Goal: Task Accomplishment & Management: Manage account settings

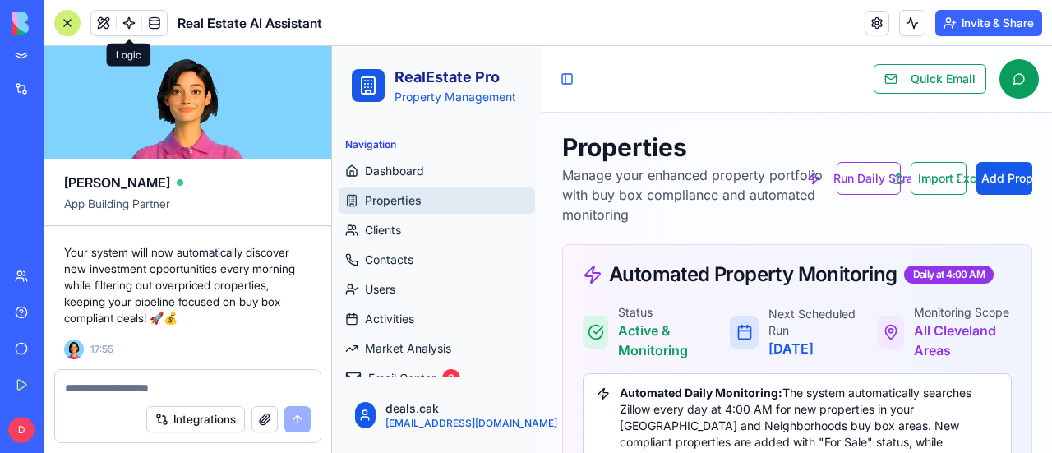
click at [129, 21] on span at bounding box center [129, 23] width 46 height 46
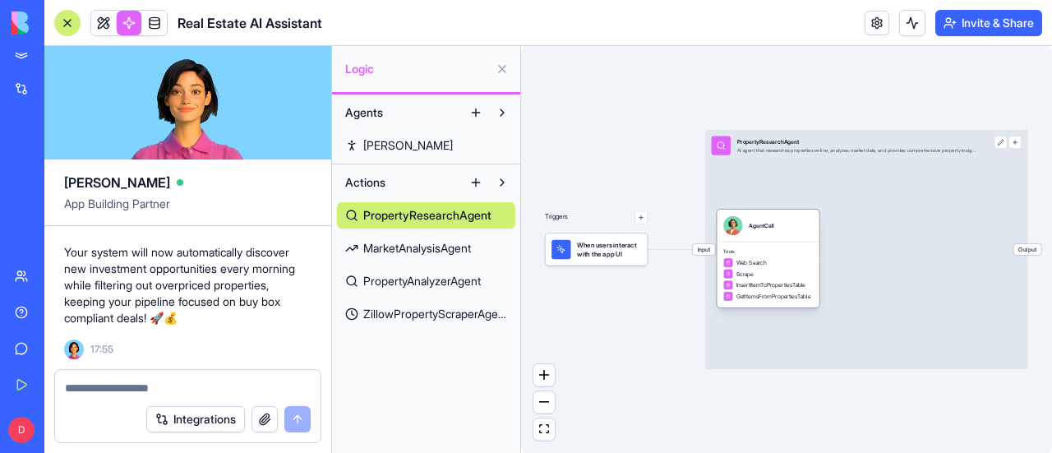
click at [760, 229] on div "AgentCall" at bounding box center [761, 225] width 25 height 8
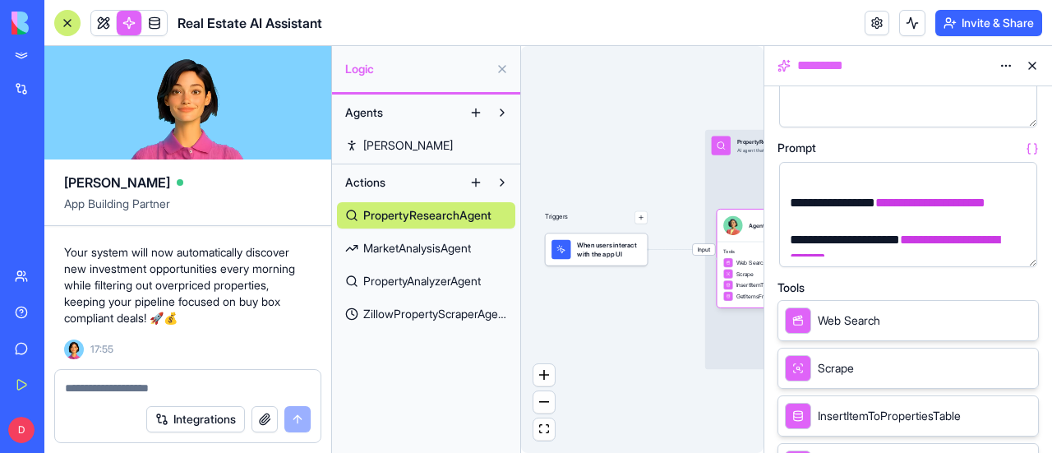
scroll to position [247, 0]
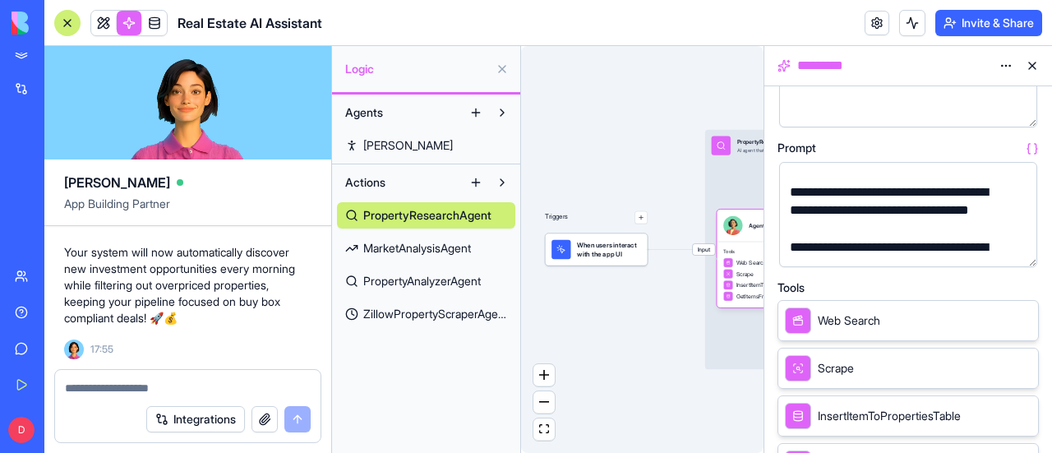
click at [439, 315] on span "ZillowPropertyScraperAgent" at bounding box center [435, 314] width 144 height 16
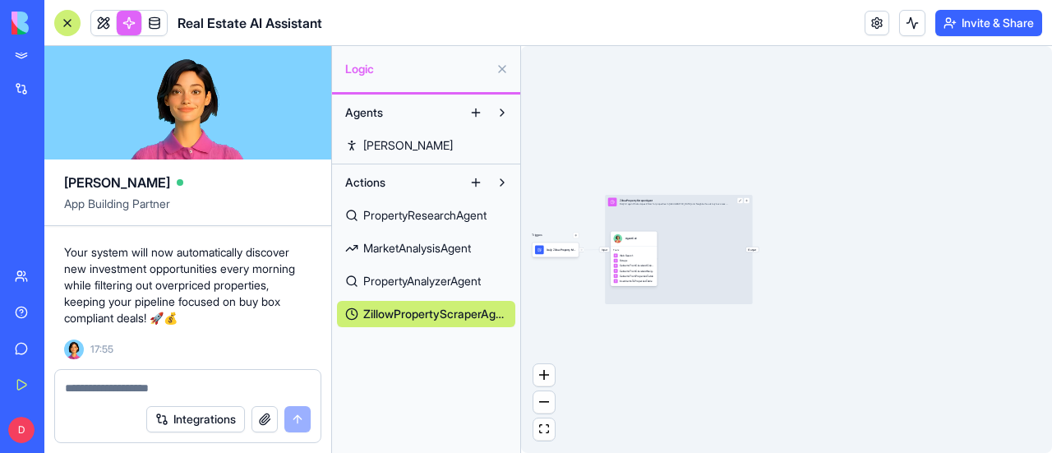
click at [688, 251] on div "Input ZillowPropertyScraperAgent Daily AI agent that scrapes Zillow for propert…" at bounding box center [678, 249] width 147 height 109
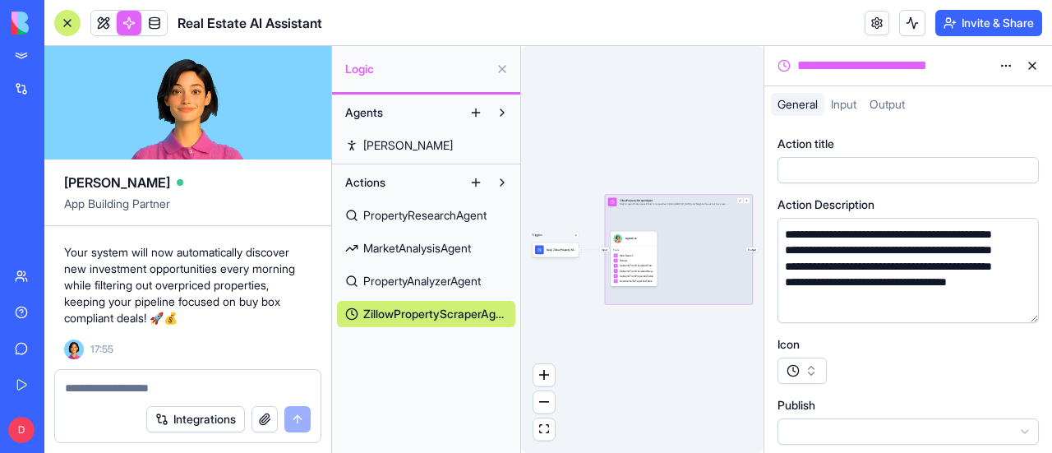
scroll to position [21, 0]
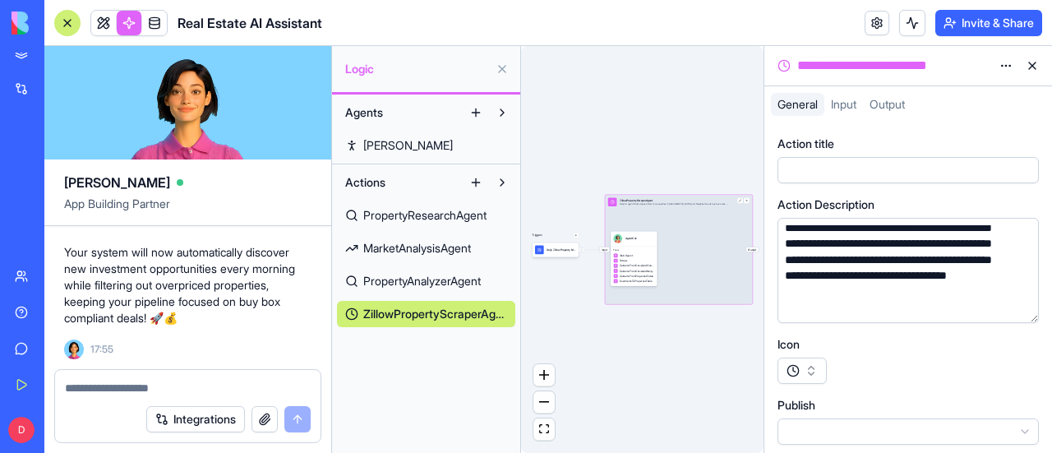
click at [810, 376] on button "button" at bounding box center [802, 371] width 49 height 26
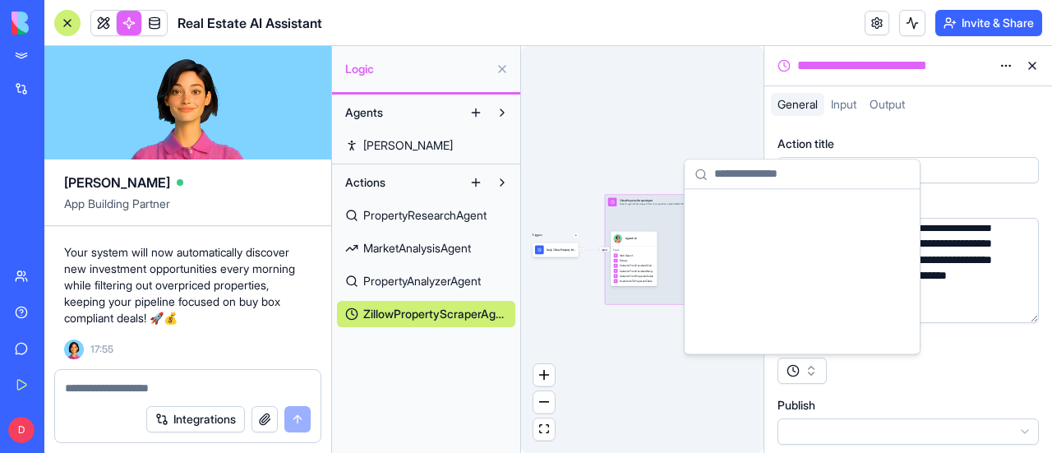
scroll to position [13828, 0]
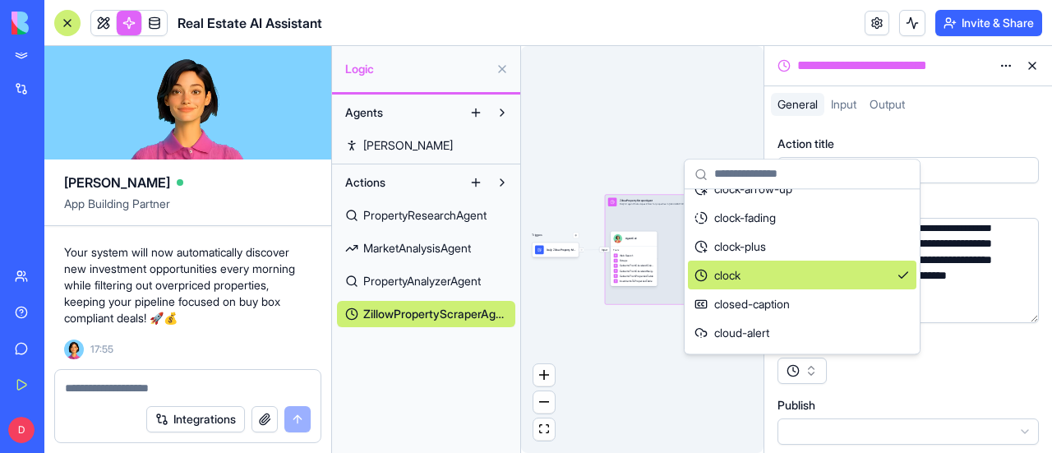
click at [963, 386] on div "**********" at bounding box center [908, 351] width 261 height 431
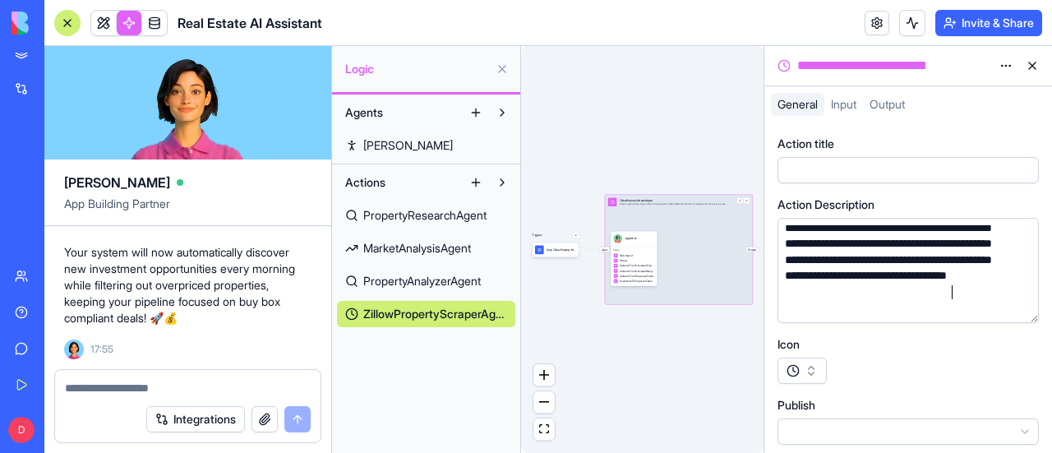
click at [949, 291] on div "**********" at bounding box center [893, 260] width 226 height 113
click at [1026, 307] on button "button" at bounding box center [1022, 306] width 26 height 26
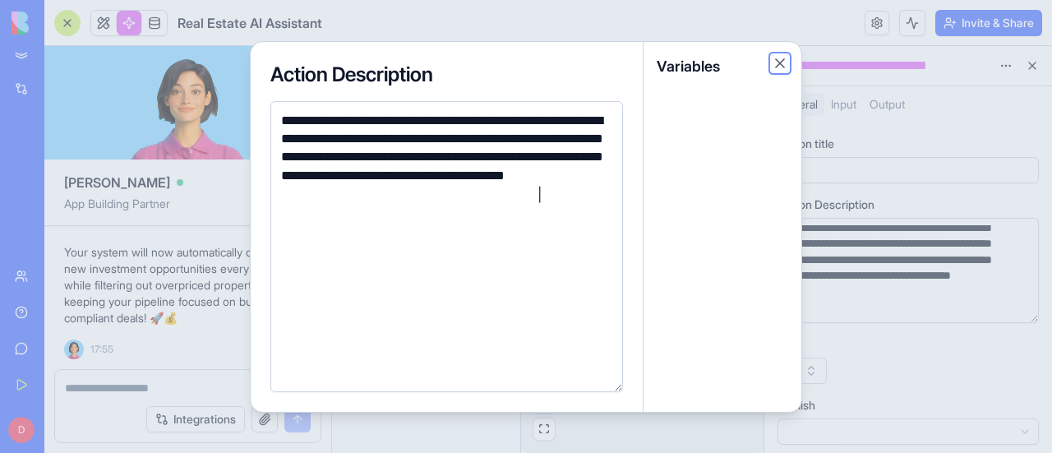
click at [783, 65] on button "Close" at bounding box center [780, 63] width 16 height 16
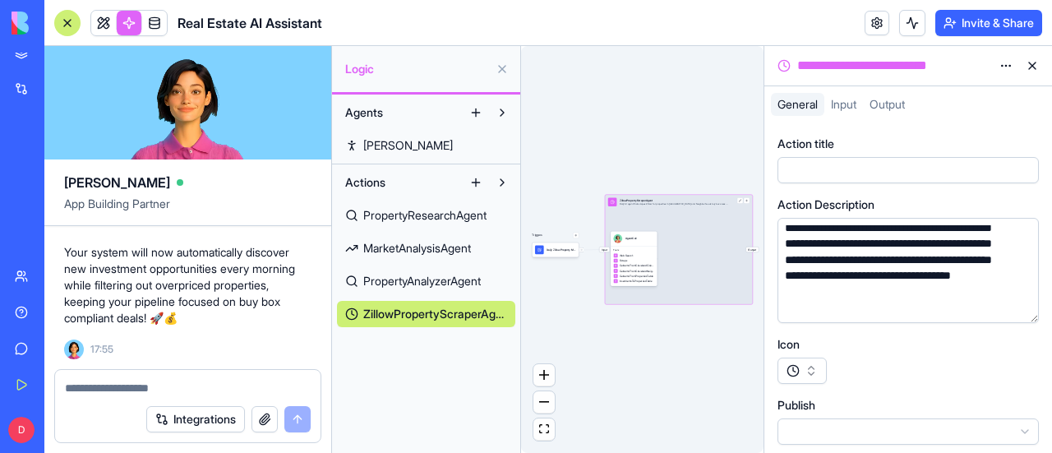
click at [592, 132] on div "Triggers Daily Zillow Property MonitorTrigger Input ZillowPropertyScraperAgent …" at bounding box center [642, 249] width 242 height 407
click at [504, 69] on button at bounding box center [502, 69] width 26 height 26
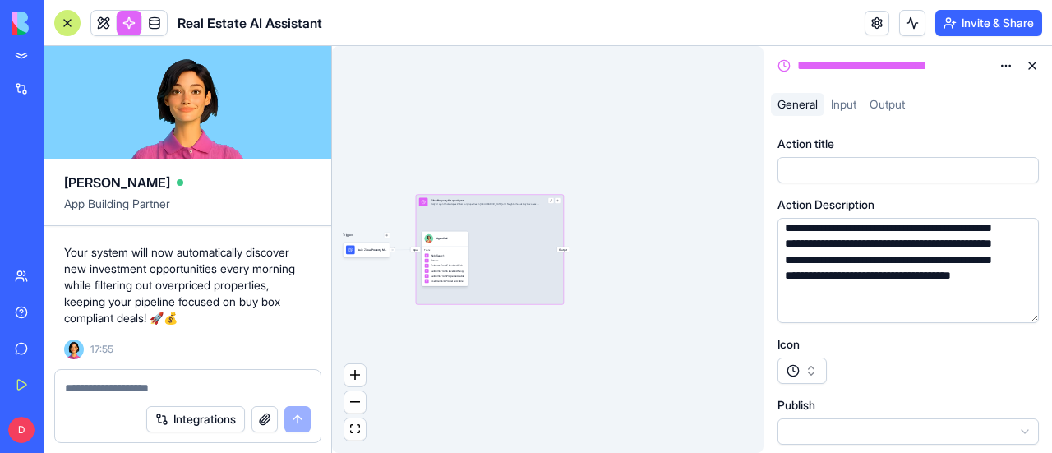
click at [156, 19] on span at bounding box center [155, 23] width 46 height 46
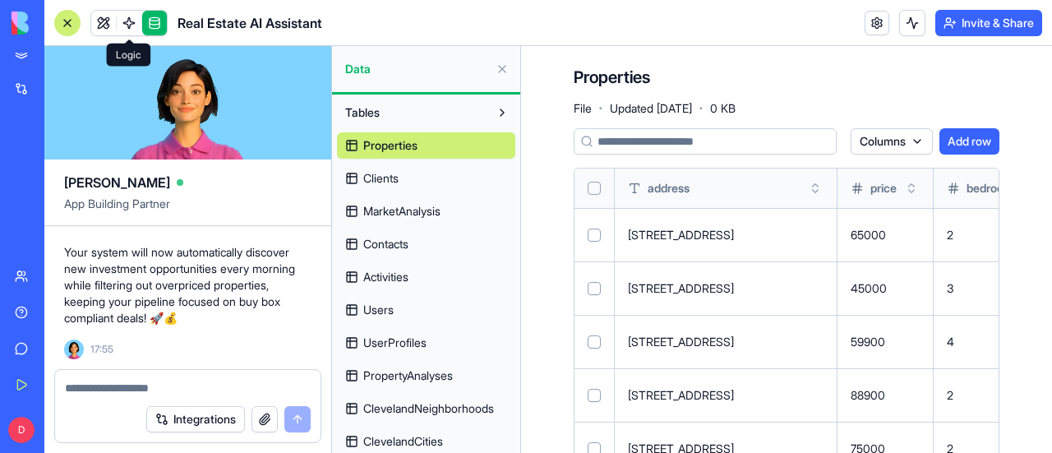
click at [132, 19] on link at bounding box center [129, 23] width 25 height 25
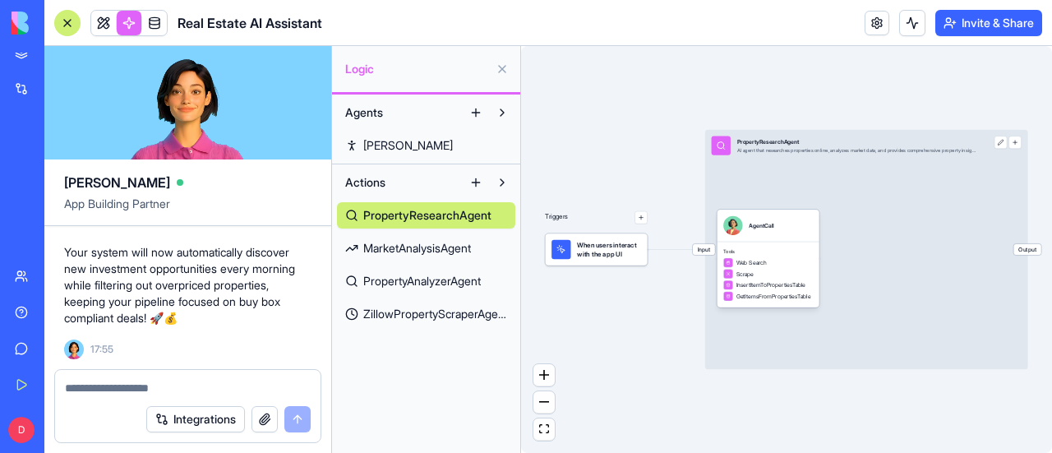
click at [394, 314] on span "ZillowPropertyScraperAgent" at bounding box center [435, 314] width 144 height 16
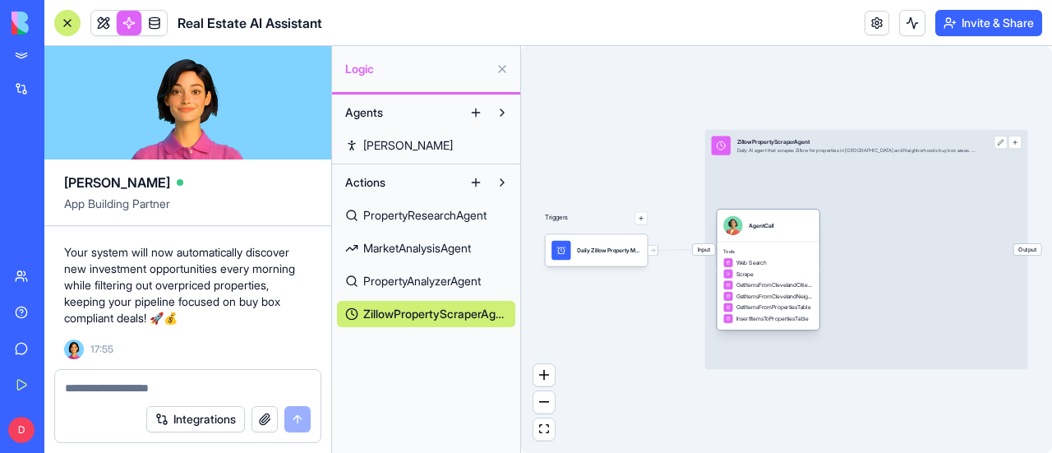
click at [776, 234] on div "AgentCall" at bounding box center [768, 225] width 90 height 19
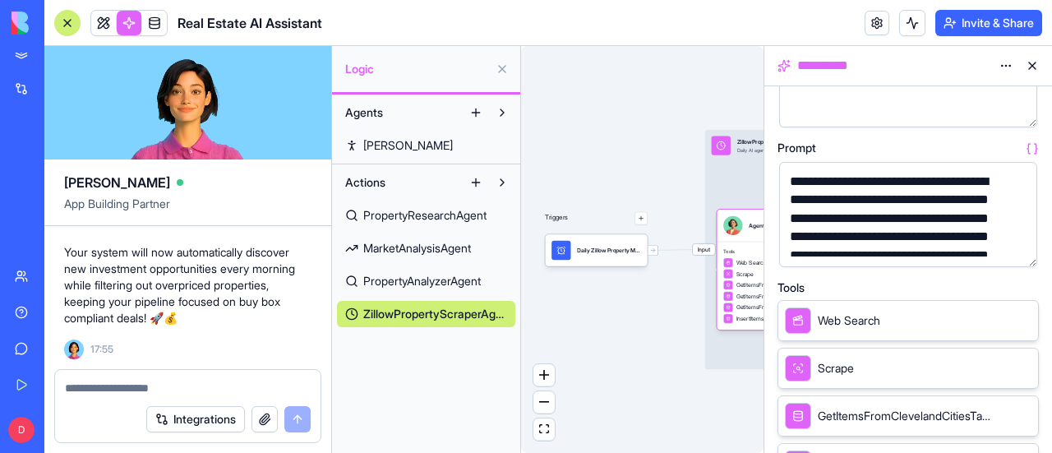
scroll to position [82, 0]
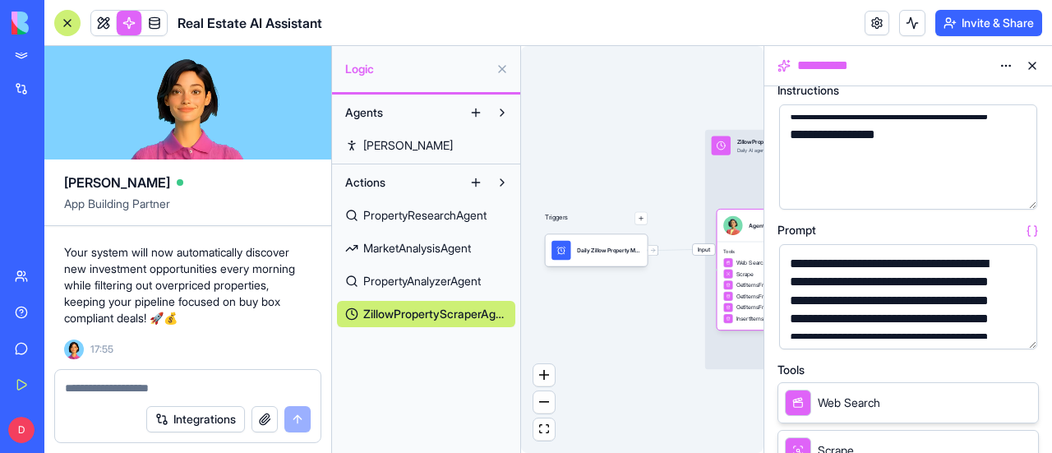
click at [1004, 60] on html "BETA My Workspace New app Marketplace Integrations Recent Real Estate AI Assist…" at bounding box center [526, 226] width 1052 height 453
click at [1005, 62] on html "BETA My Workspace New app Marketplace Integrations Recent Real Estate AI Assist…" at bounding box center [526, 226] width 1052 height 453
click at [601, 141] on div "Triggers Daily Zillow Property MonitorTrigger Input ZillowPropertyScraperAgent …" at bounding box center [642, 249] width 242 height 407
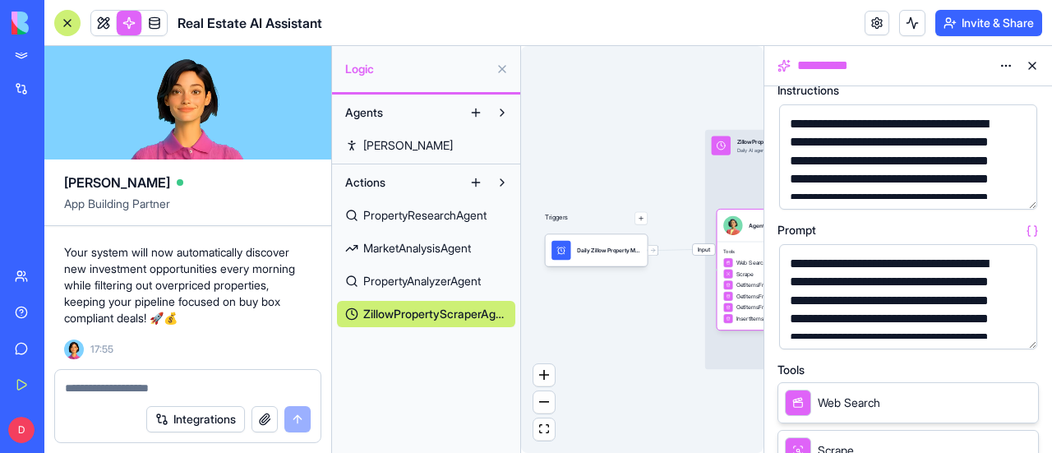
scroll to position [0, 0]
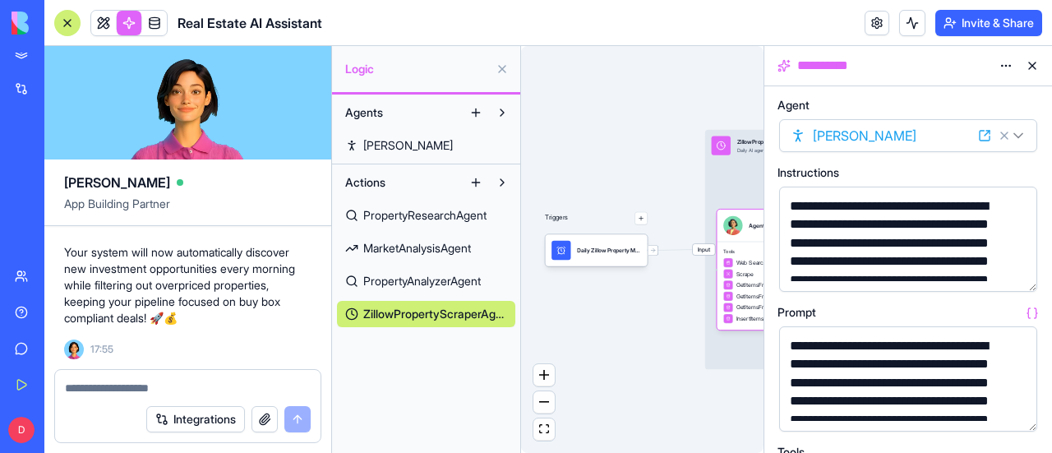
click at [985, 136] on icon at bounding box center [984, 135] width 13 height 13
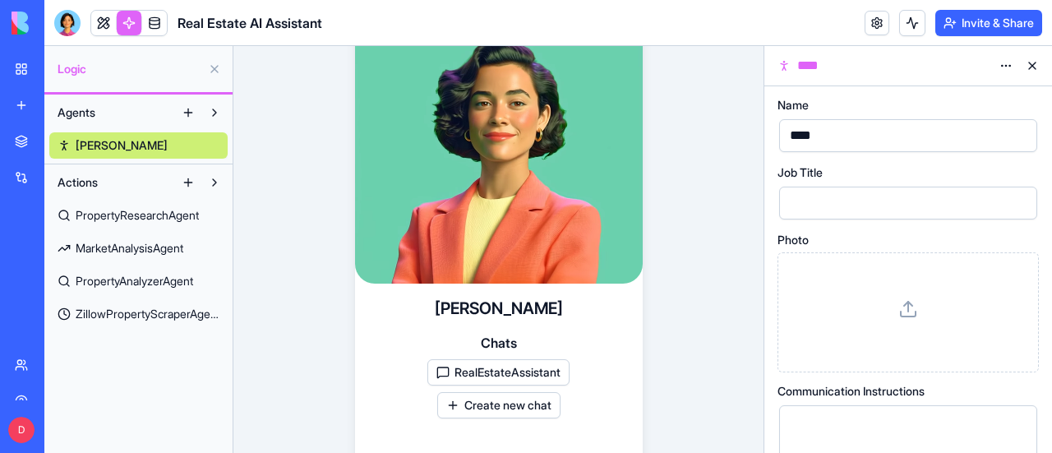
click at [161, 313] on span "ZillowPropertyScraperAgent" at bounding box center [148, 314] width 144 height 16
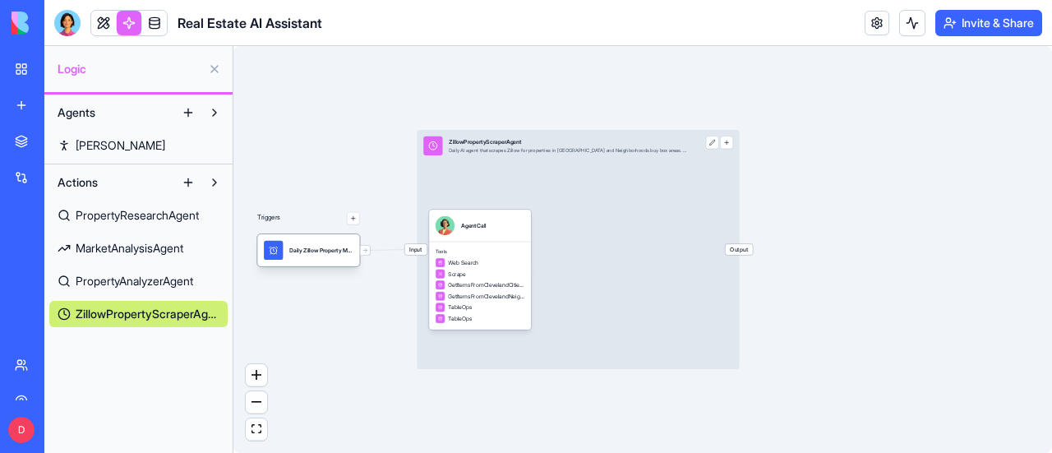
click at [330, 264] on div "Daily Zillow Property MonitorTrigger" at bounding box center [308, 250] width 102 height 32
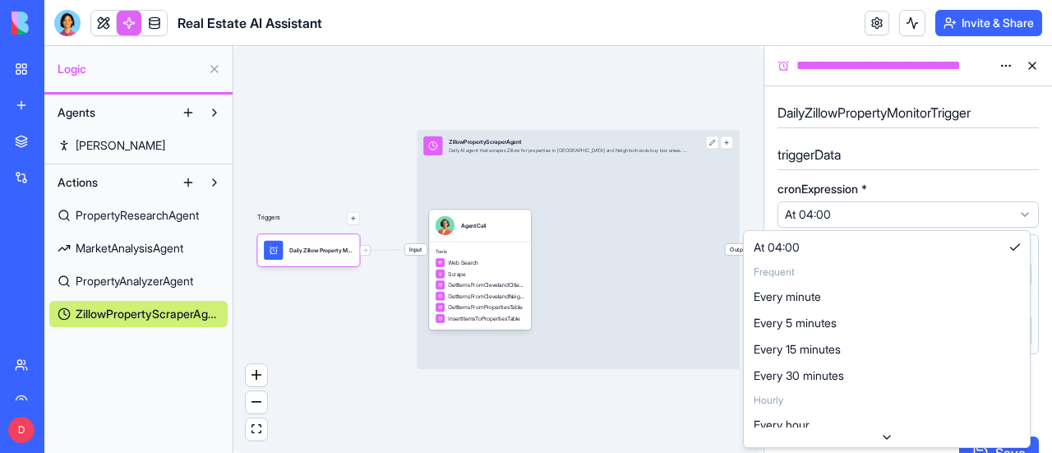
click at [829, 215] on html "**********" at bounding box center [526, 226] width 1052 height 453
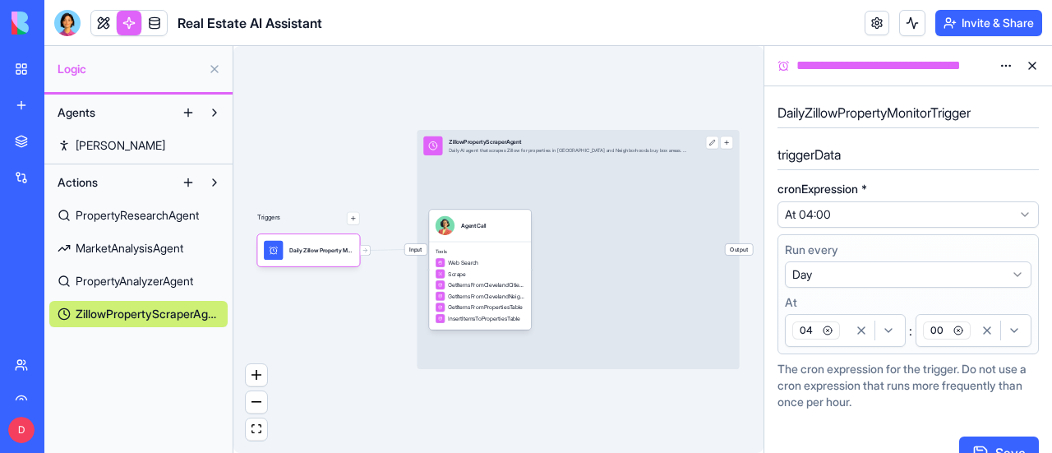
click at [834, 211] on html "**********" at bounding box center [526, 226] width 1052 height 453
click at [894, 333] on div "button" at bounding box center [874, 331] width 53 height 20
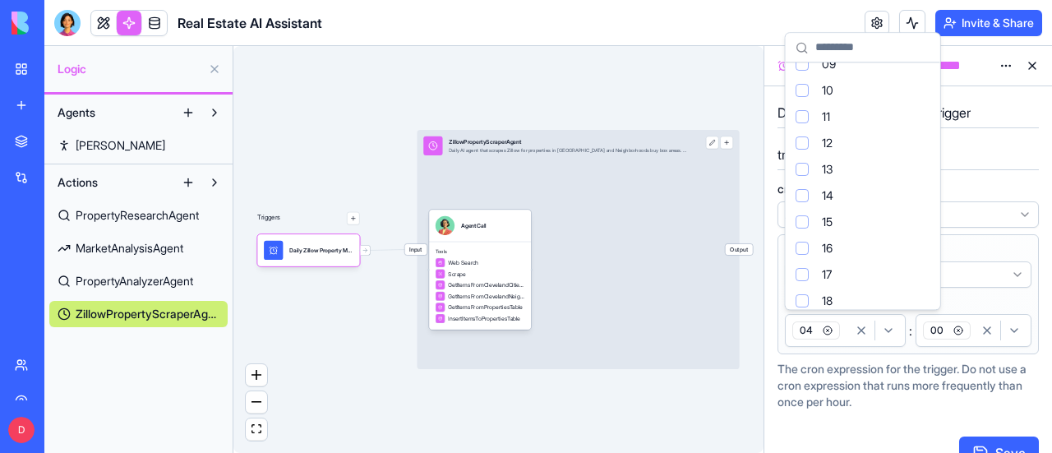
scroll to position [247, 0]
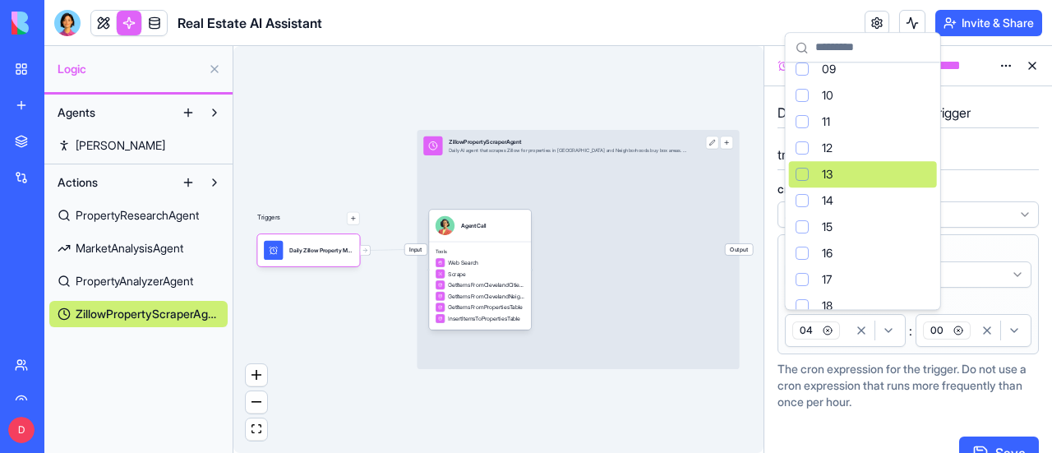
click at [804, 173] on div "Suggestions" at bounding box center [802, 174] width 13 height 13
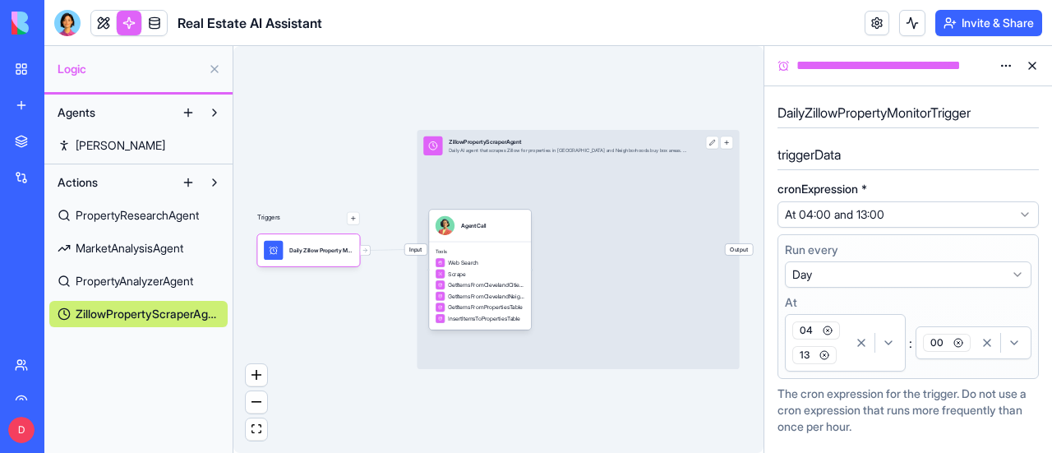
click at [826, 327] on icon "button" at bounding box center [828, 331] width 10 height 10
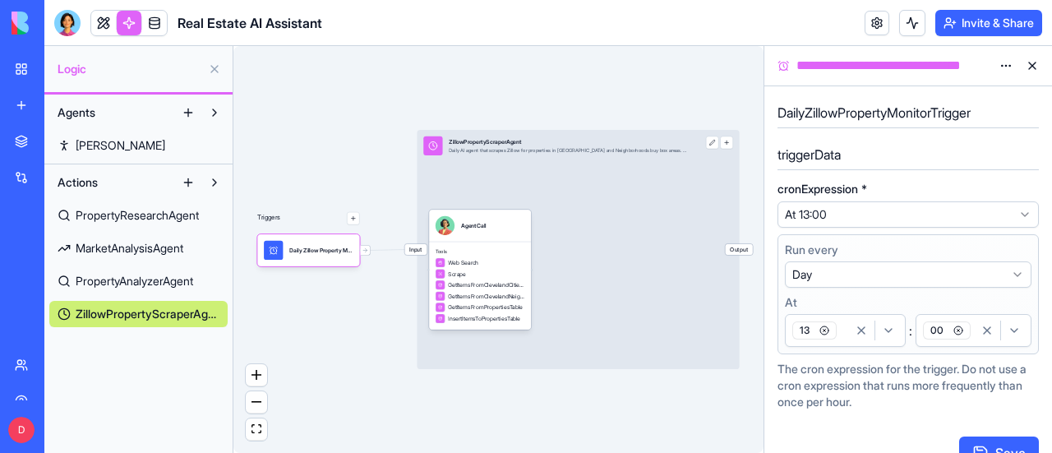
click at [938, 330] on span "00" at bounding box center [947, 330] width 48 height 18
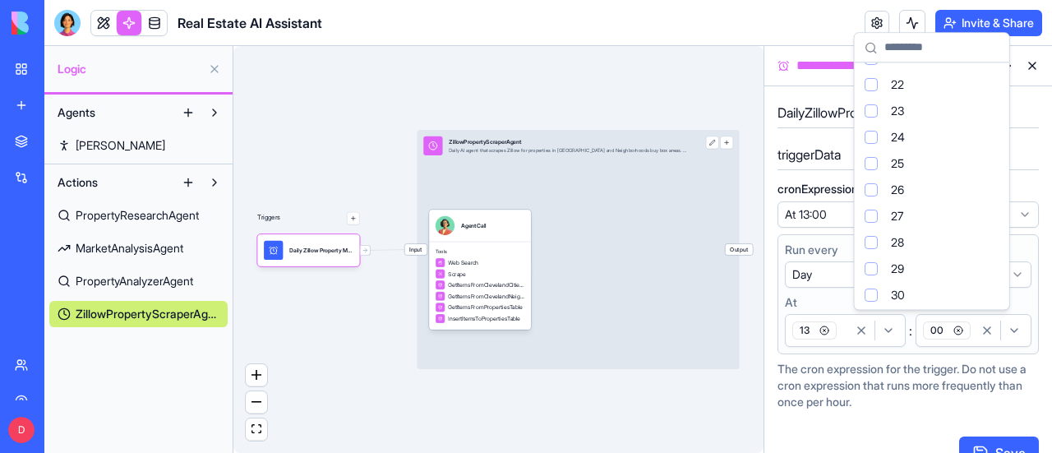
scroll to position [658, 0]
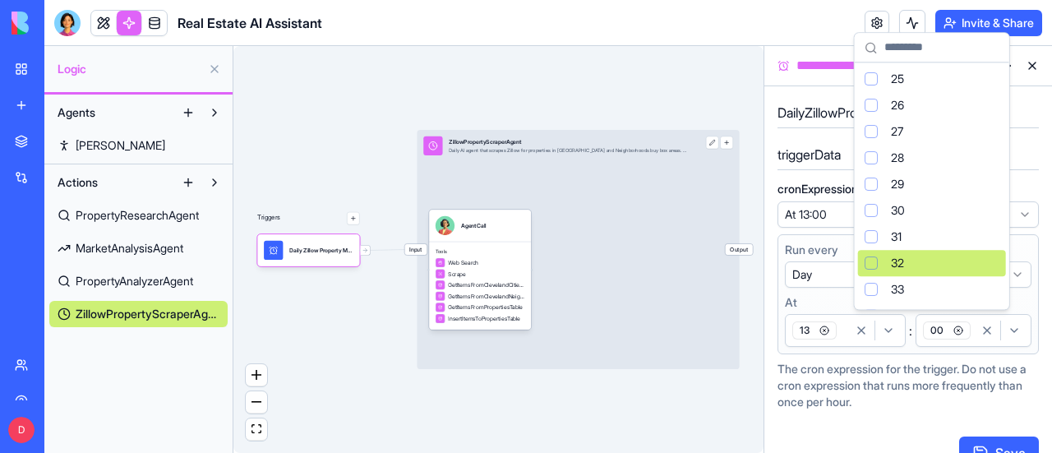
click at [911, 256] on div "32" at bounding box center [932, 263] width 148 height 26
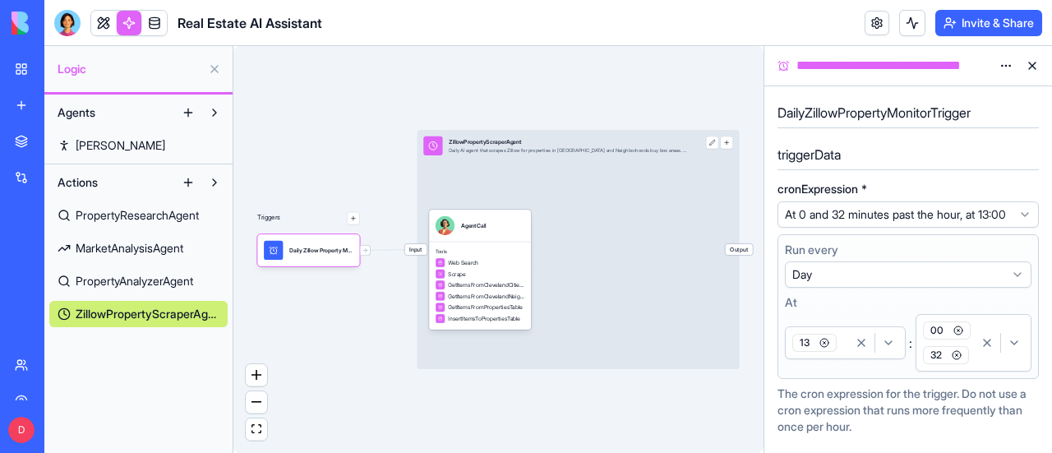
click at [955, 335] on icon "button" at bounding box center [959, 331] width 10 height 10
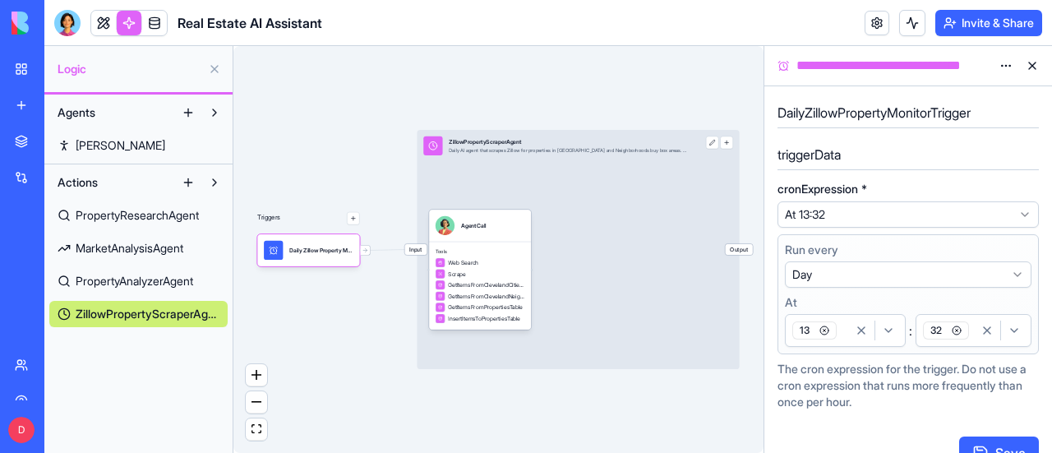
click at [991, 445] on button "Save" at bounding box center [999, 452] width 80 height 33
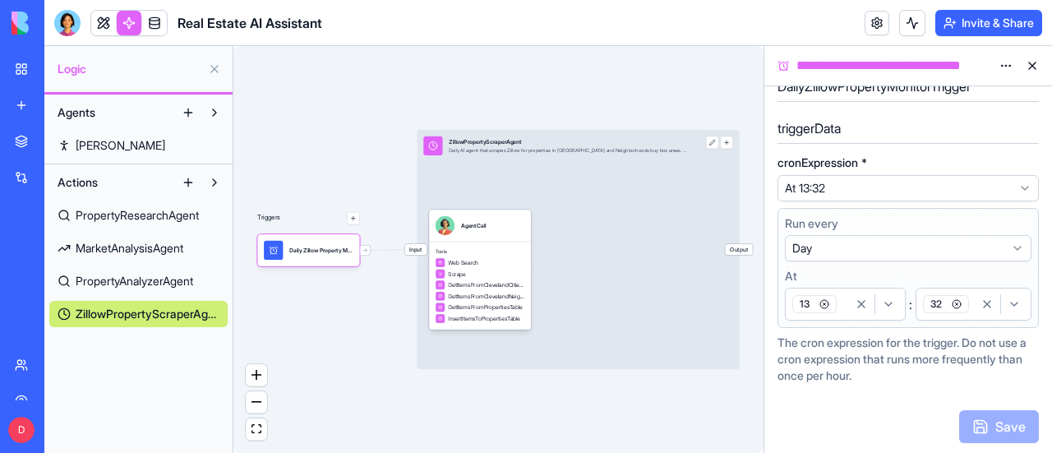
click at [136, 213] on span "PropertyResearchAgent" at bounding box center [137, 215] width 123 height 16
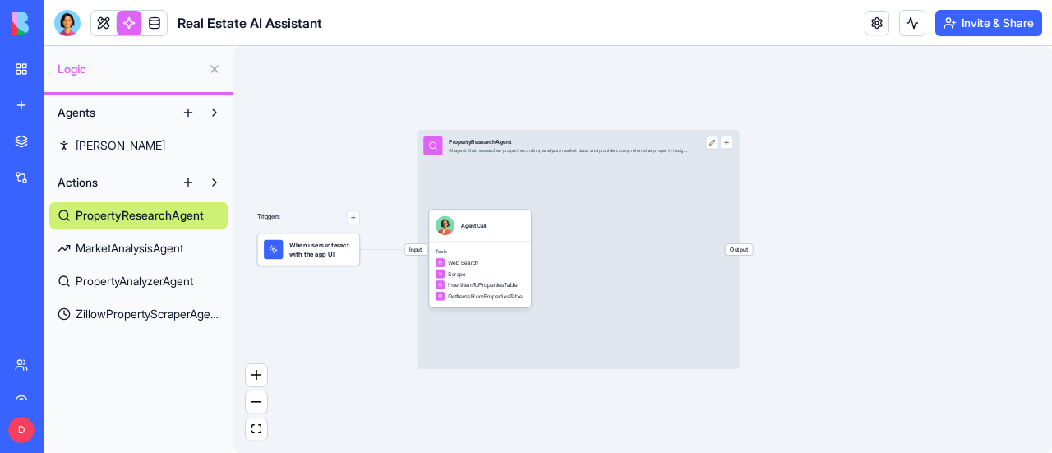
click at [136, 315] on span "ZillowPropertyScraperAgent" at bounding box center [148, 314] width 144 height 16
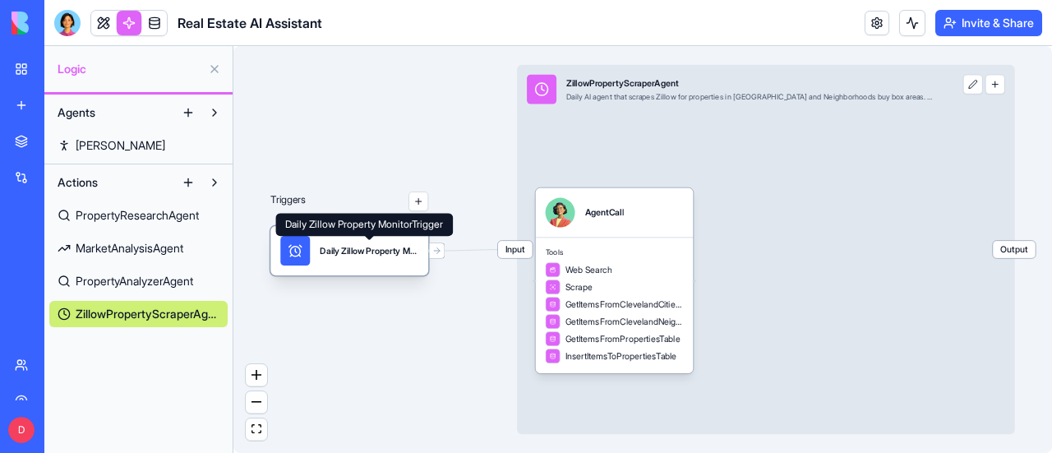
click at [357, 256] on div "Daily Zillow Property MonitorTrigger" at bounding box center [369, 251] width 99 height 12
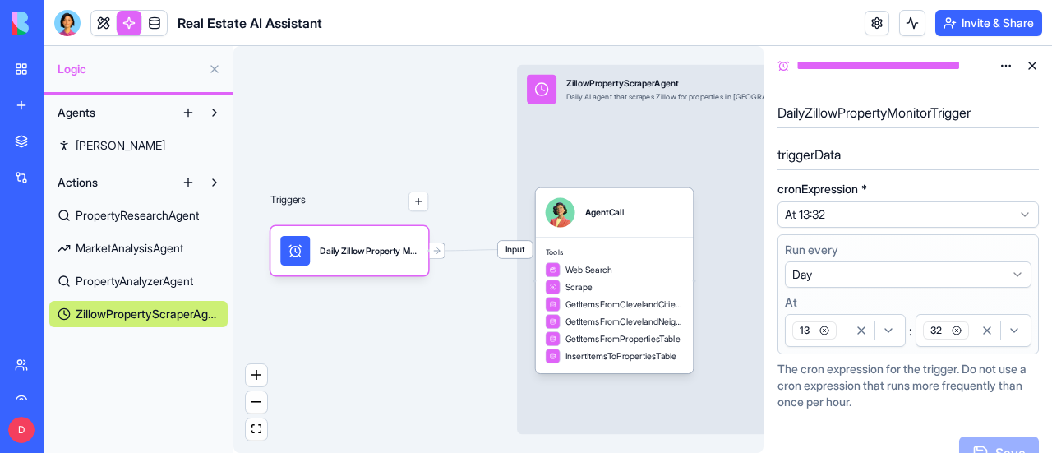
scroll to position [26, 0]
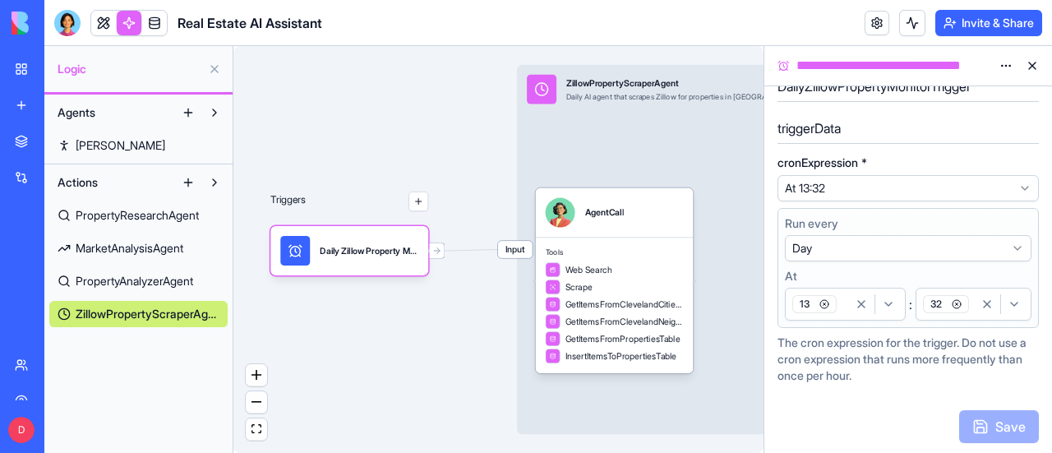
click at [805, 301] on span "13" at bounding box center [814, 304] width 44 height 18
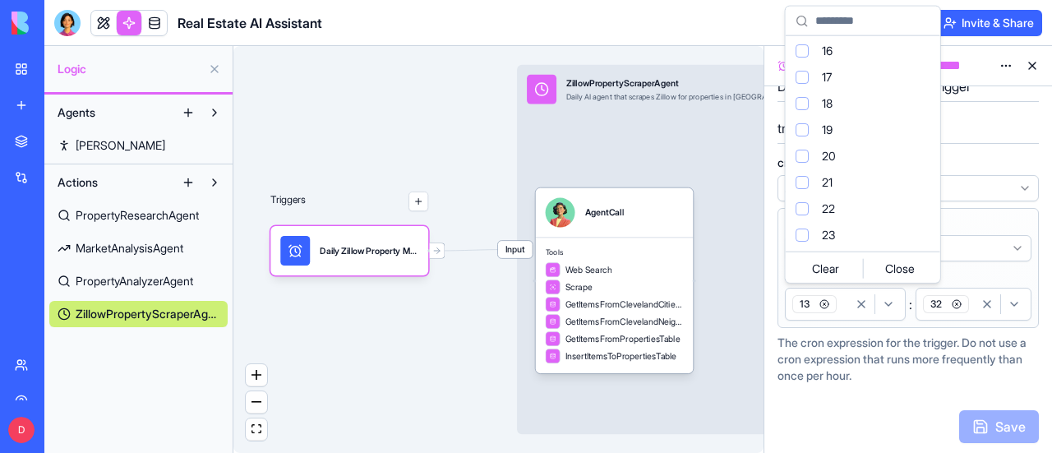
scroll to position [425, 0]
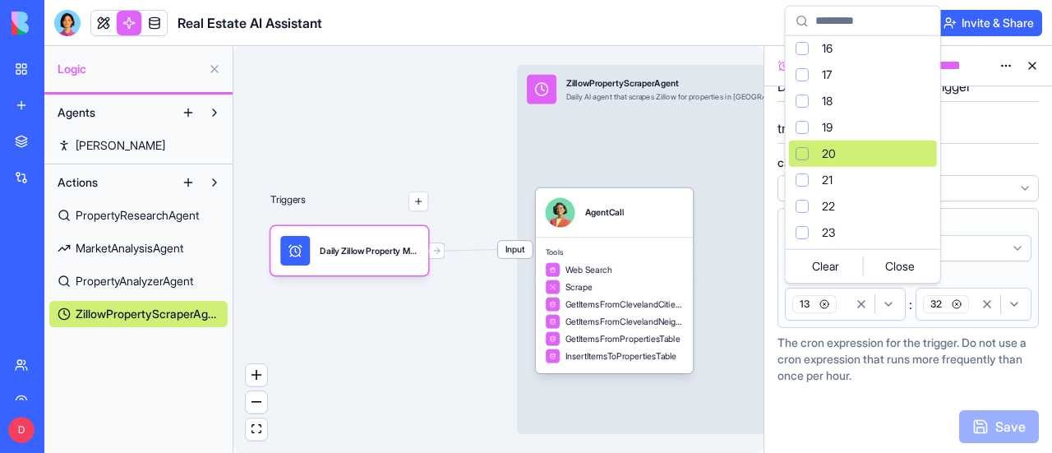
click at [801, 149] on div "Suggestions" at bounding box center [802, 153] width 13 height 13
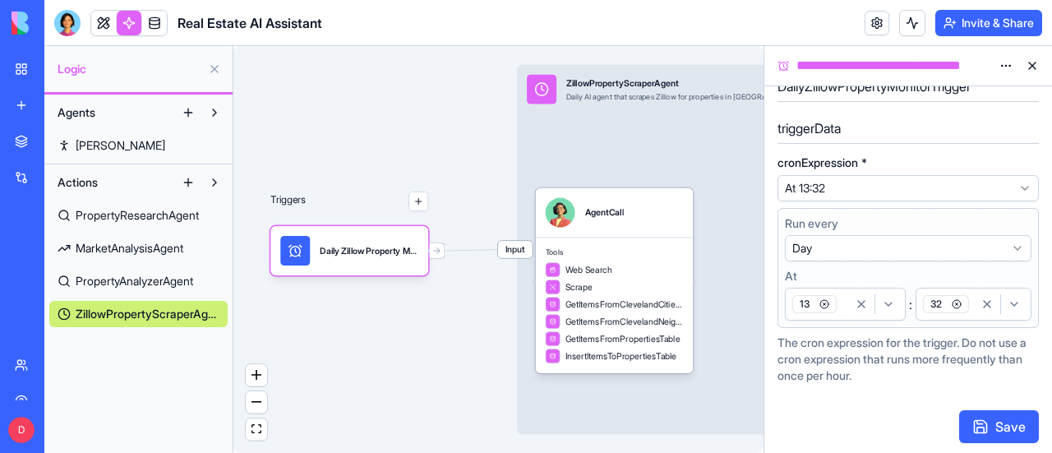
click at [892, 302] on icon "button" at bounding box center [888, 304] width 13 height 13
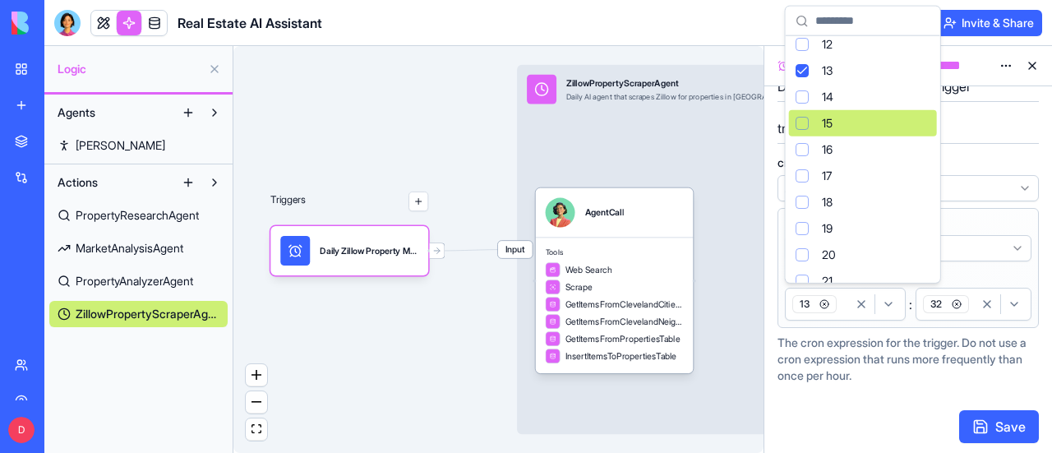
scroll to position [329, 0]
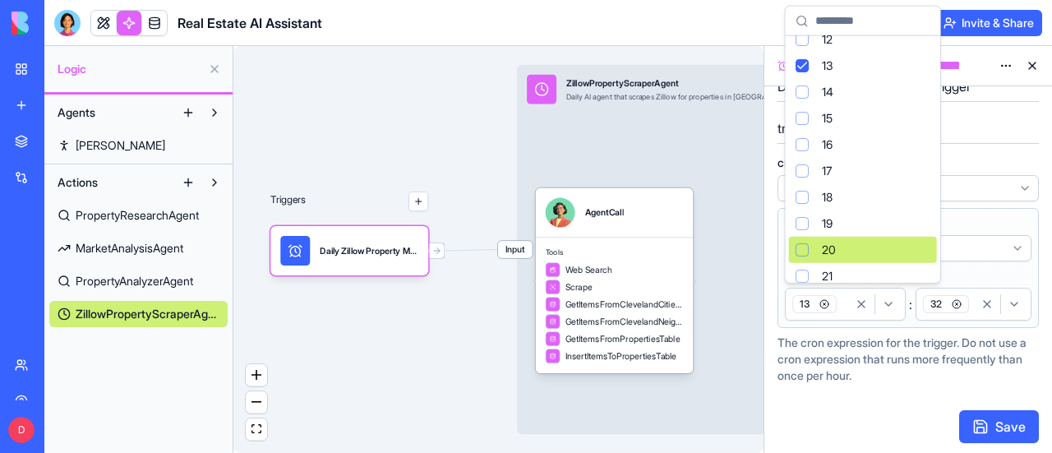
click at [801, 251] on div "Suggestions" at bounding box center [802, 249] width 13 height 13
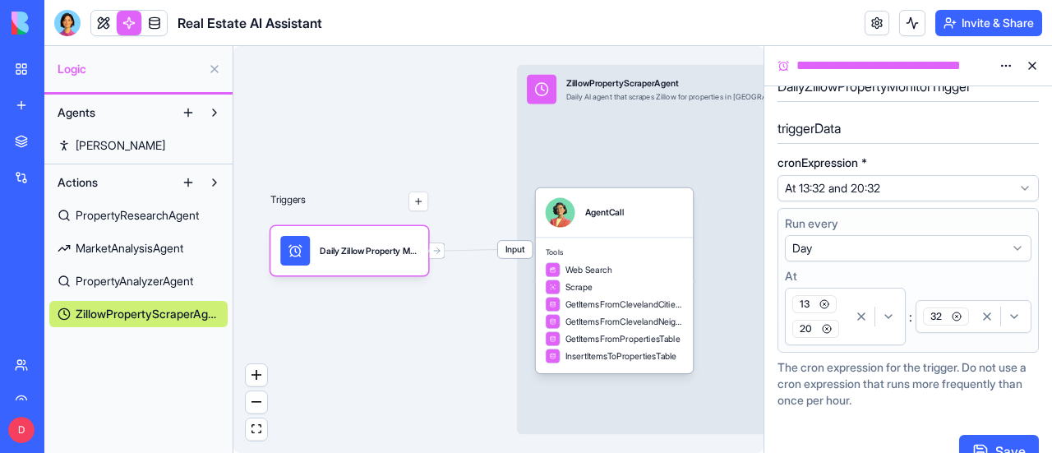
click at [1014, 313] on icon "button" at bounding box center [1014, 316] width 13 height 13
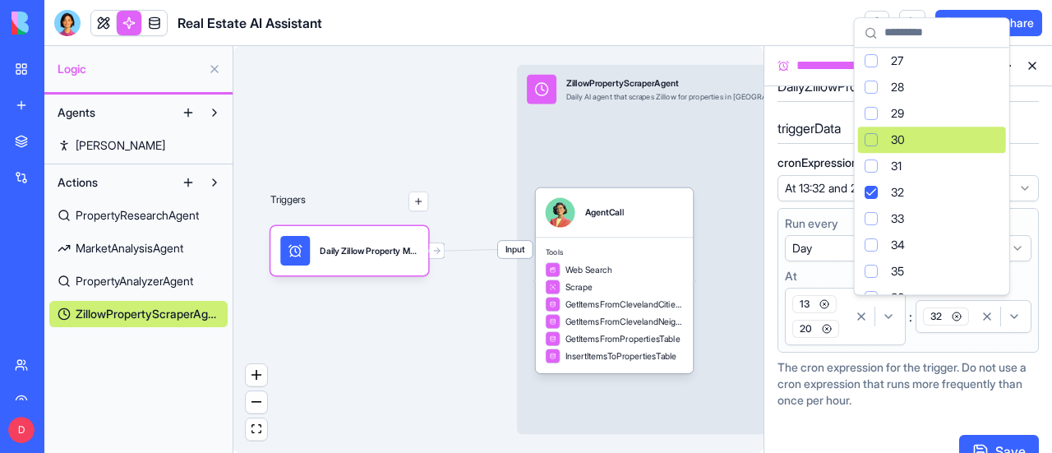
scroll to position [740, 0]
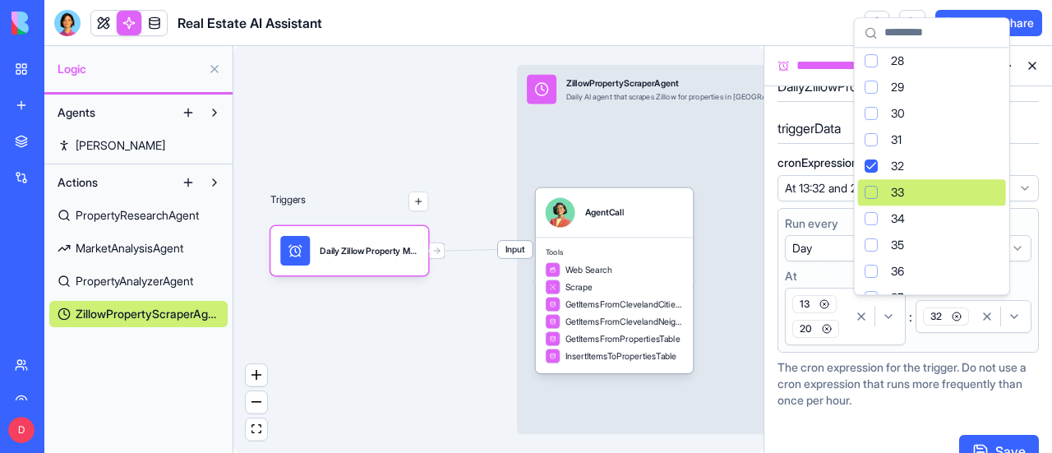
click at [874, 193] on div "Suggestions" at bounding box center [871, 192] width 13 height 13
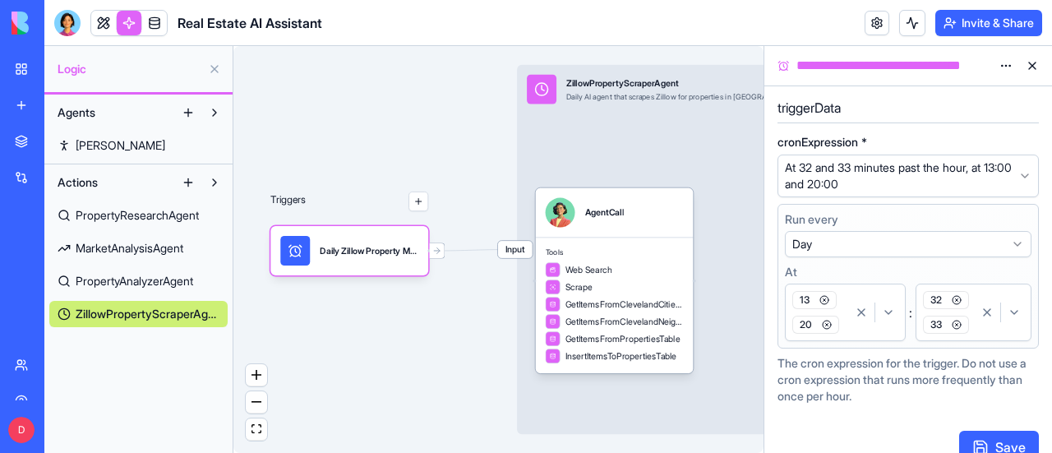
scroll to position [67, 0]
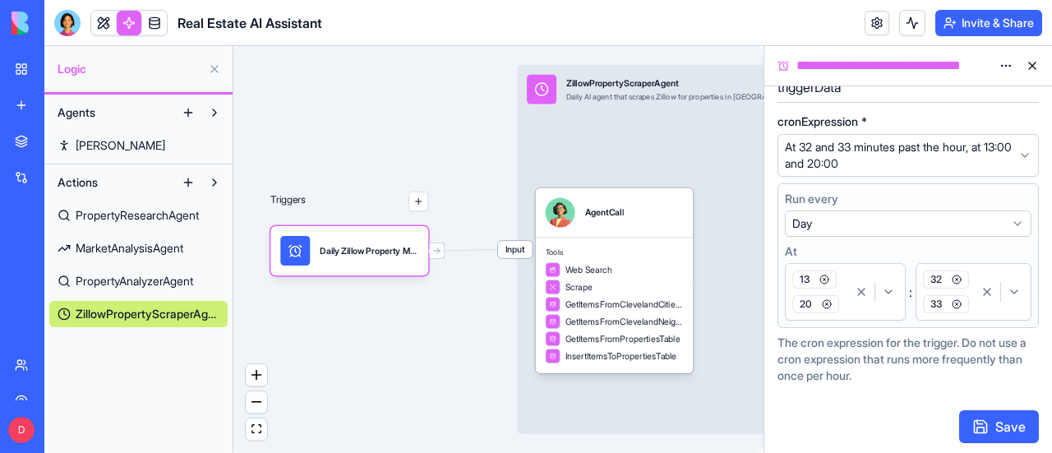
click at [992, 424] on button "Save" at bounding box center [999, 426] width 80 height 33
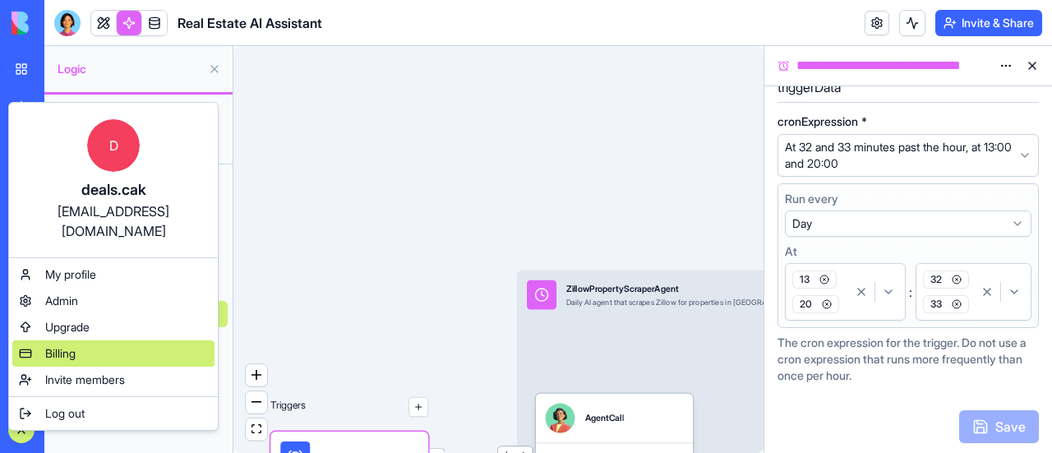
click at [79, 340] on div "Billing" at bounding box center [113, 353] width 202 height 26
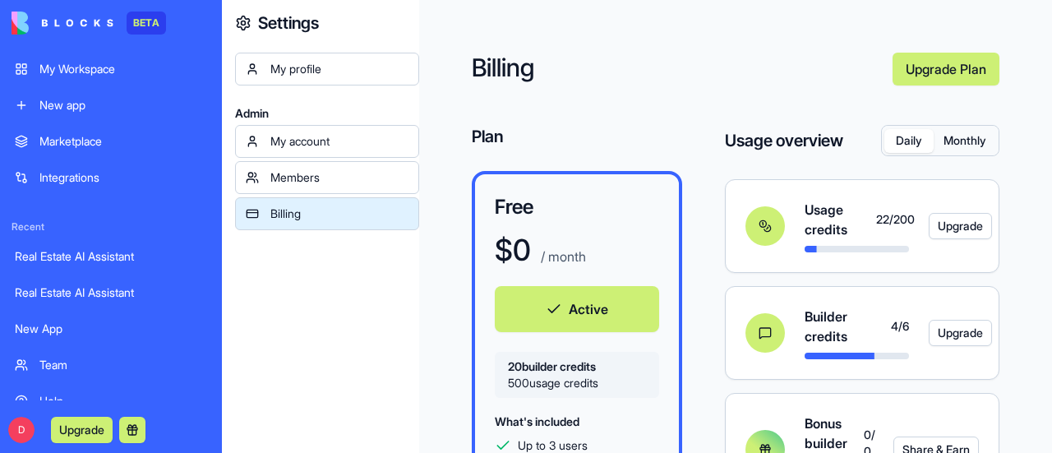
click at [87, 74] on div "My Workspace" at bounding box center [123, 69] width 168 height 16
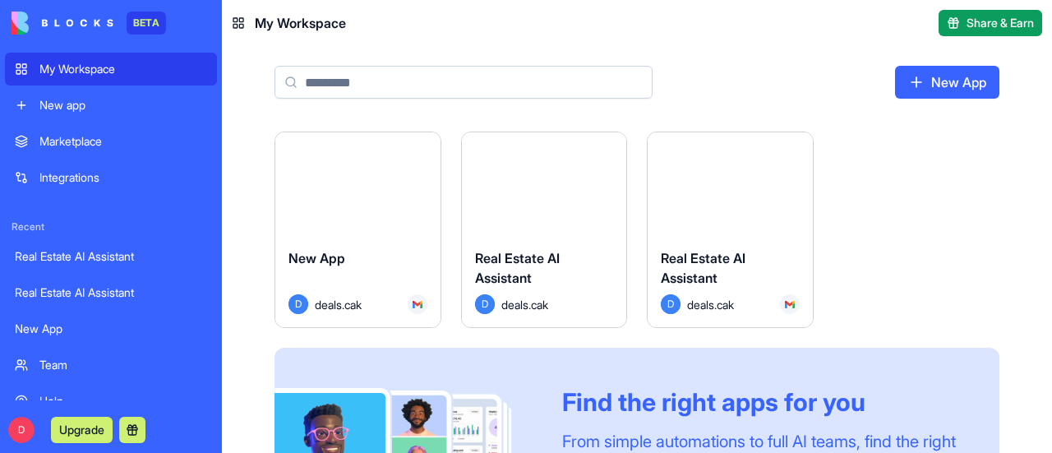
click at [736, 184] on button "Launch" at bounding box center [729, 184] width 123 height 33
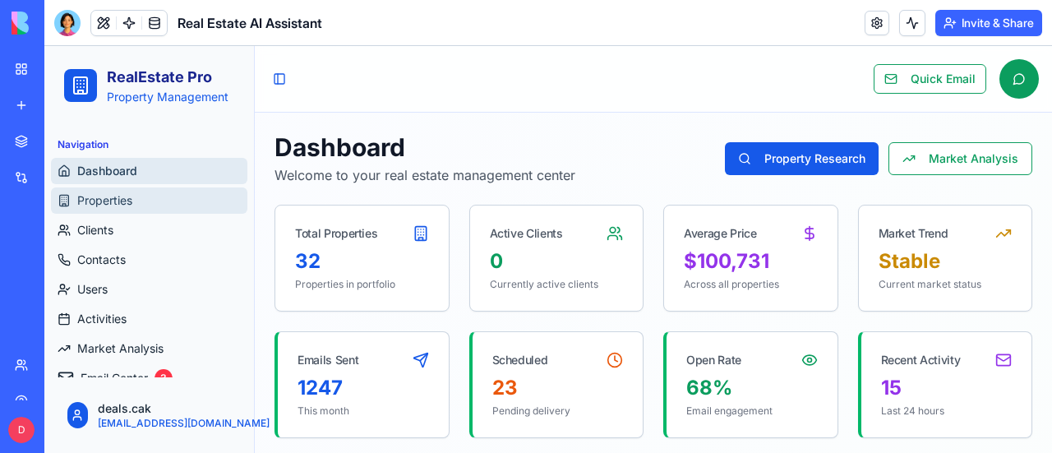
click at [105, 206] on span "Properties" at bounding box center [104, 200] width 55 height 16
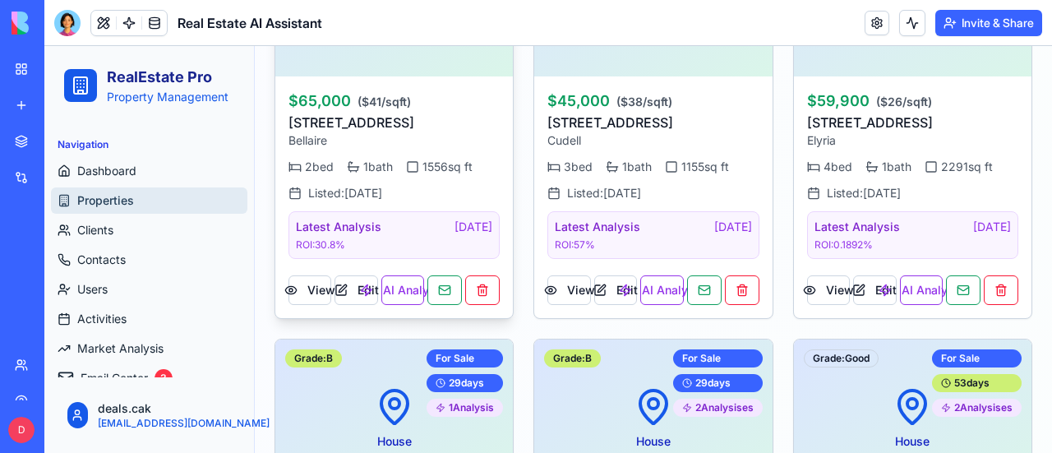
scroll to position [740, 0]
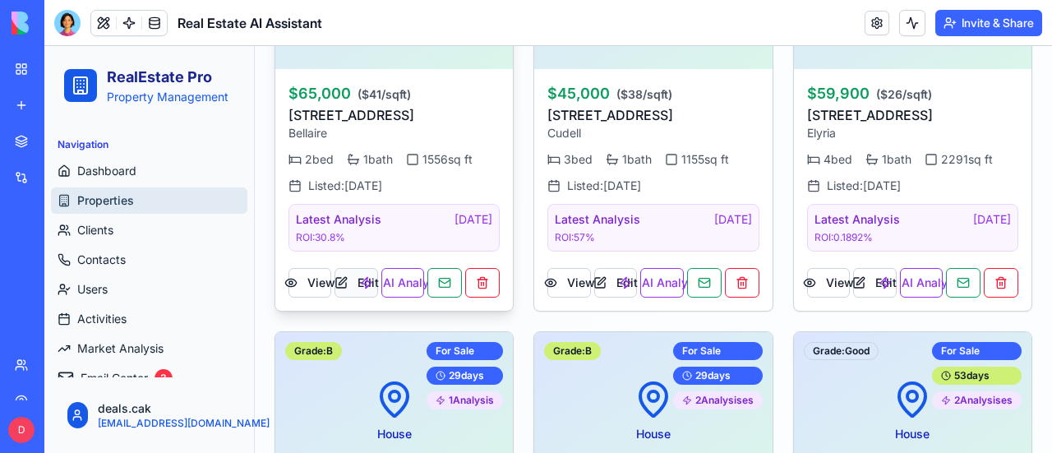
click at [339, 277] on button "Edit" at bounding box center [356, 283] width 43 height 30
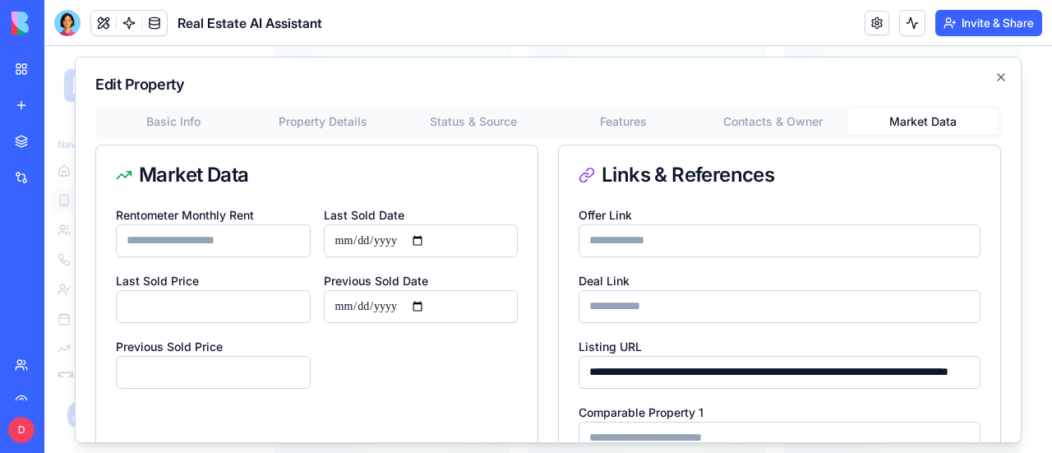
click at [917, 124] on button "Market Data" at bounding box center [923, 121] width 150 height 26
click at [174, 119] on button "Basic Info" at bounding box center [174, 121] width 150 height 26
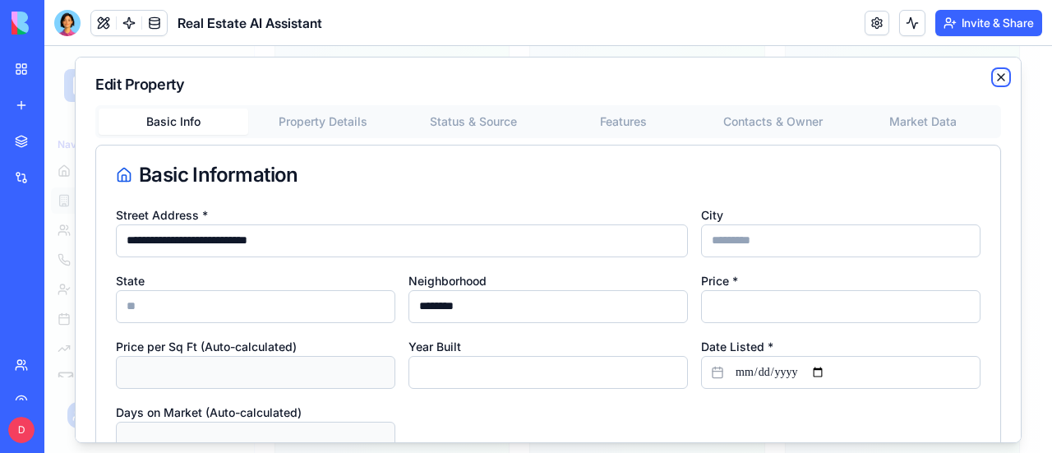
click at [998, 76] on icon "button" at bounding box center [1001, 76] width 7 height 7
type input "*"
type input "**********"
type input "*"
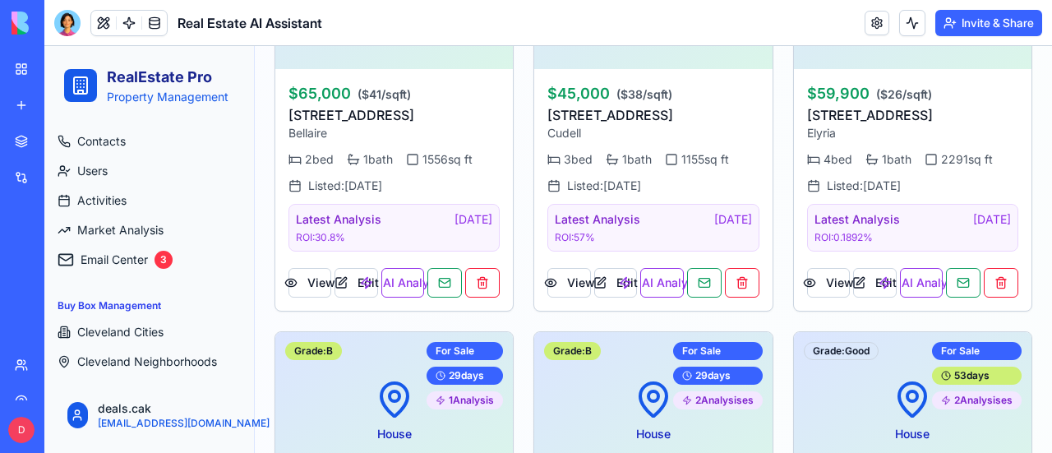
scroll to position [122, 0]
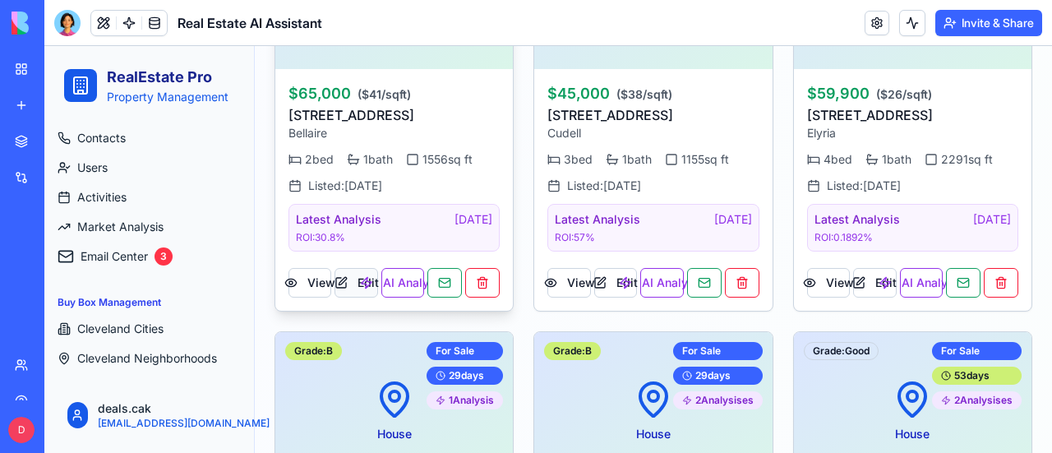
click at [340, 275] on button "Edit" at bounding box center [356, 283] width 43 height 30
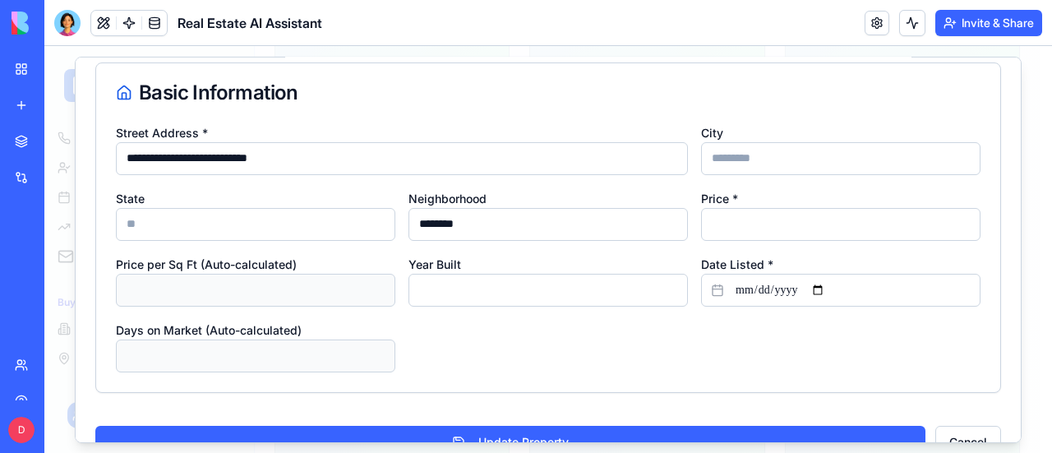
scroll to position [0, 0]
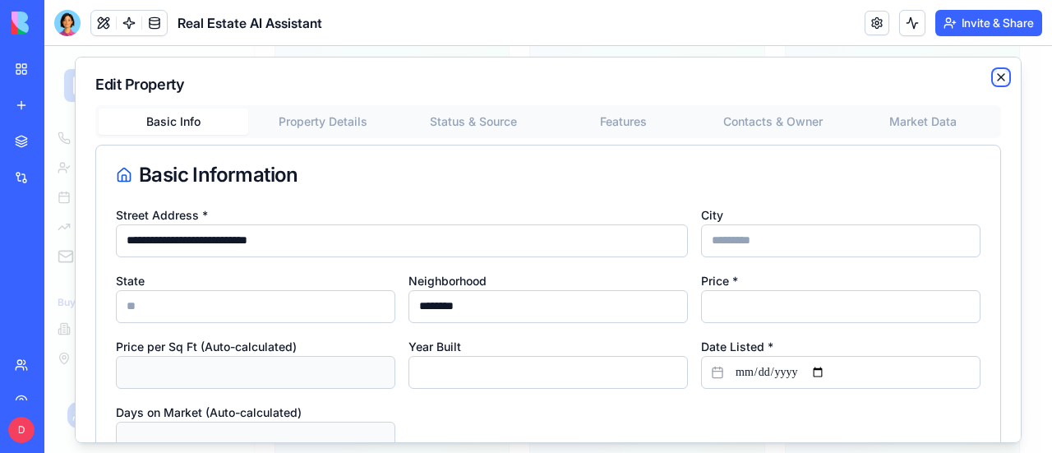
click at [998, 76] on icon "button" at bounding box center [1001, 76] width 7 height 7
type input "*"
type input "**********"
type input "*"
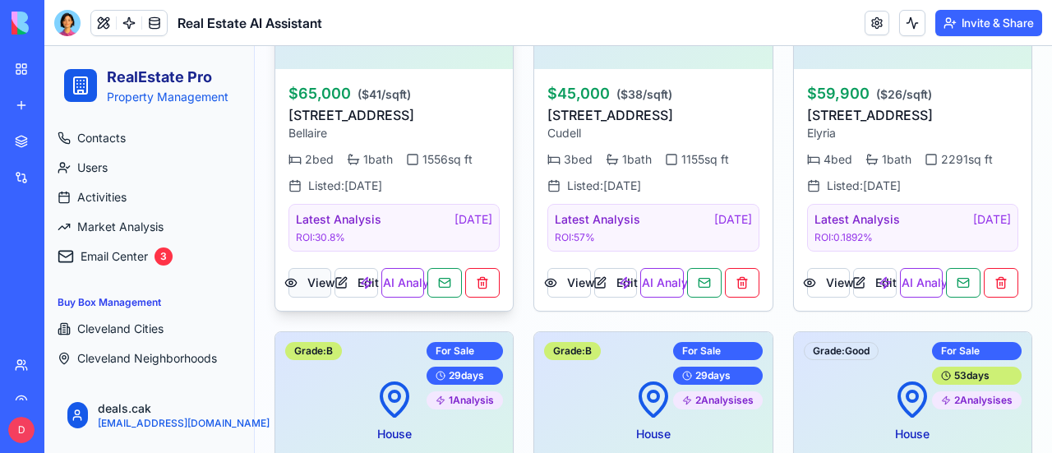
click at [311, 278] on button "View" at bounding box center [310, 283] width 43 height 30
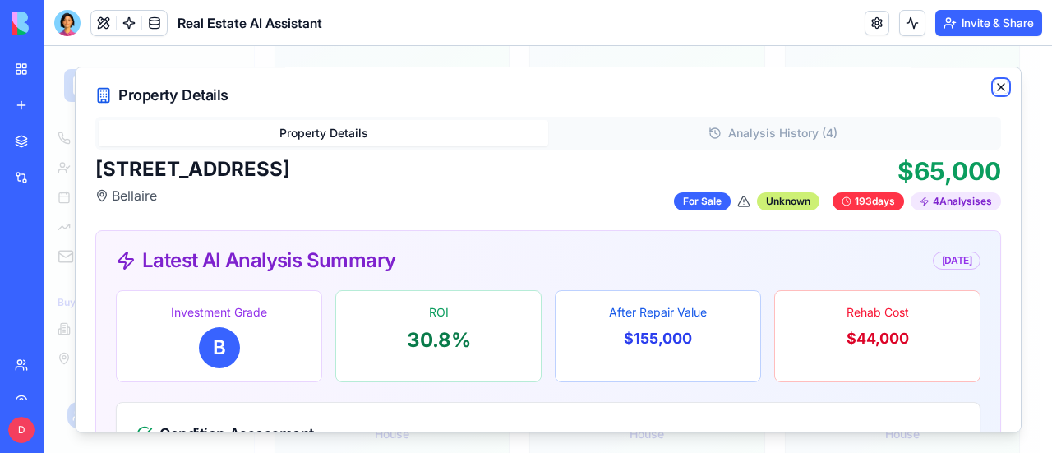
click at [998, 86] on icon "button" at bounding box center [1001, 87] width 7 height 7
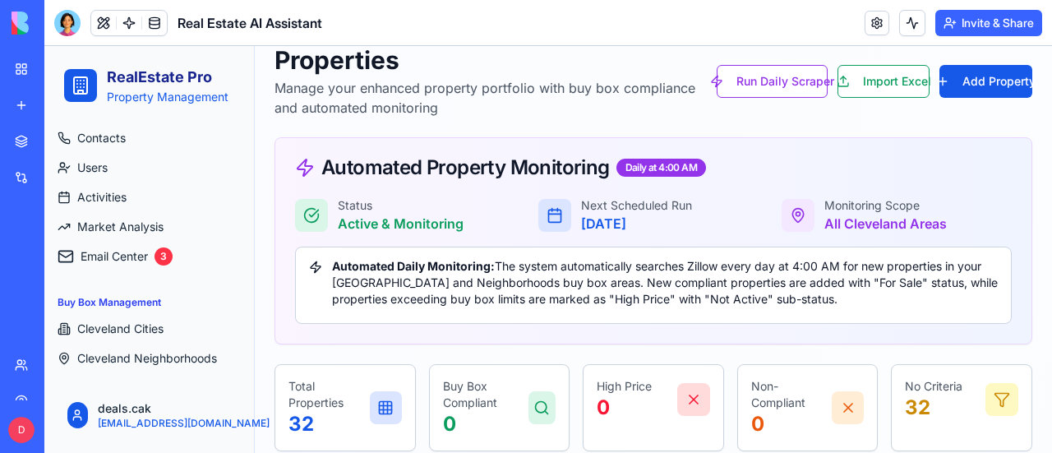
scroll to position [164, 0]
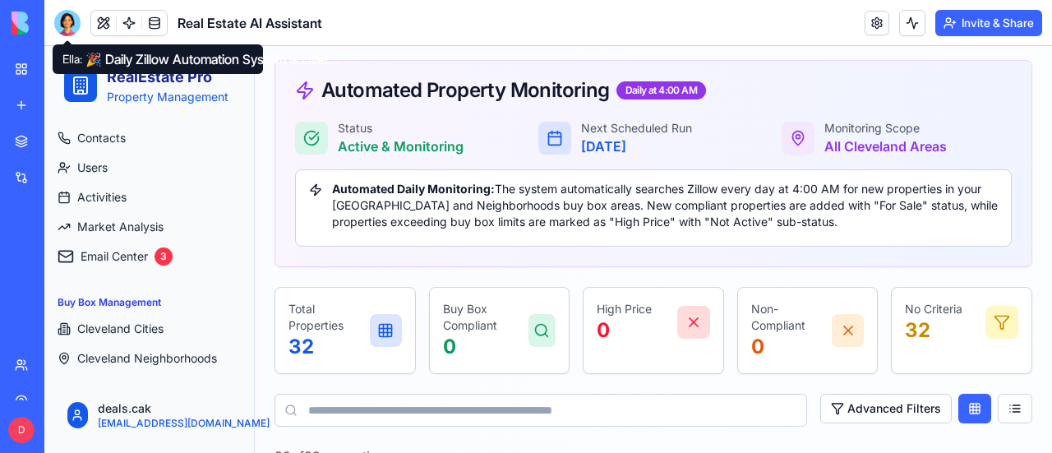
click at [64, 20] on div at bounding box center [67, 23] width 26 height 26
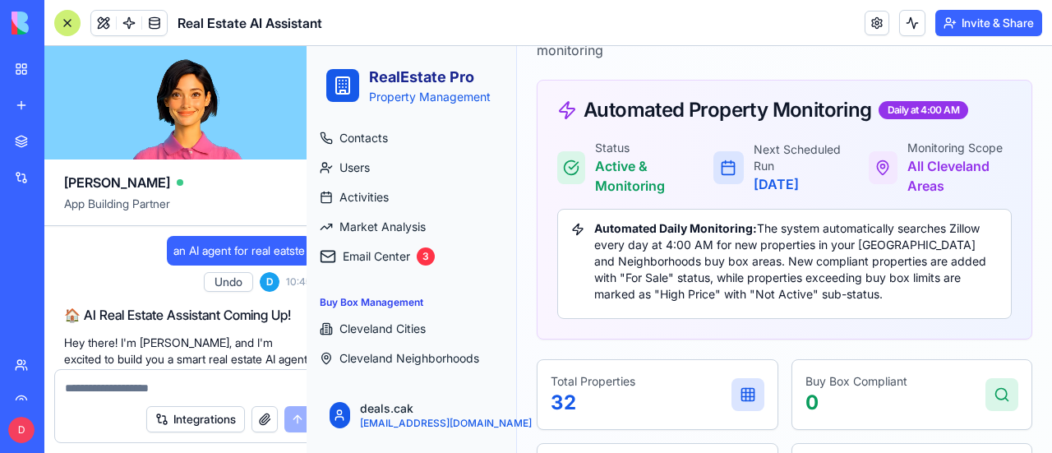
scroll to position [35724, 0]
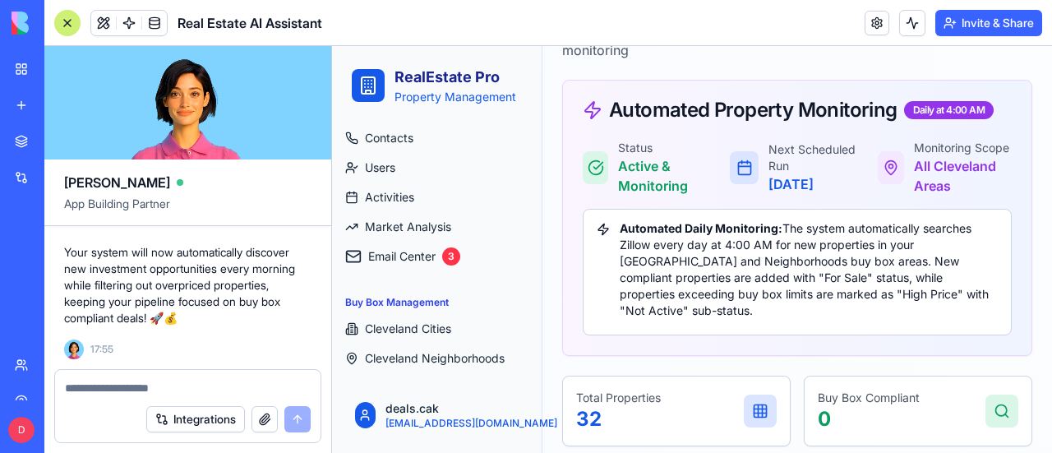
click at [77, 382] on textarea at bounding box center [188, 388] width 246 height 16
type textarea "*"
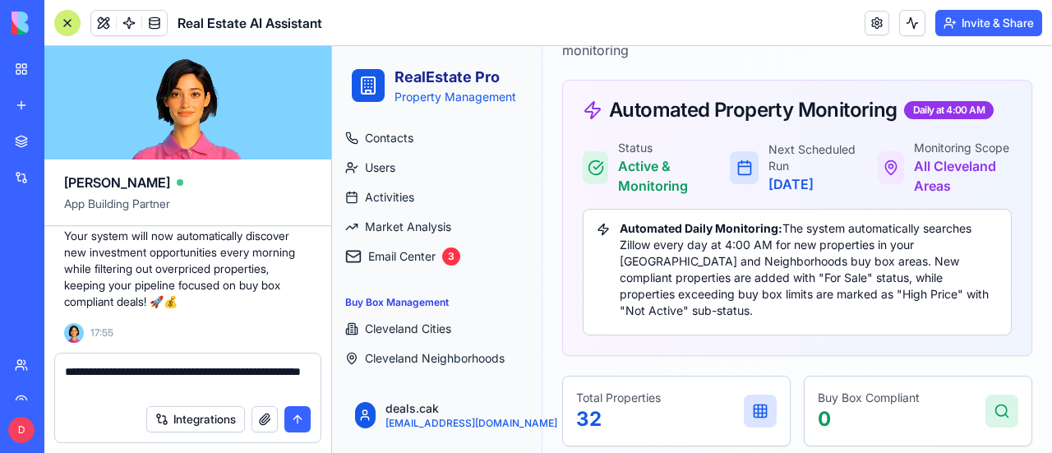
type textarea "**********"
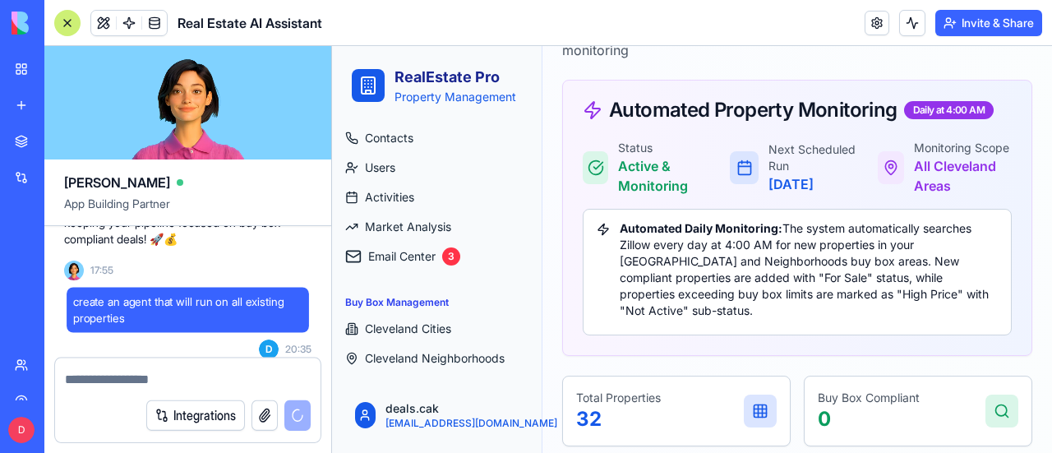
scroll to position [35803, 0]
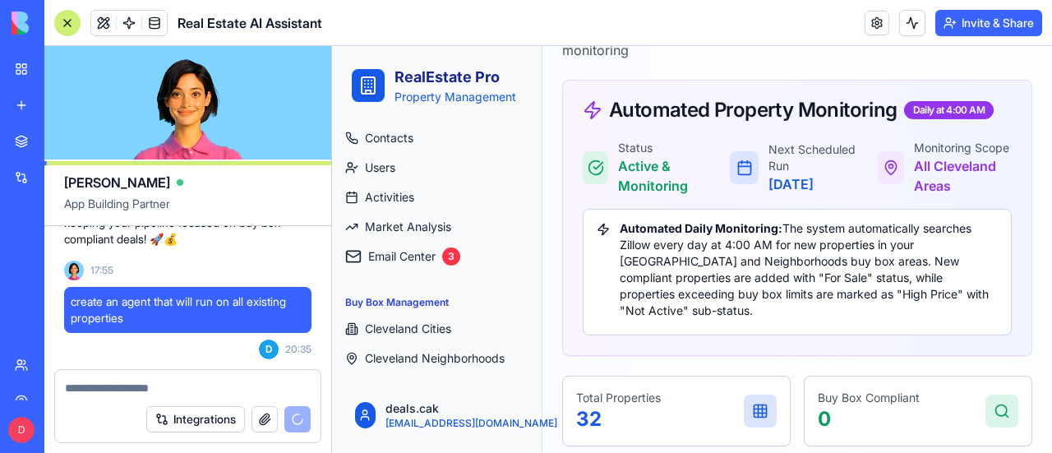
click at [94, 392] on textarea at bounding box center [188, 388] width 247 height 16
click at [65, 387] on textarea at bounding box center [188, 388] width 247 height 16
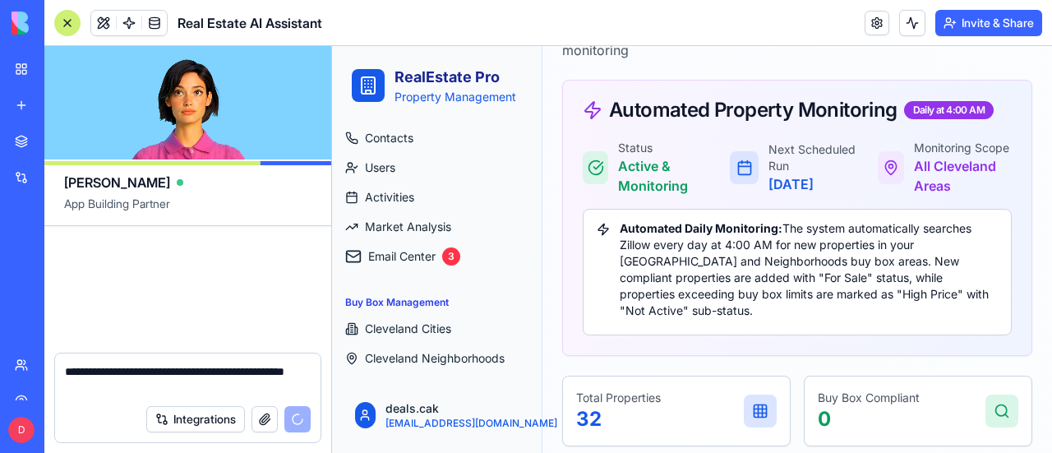
scroll to position [35990, 0]
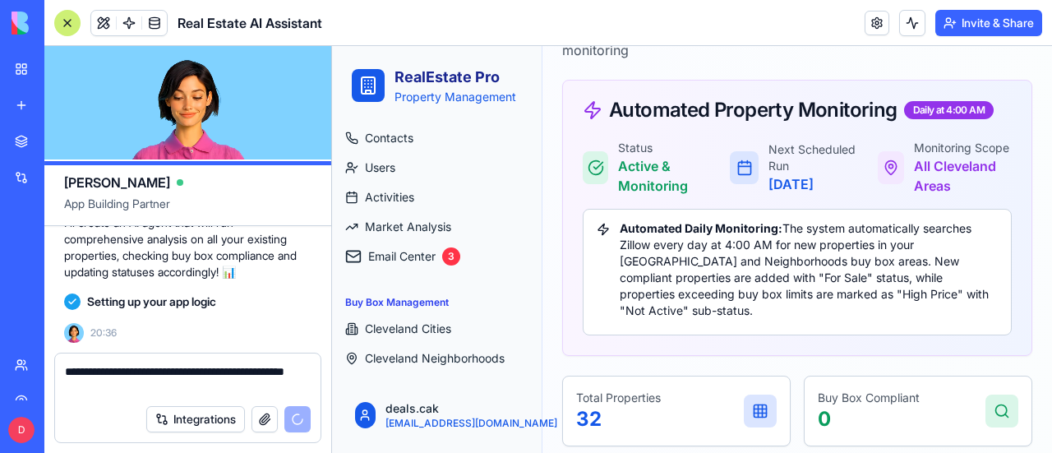
click at [67, 376] on textarea "**********" at bounding box center [188, 379] width 247 height 33
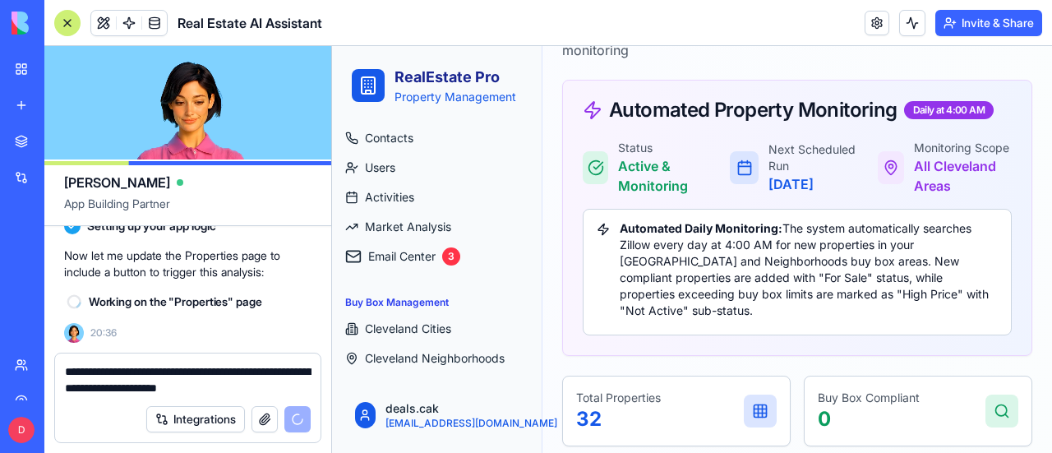
scroll to position [36066, 0]
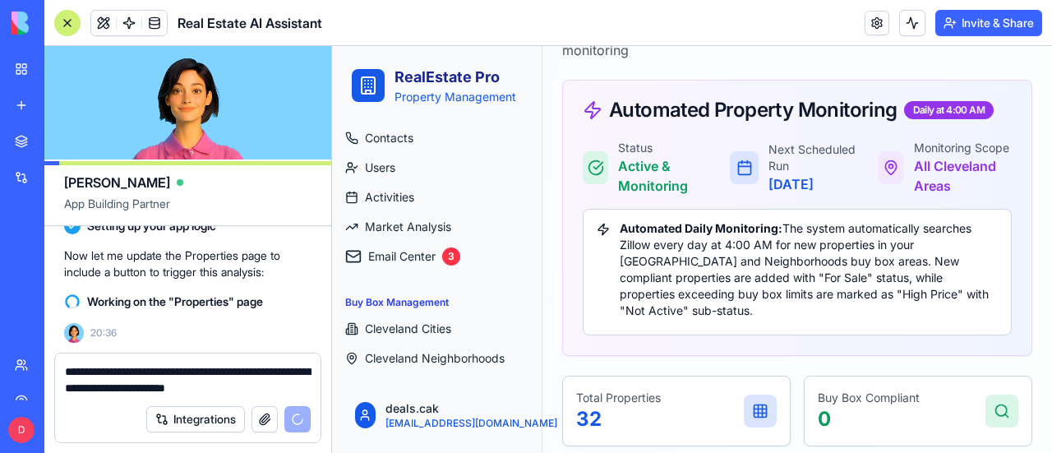
click at [169, 385] on textarea "**********" at bounding box center [188, 379] width 247 height 33
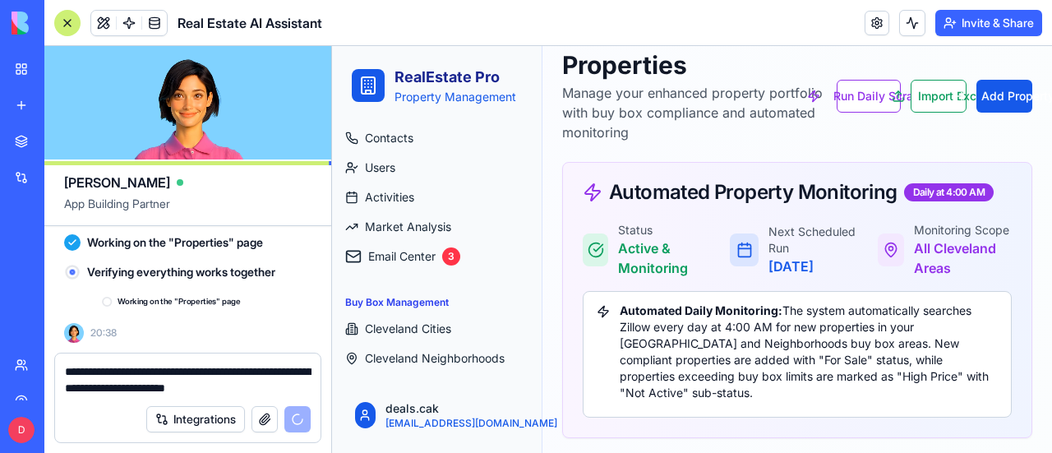
scroll to position [36125, 0]
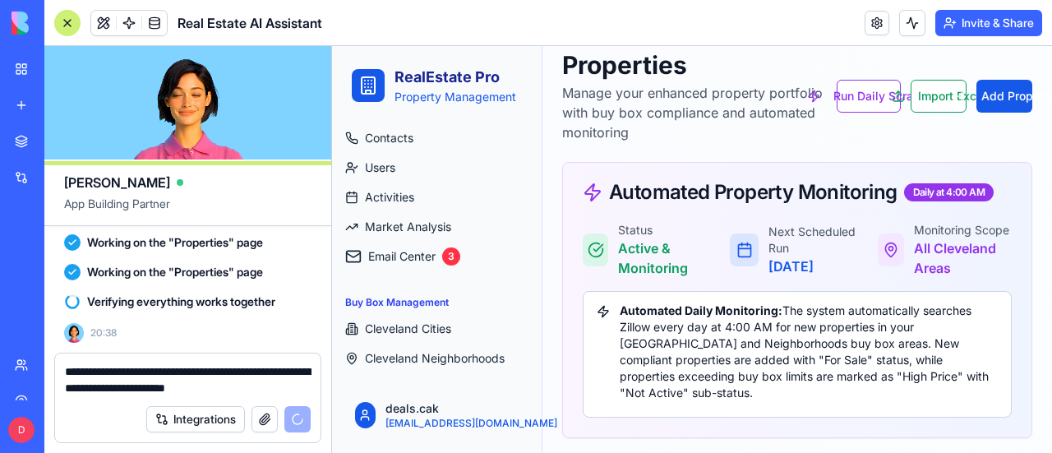
type textarea "**********"
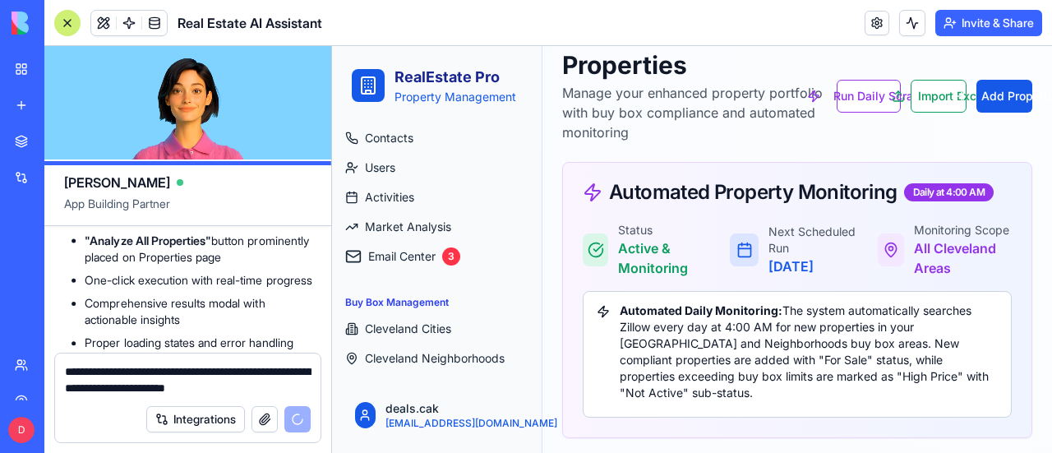
scroll to position [37414, 0]
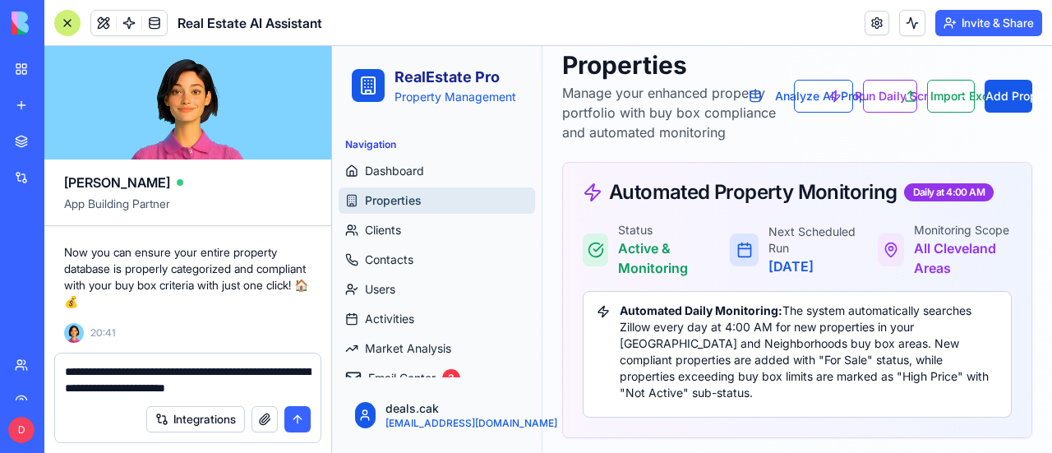
click at [388, 196] on span "Properties" at bounding box center [393, 200] width 57 height 16
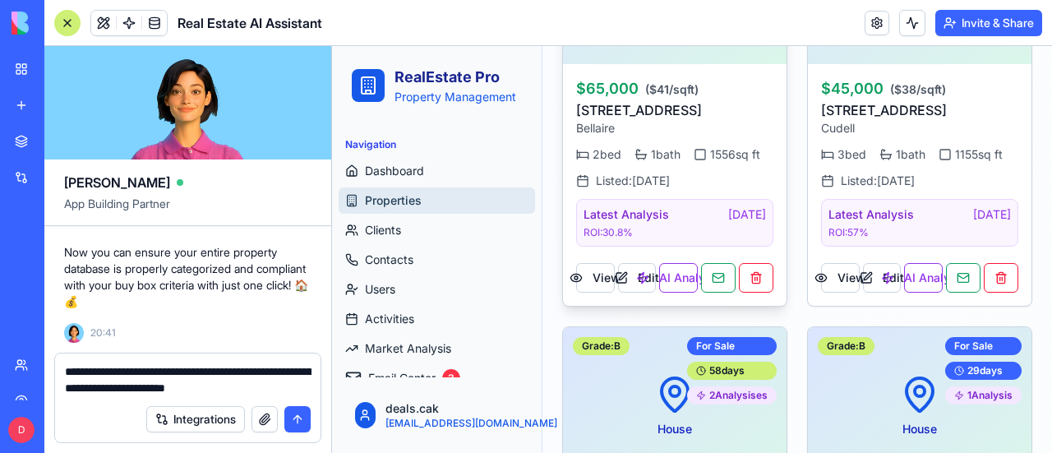
scroll to position [986, 0]
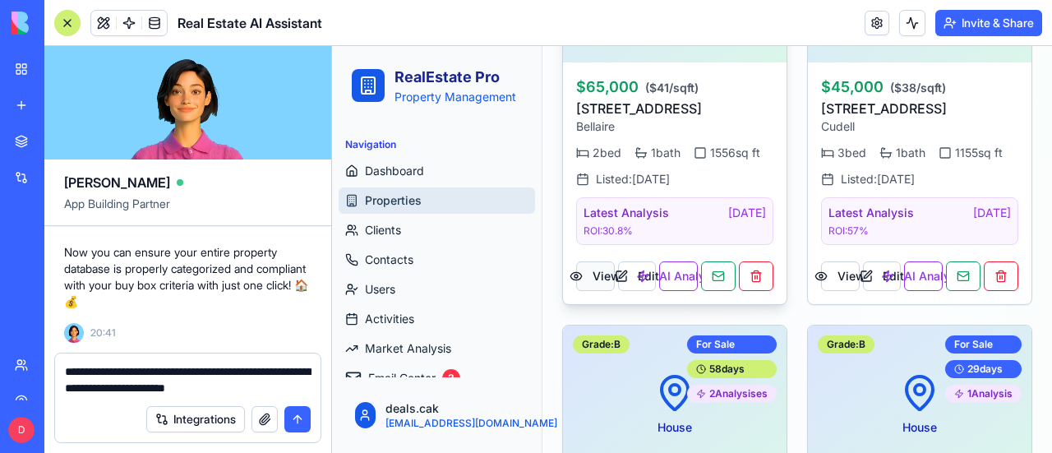
click at [593, 289] on button "View" at bounding box center [595, 276] width 39 height 30
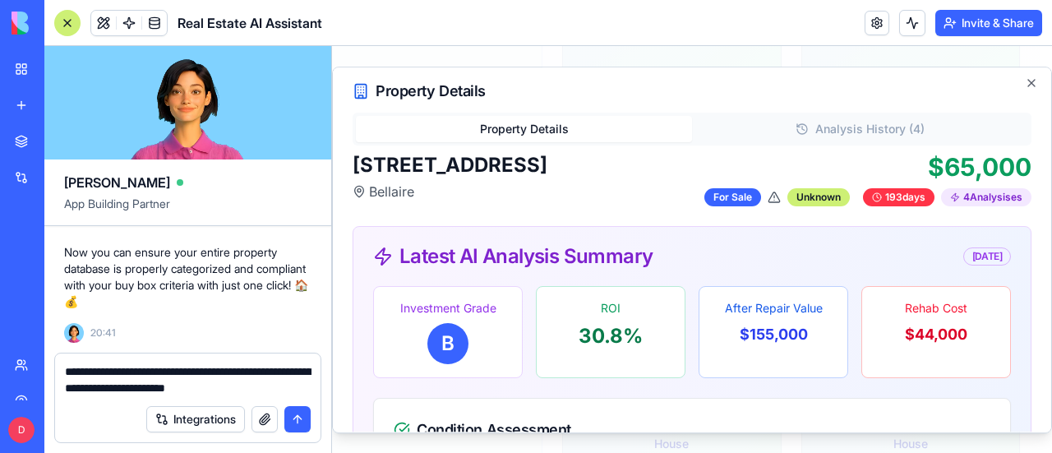
scroll to position [0, 0]
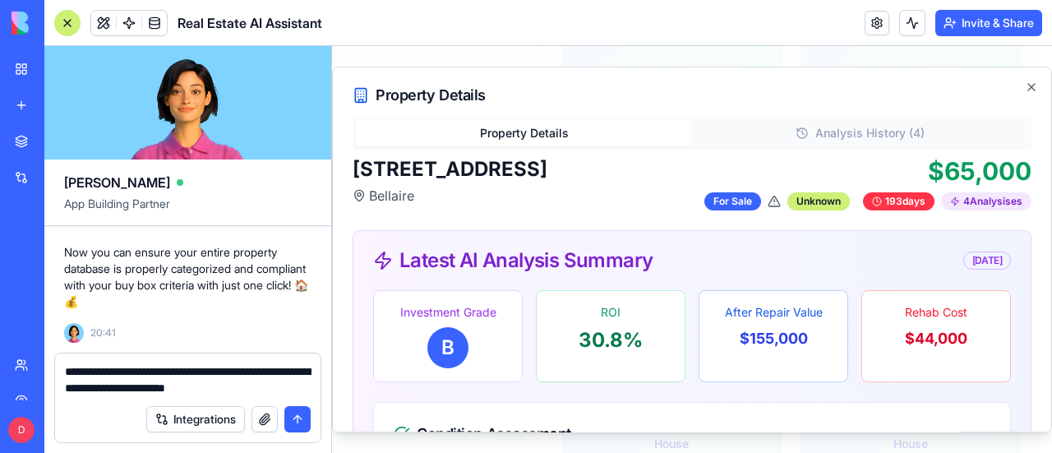
click at [541, 129] on button "Property Details" at bounding box center [524, 133] width 336 height 26
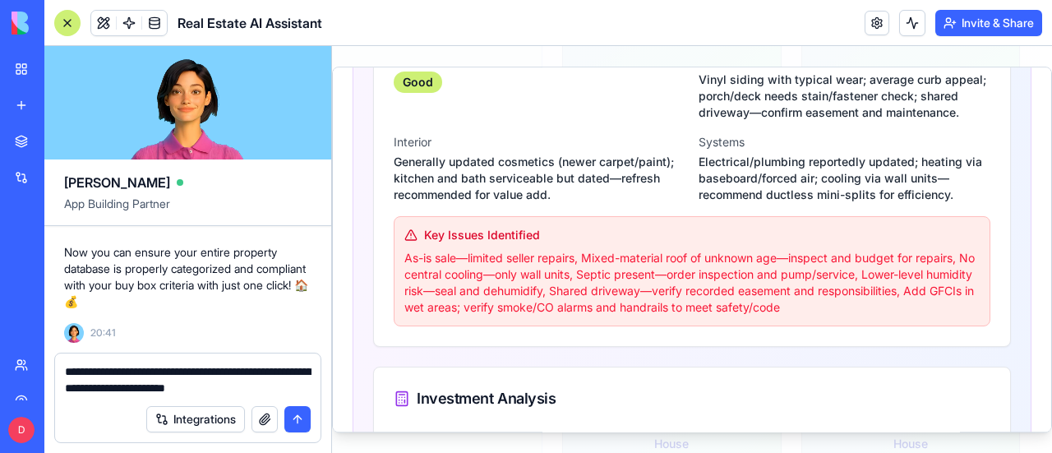
scroll to position [411, 0]
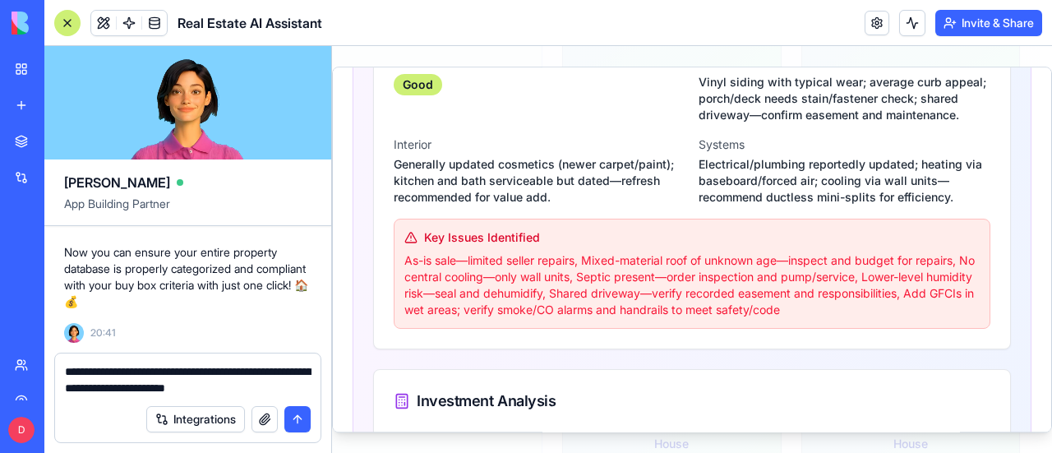
click at [61, 65] on div "My Workspace" at bounding box center [49, 69] width 21 height 16
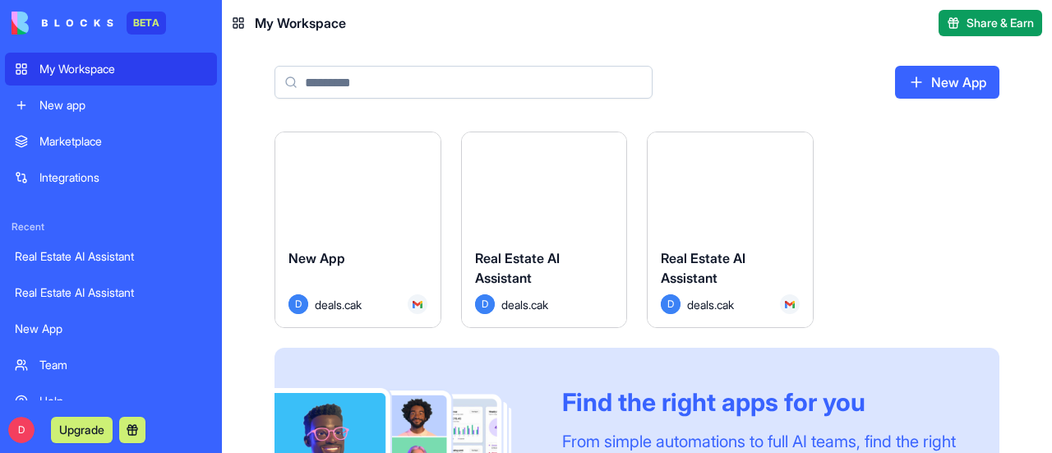
click at [714, 180] on button "Launch" at bounding box center [729, 184] width 123 height 33
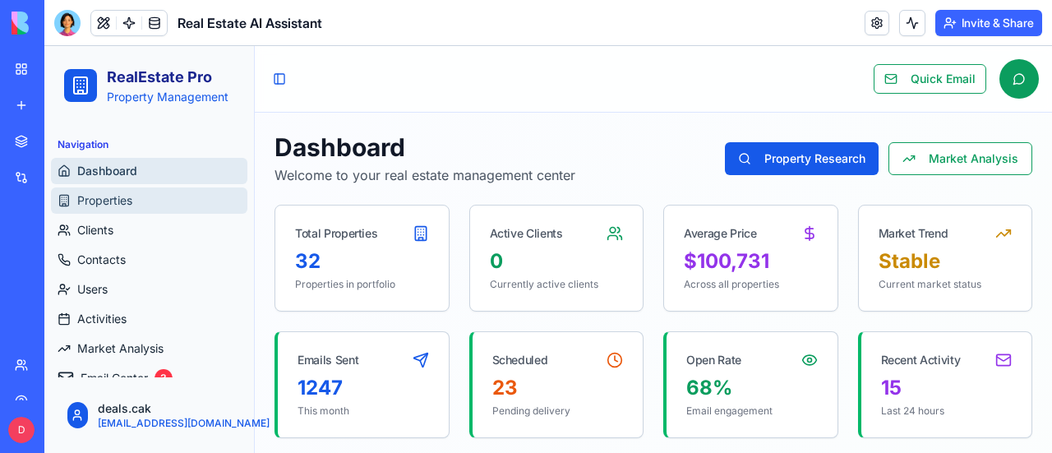
click at [124, 196] on span "Properties" at bounding box center [104, 200] width 55 height 16
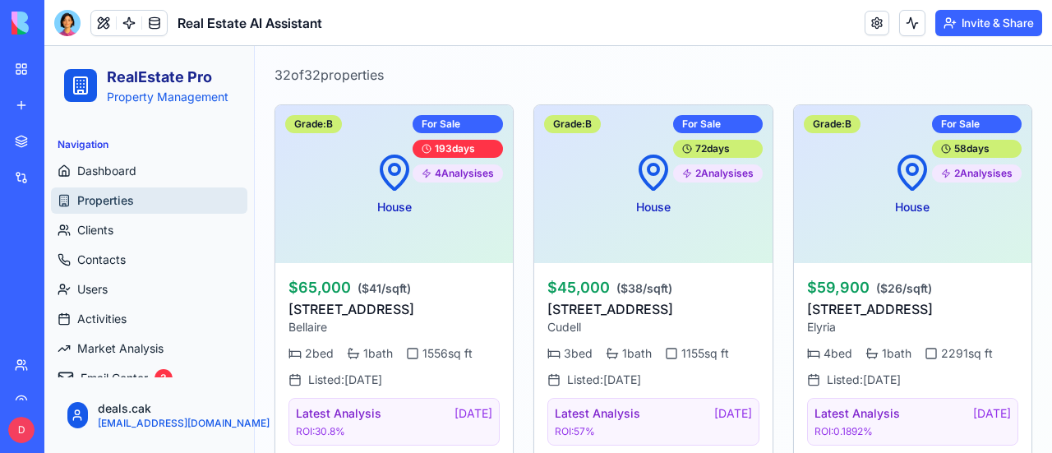
scroll to position [658, 0]
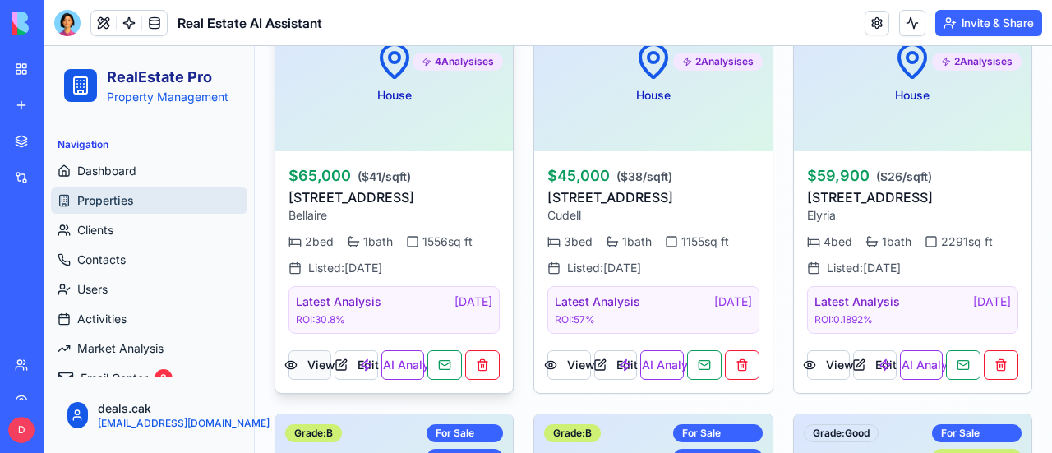
click at [319, 366] on button "View" at bounding box center [310, 365] width 43 height 30
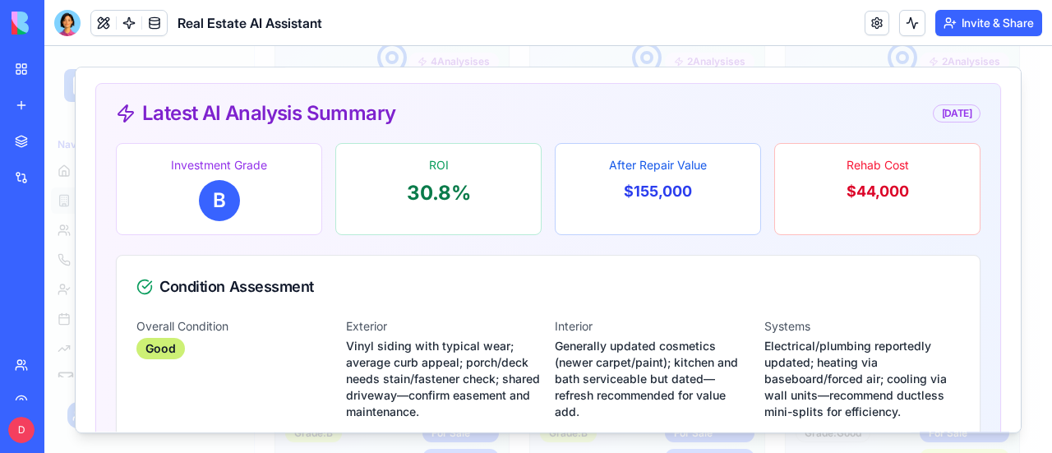
scroll to position [0, 0]
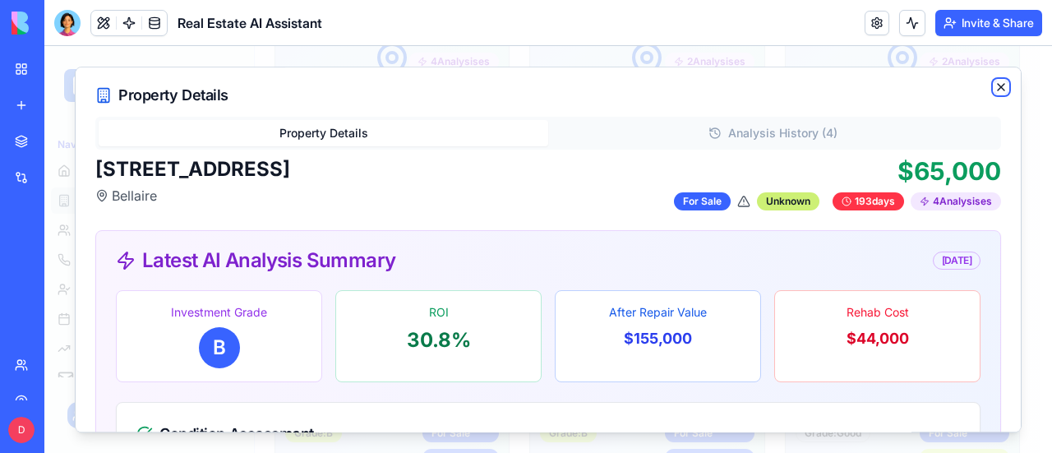
click at [995, 90] on icon "button" at bounding box center [1001, 87] width 13 height 13
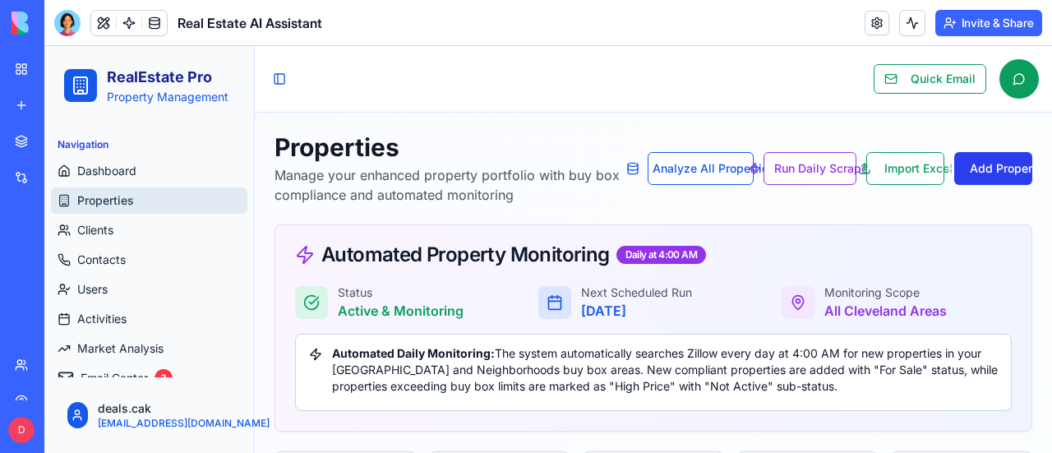
click at [979, 169] on button "Add Property" at bounding box center [993, 168] width 78 height 33
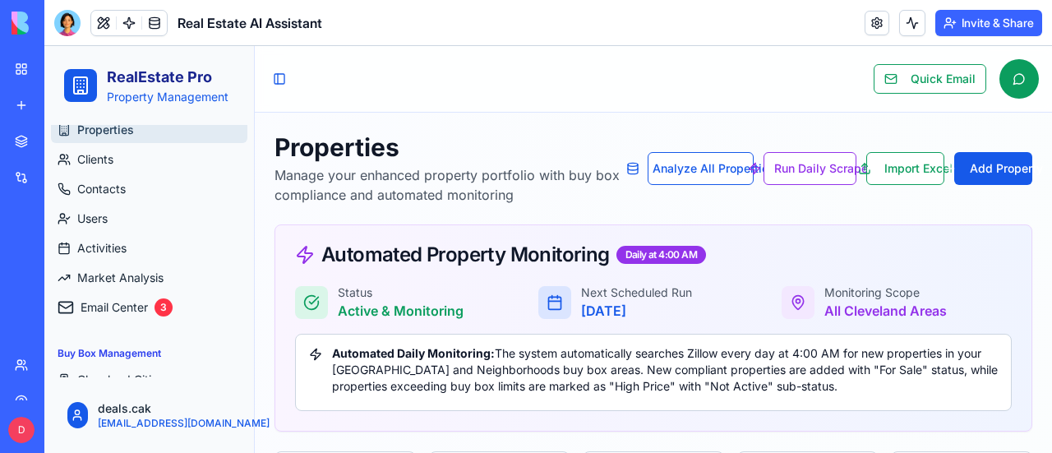
scroll to position [122, 0]
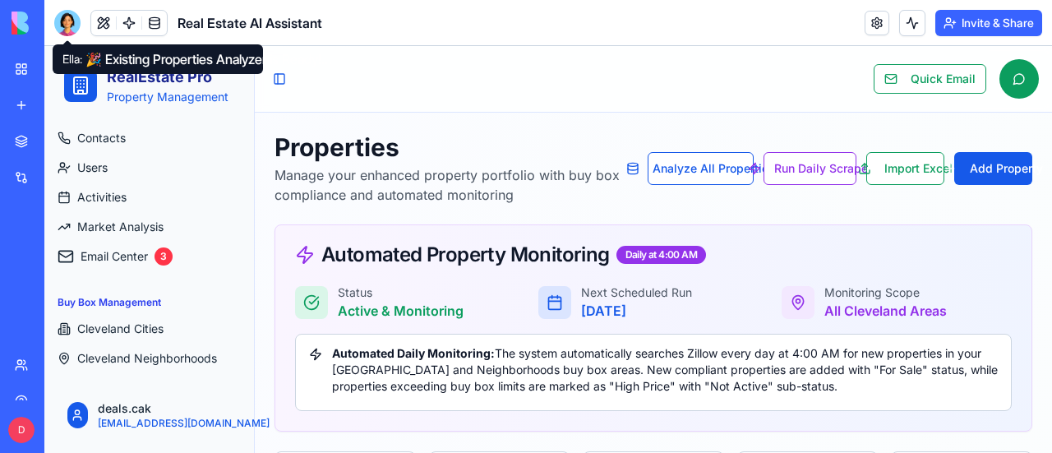
click at [66, 24] on div at bounding box center [67, 23] width 26 height 26
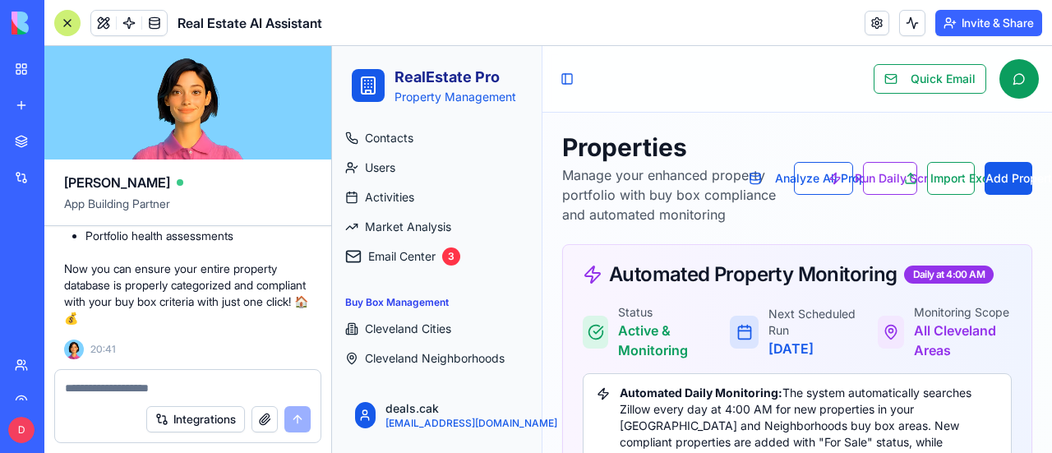
scroll to position [37397, 0]
click at [98, 388] on textarea at bounding box center [188, 388] width 246 height 16
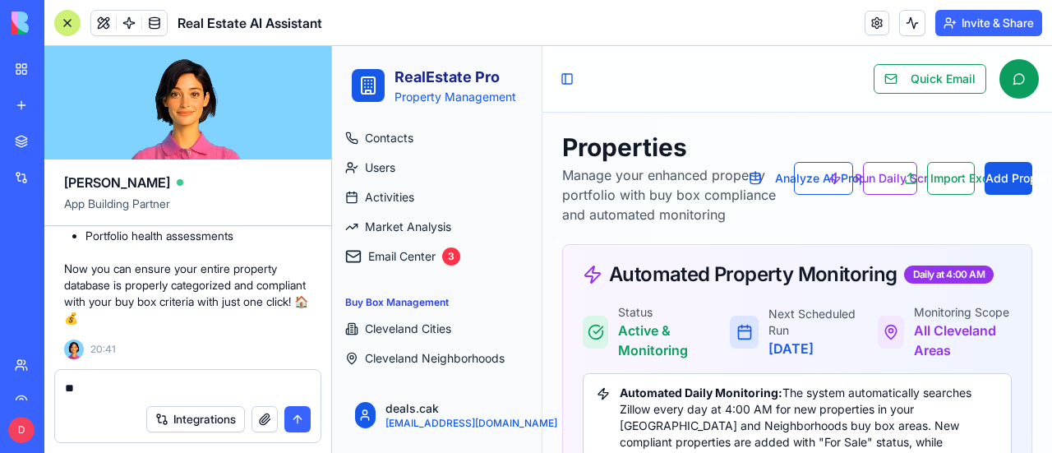
type textarea "*"
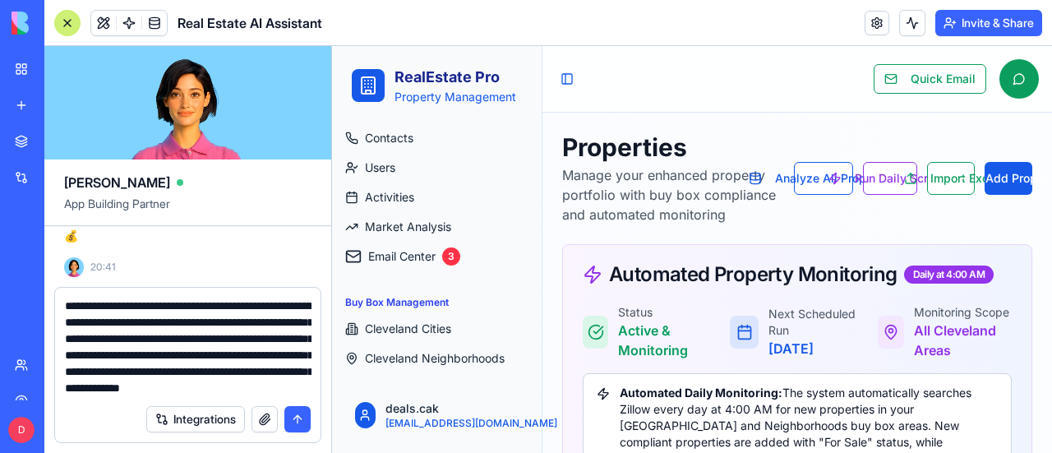
scroll to position [31, 0]
type textarea "**********"
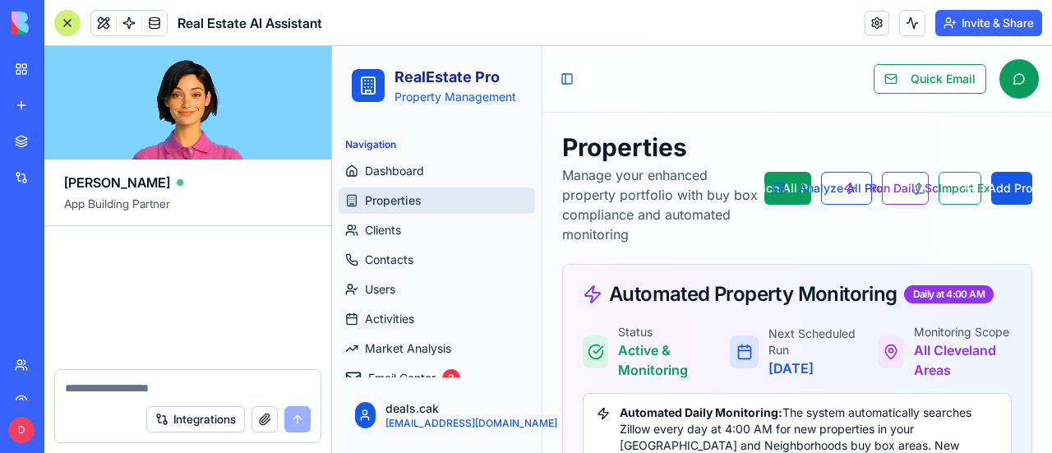
scroll to position [39567, 0]
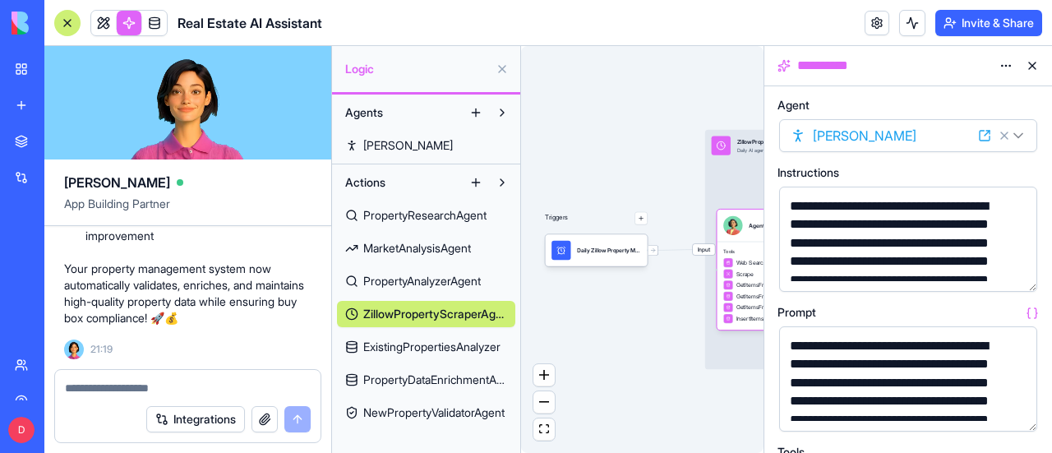
click at [61, 65] on div "My Workspace" at bounding box center [49, 69] width 21 height 16
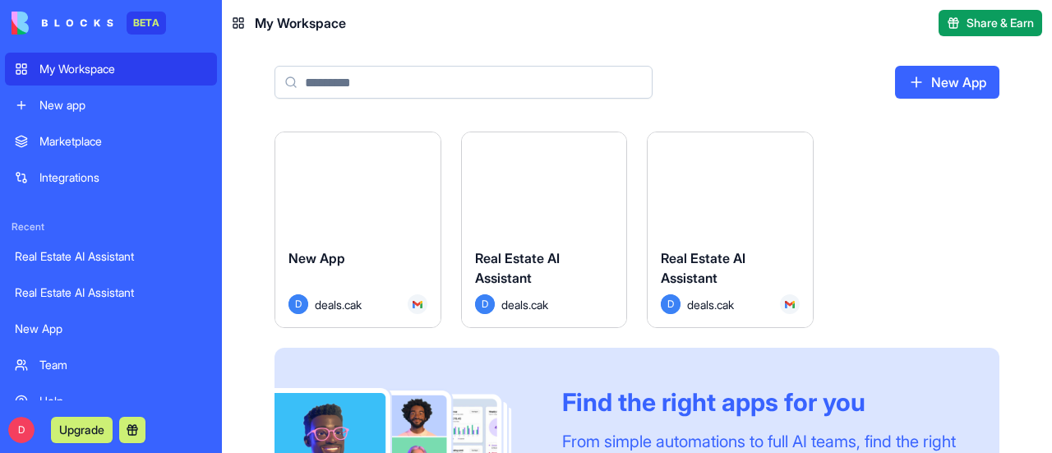
click at [755, 178] on button "Launch" at bounding box center [729, 184] width 123 height 33
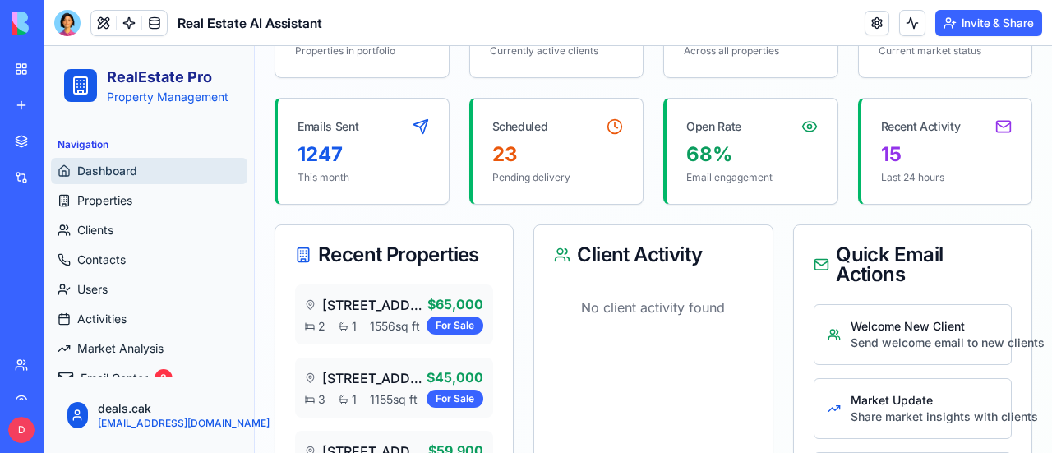
scroll to position [329, 0]
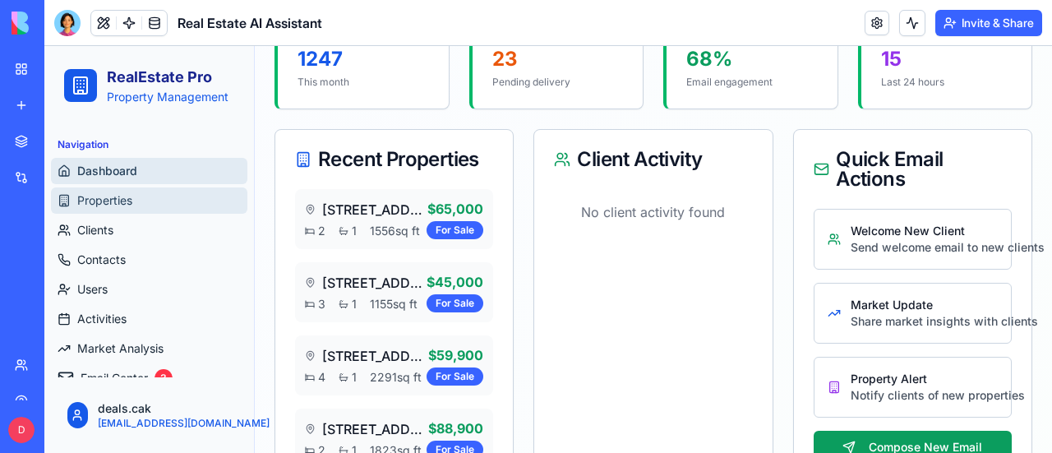
click at [117, 199] on span "Properties" at bounding box center [104, 200] width 55 height 16
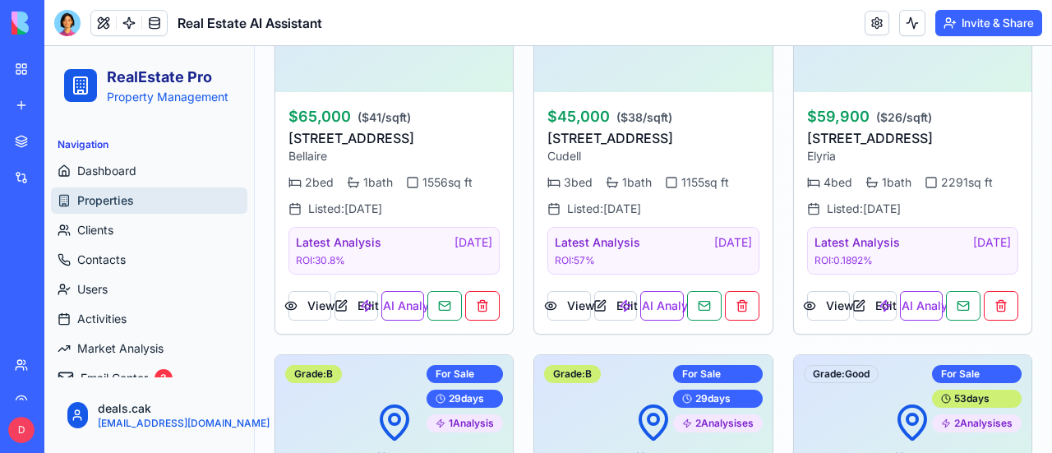
scroll to position [740, 0]
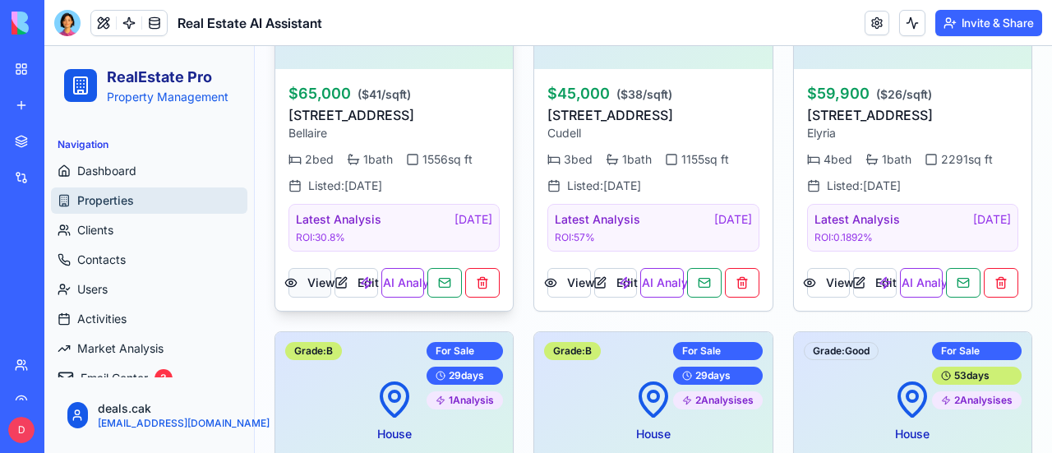
click at [317, 275] on button "View" at bounding box center [310, 283] width 43 height 30
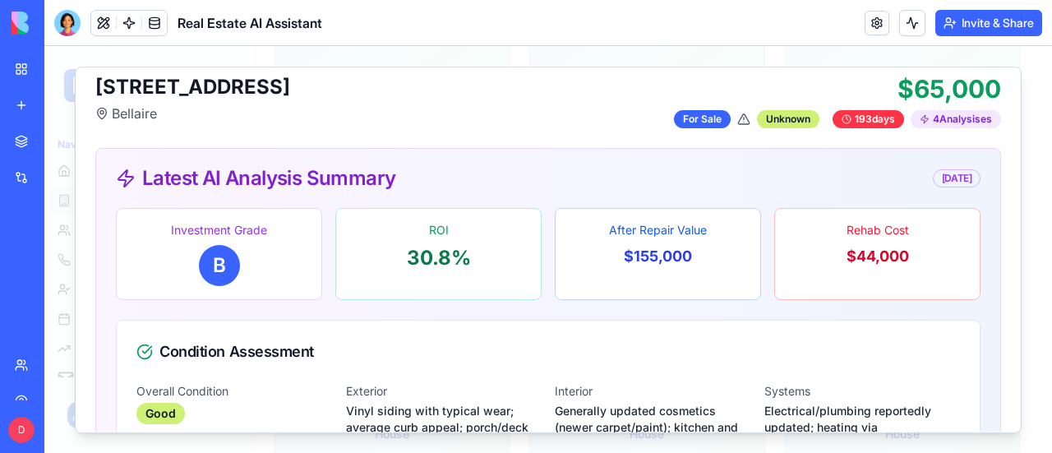
scroll to position [0, 0]
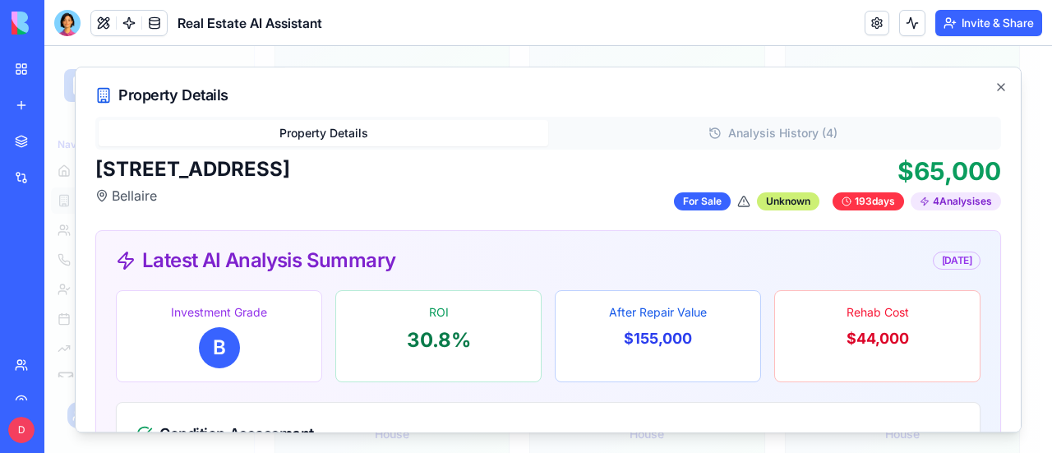
click at [175, 99] on h2 "Property Details" at bounding box center [548, 95] width 906 height 16
click at [998, 86] on icon "button" at bounding box center [1001, 87] width 7 height 7
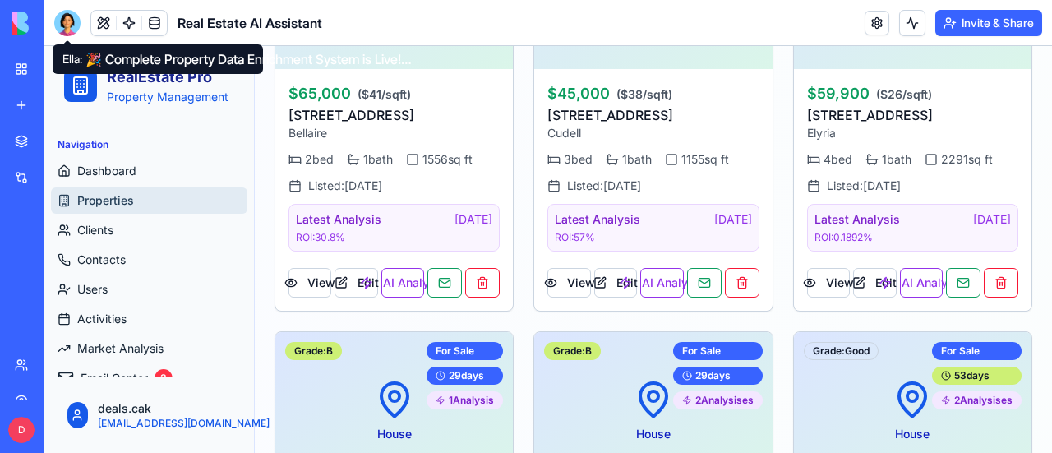
click at [72, 16] on div at bounding box center [67, 23] width 26 height 26
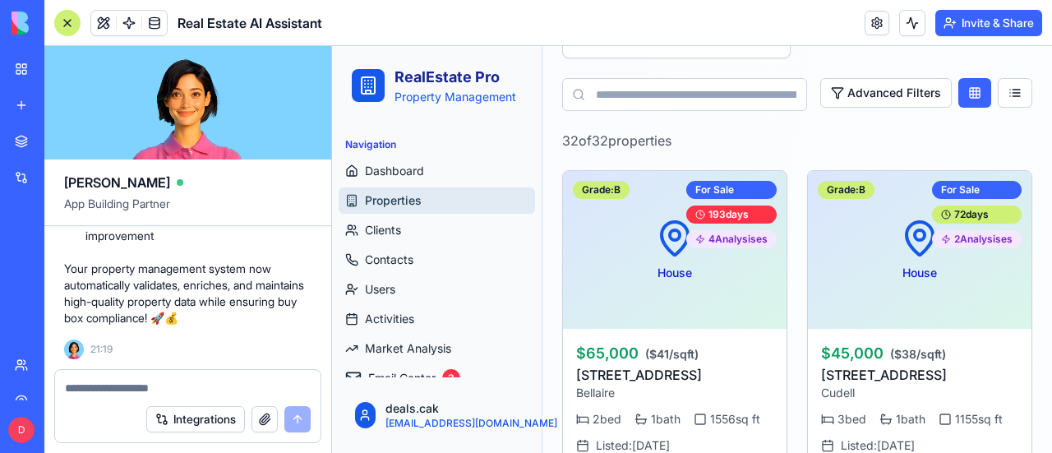
scroll to position [39567, 0]
click at [396, 198] on span "Properties" at bounding box center [393, 200] width 57 height 16
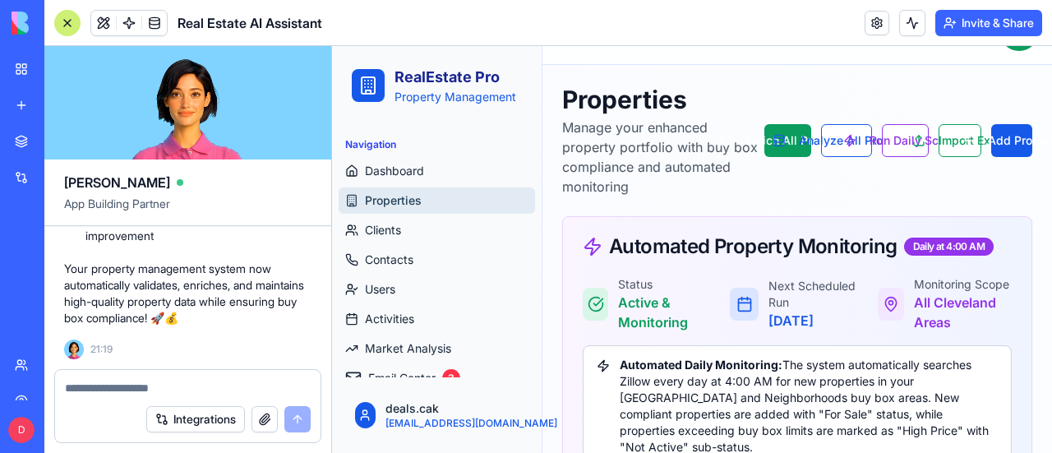
scroll to position [0, 0]
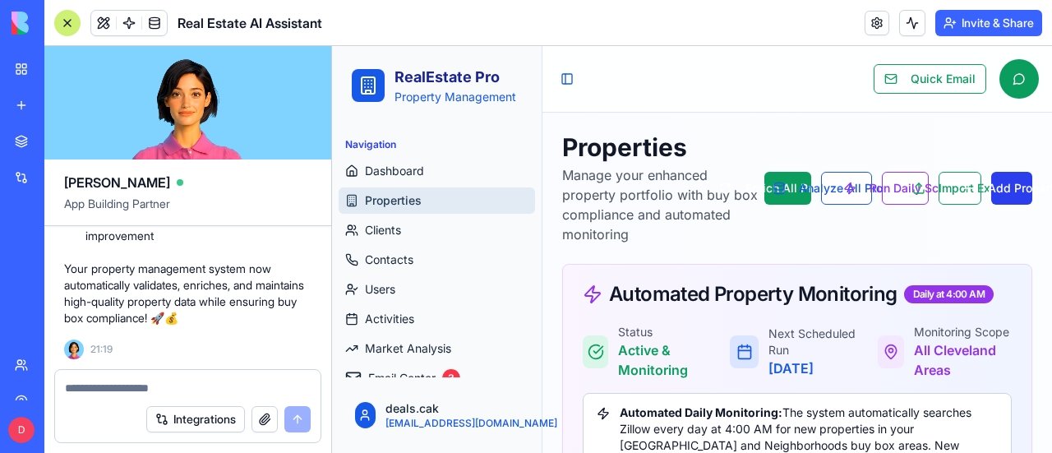
click at [998, 187] on button "Add Property" at bounding box center [1011, 188] width 41 height 33
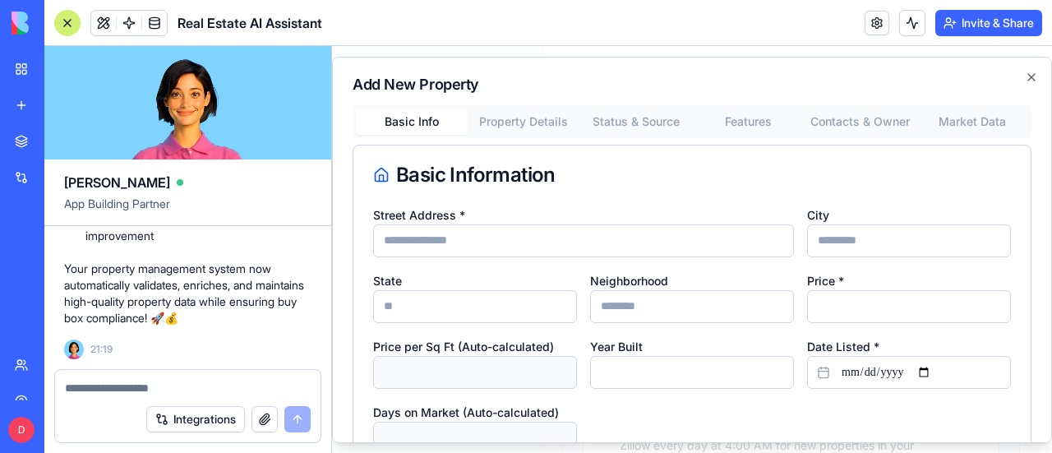
click at [510, 242] on input "Street Address *" at bounding box center [583, 240] width 421 height 33
paste input "**********"
type input "**********"
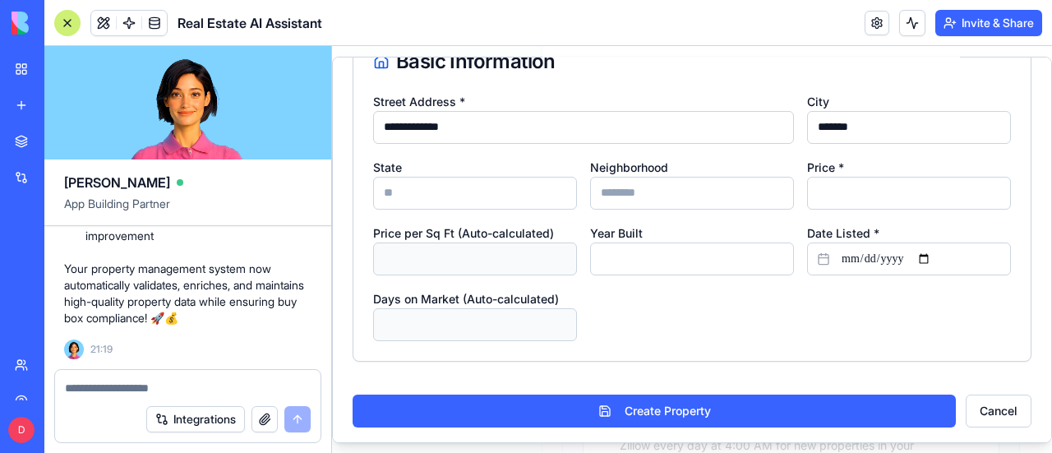
scroll to position [117, 0]
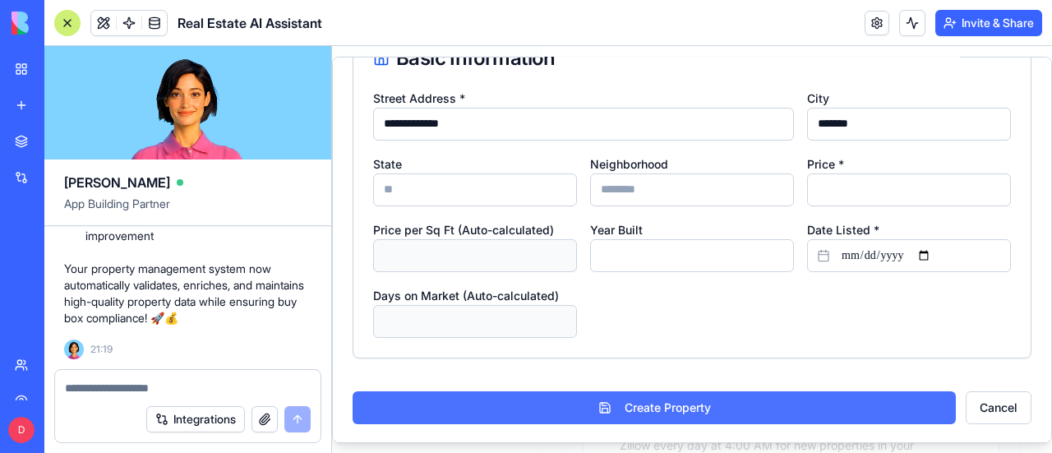
type input "*******"
click at [649, 407] on button "Create Property" at bounding box center [654, 406] width 603 height 33
type input "******"
click at [680, 410] on button "Create Property" at bounding box center [654, 406] width 603 height 33
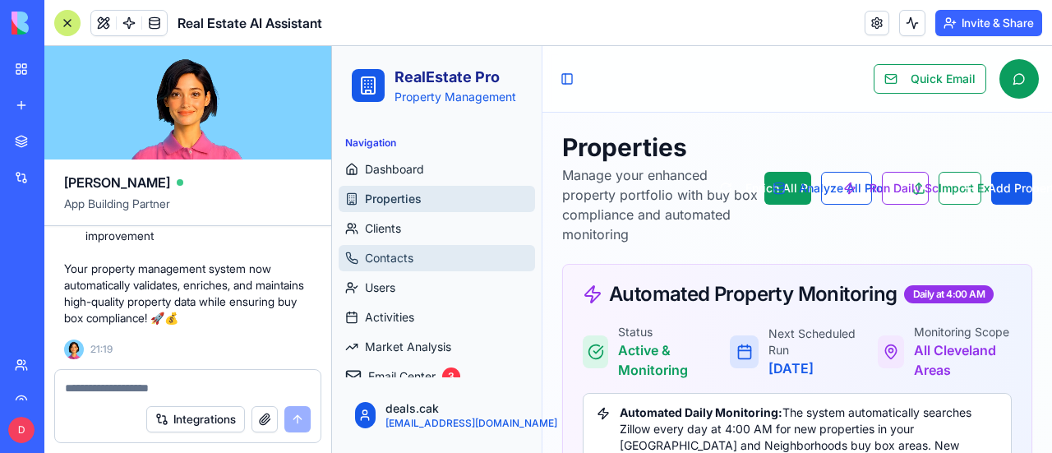
scroll to position [0, 0]
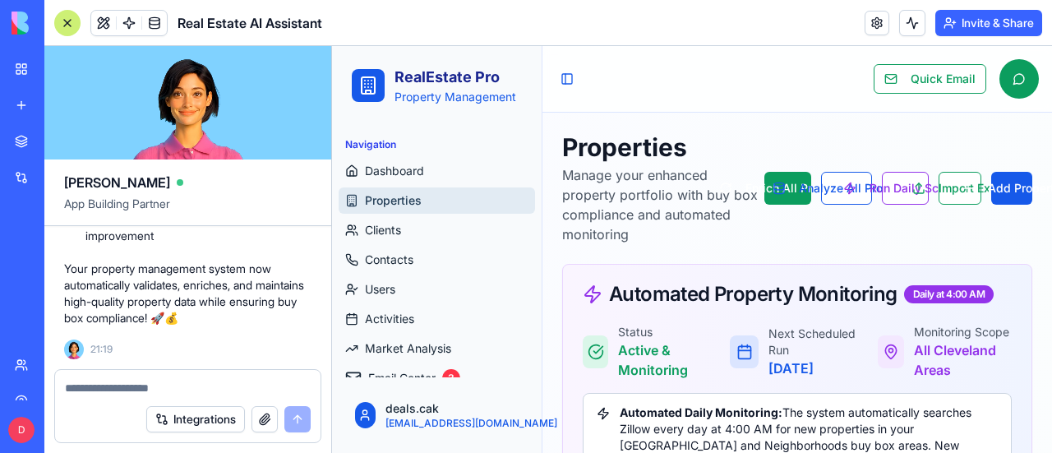
click at [371, 199] on span "Properties" at bounding box center [393, 200] width 57 height 16
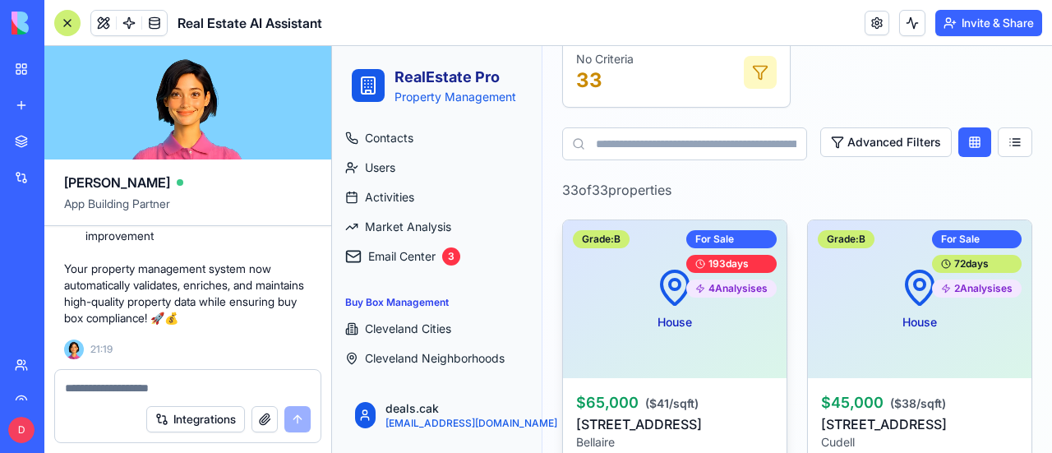
scroll to position [658, 0]
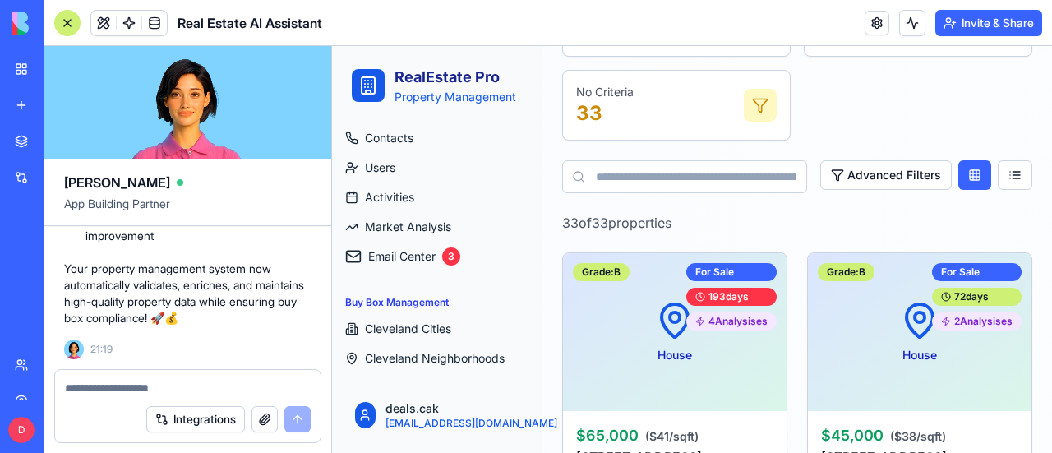
click at [663, 192] on input at bounding box center [684, 176] width 245 height 33
paste input "**********"
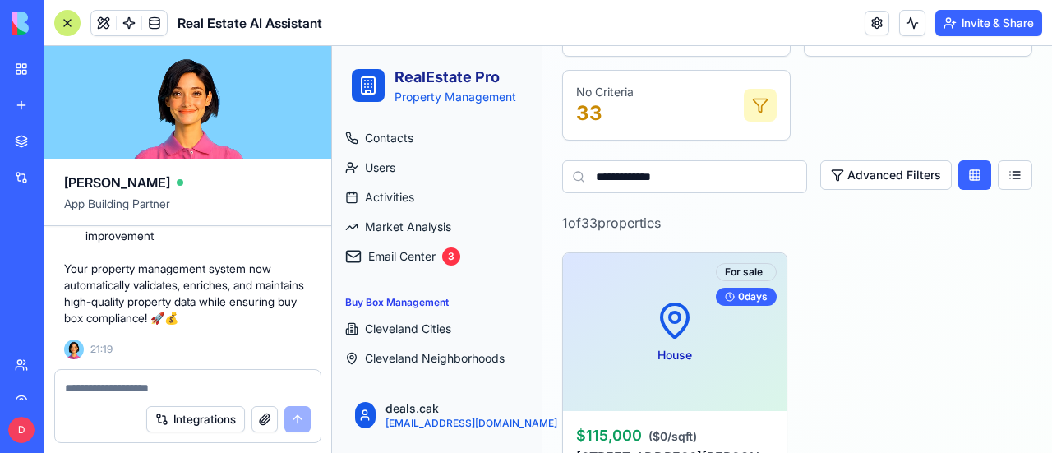
type input "**********"
click at [746, 381] on div "House For sale 0 days" at bounding box center [675, 332] width 224 height 158
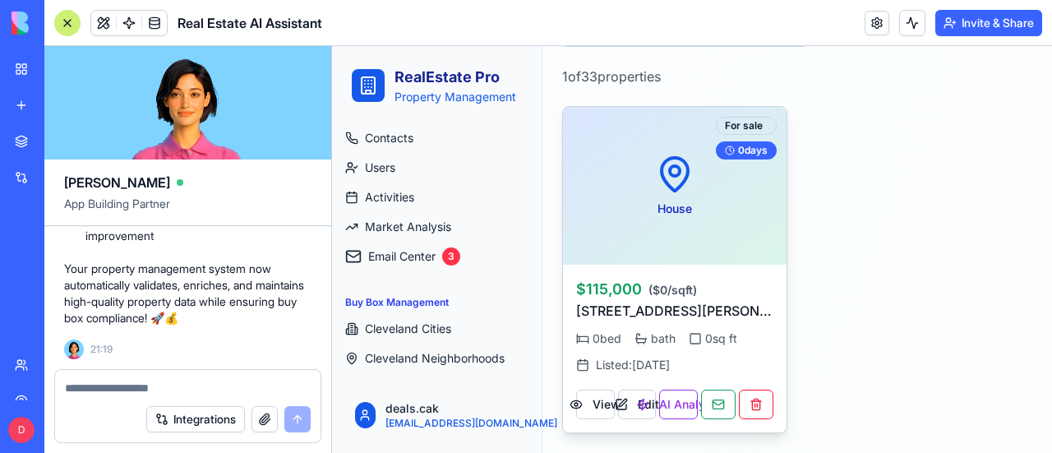
scroll to position [829, 0]
click at [601, 390] on button "View" at bounding box center [595, 405] width 39 height 30
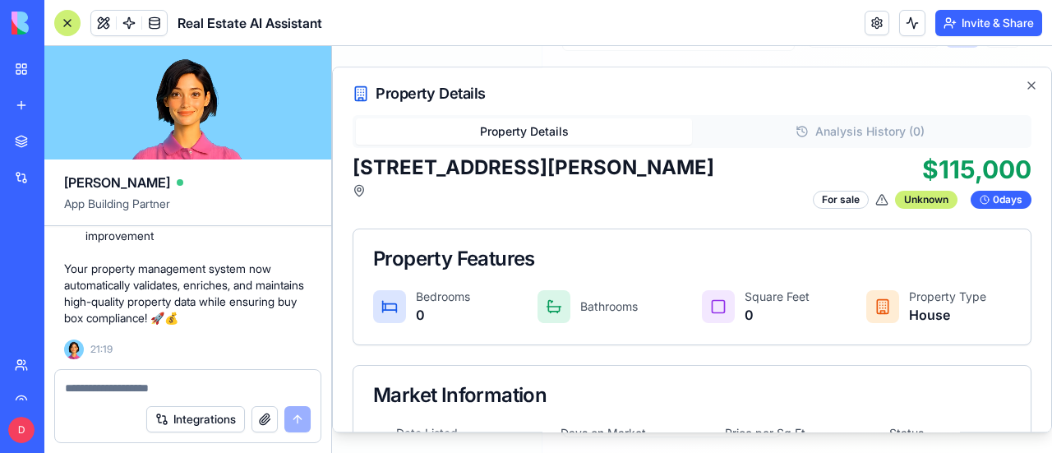
scroll to position [0, 0]
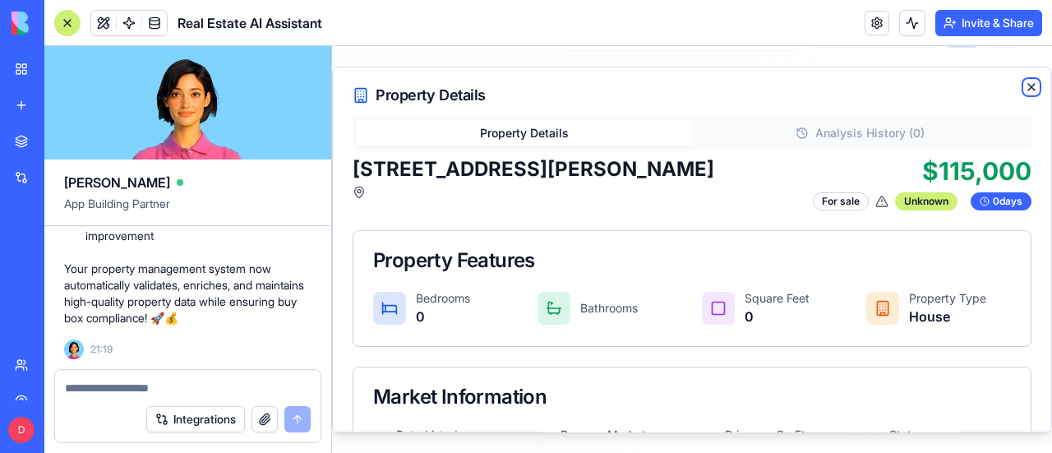
click at [1025, 90] on icon "button" at bounding box center [1031, 87] width 13 height 13
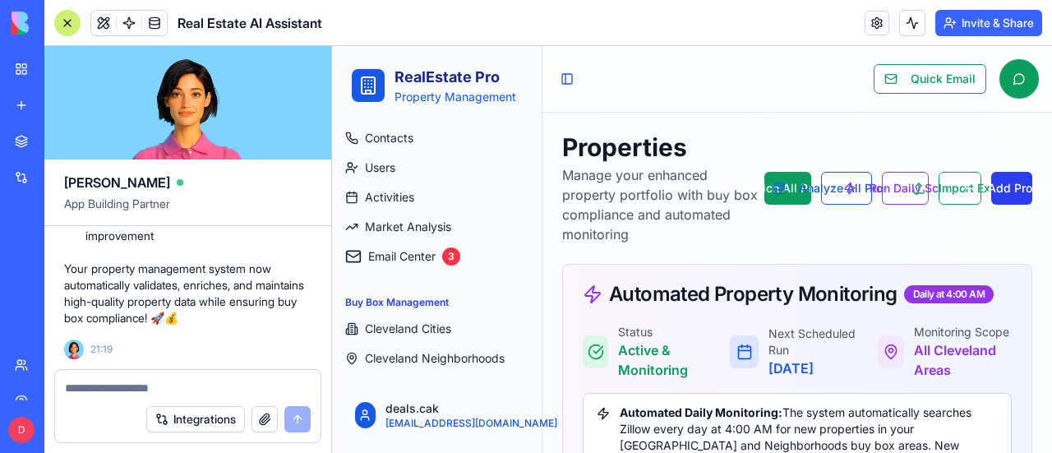
click at [999, 187] on button "Add Property" at bounding box center [1011, 188] width 41 height 33
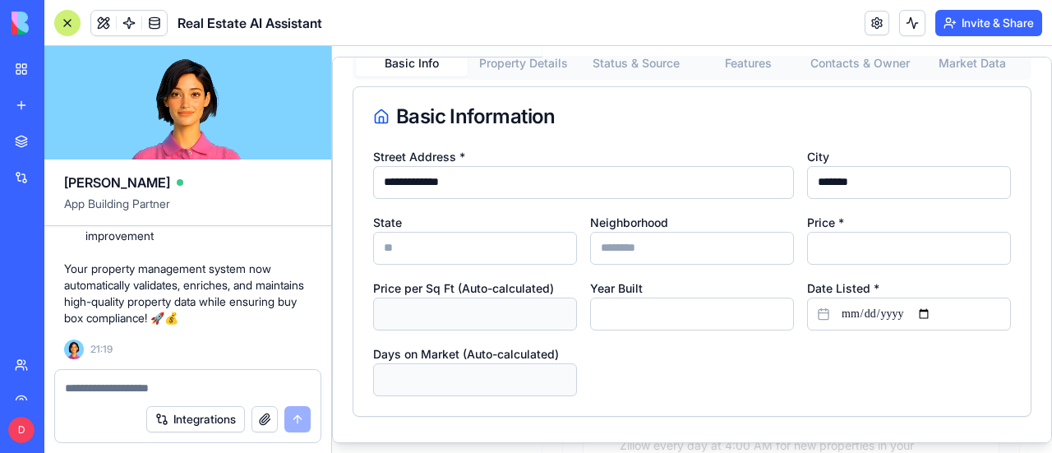
scroll to position [117, 0]
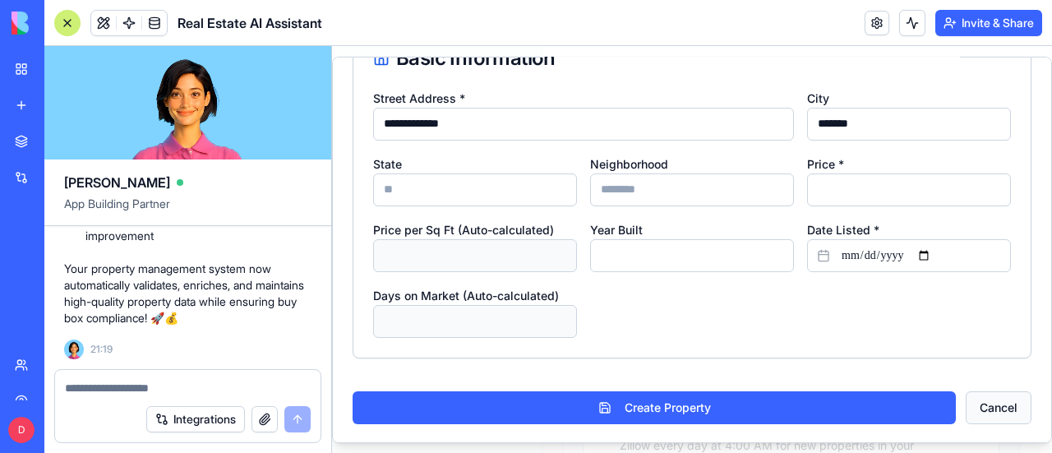
click at [993, 412] on button "Cancel" at bounding box center [999, 406] width 66 height 33
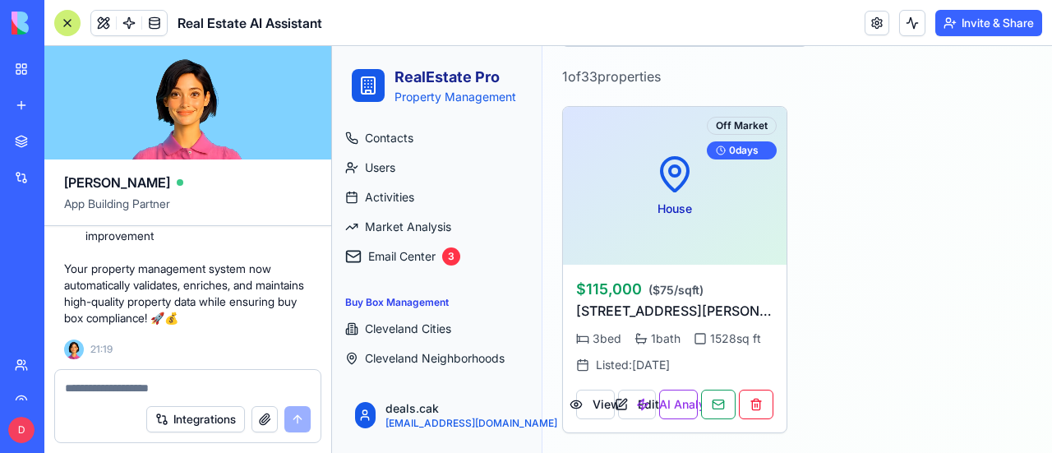
scroll to position [845, 0]
click at [600, 390] on button "View" at bounding box center [595, 405] width 39 height 30
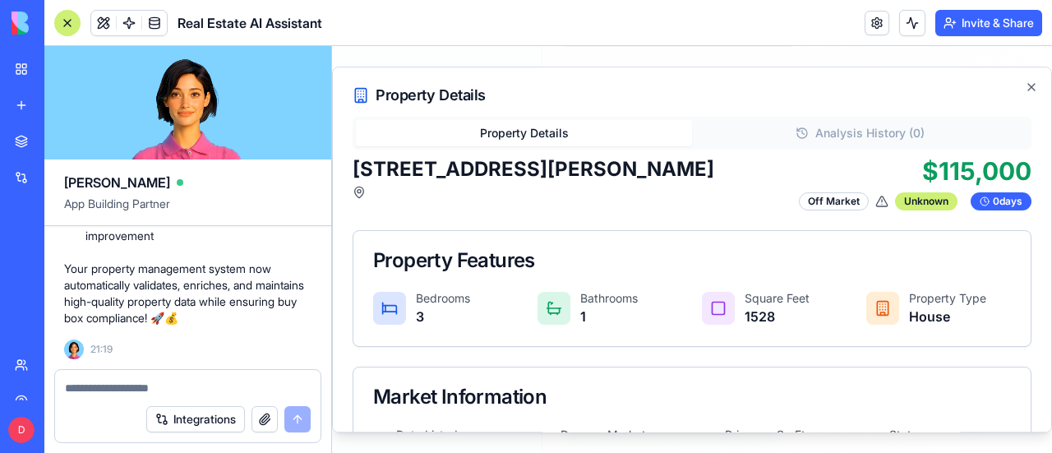
scroll to position [833, 0]
click at [526, 132] on button "Property Details" at bounding box center [524, 133] width 336 height 26
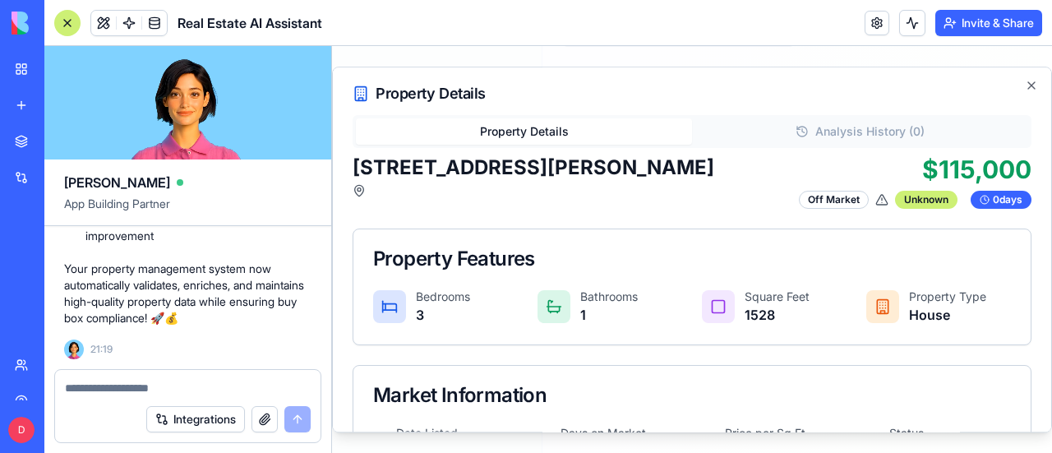
scroll to position [0, 0]
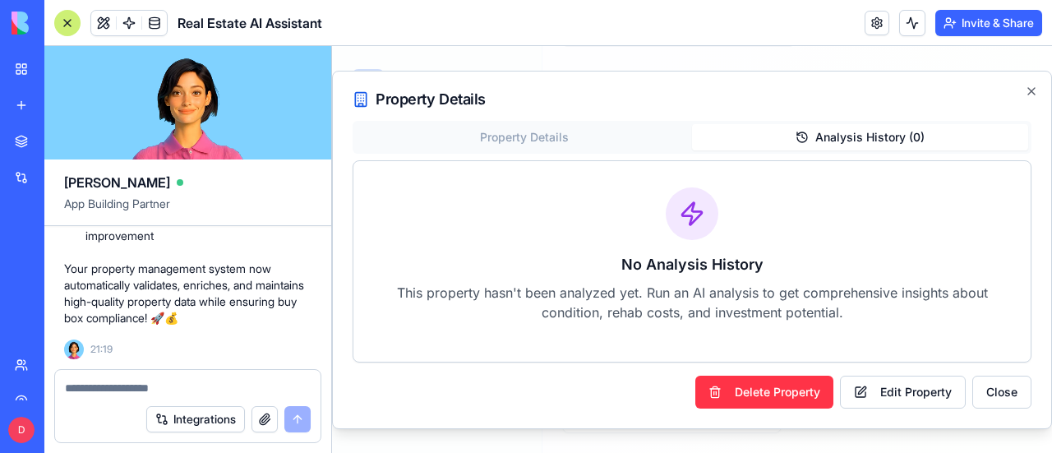
click at [827, 127] on button "Analysis History ( 0 )" at bounding box center [860, 137] width 336 height 26
click at [997, 399] on button "Close" at bounding box center [1001, 392] width 59 height 33
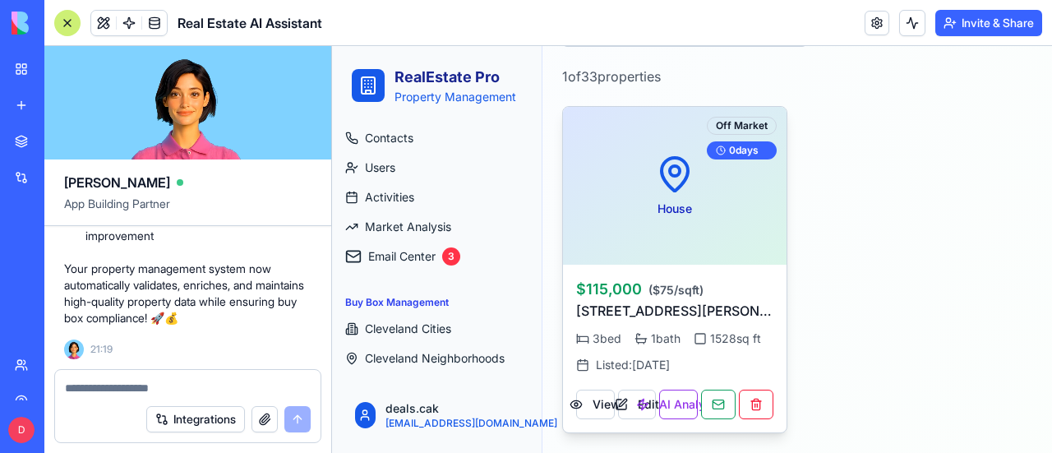
scroll to position [845, 0]
click at [677, 390] on button "AI Analysis" at bounding box center [678, 405] width 39 height 30
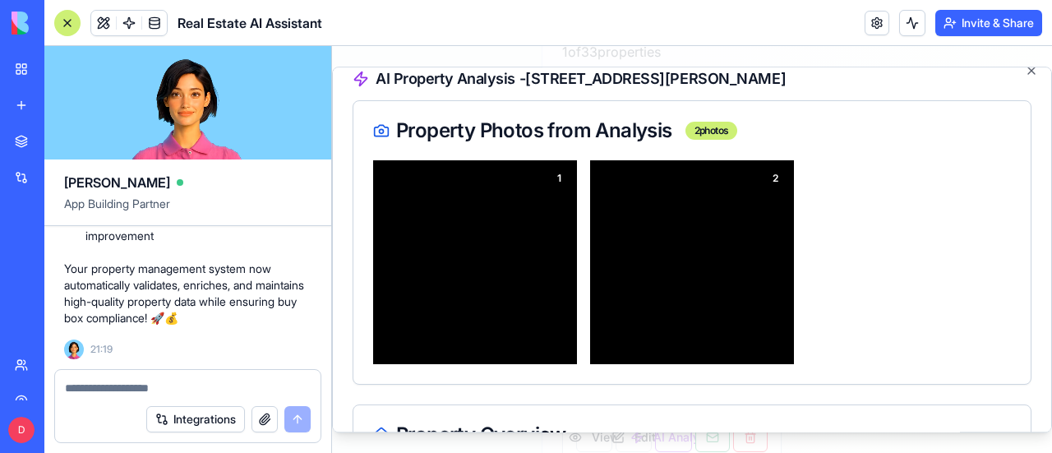
scroll to position [0, 0]
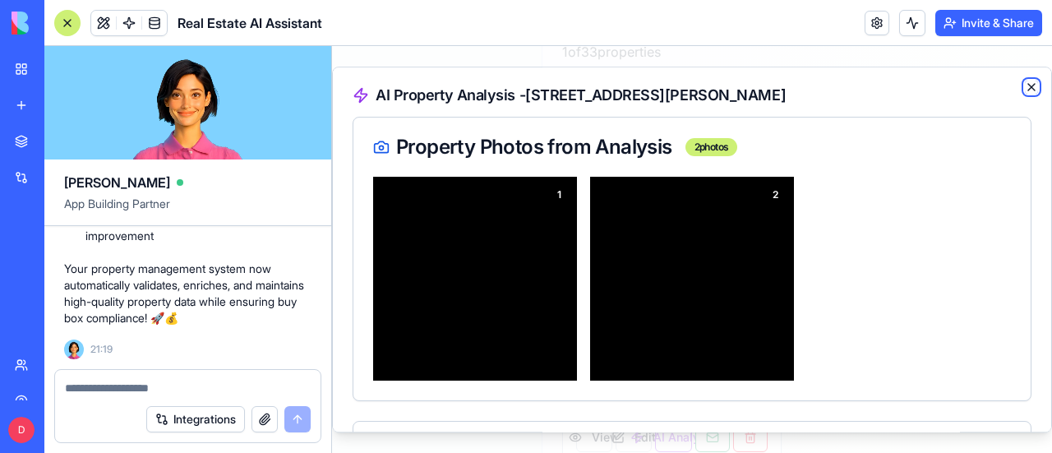
click at [1025, 83] on icon "button" at bounding box center [1031, 87] width 13 height 13
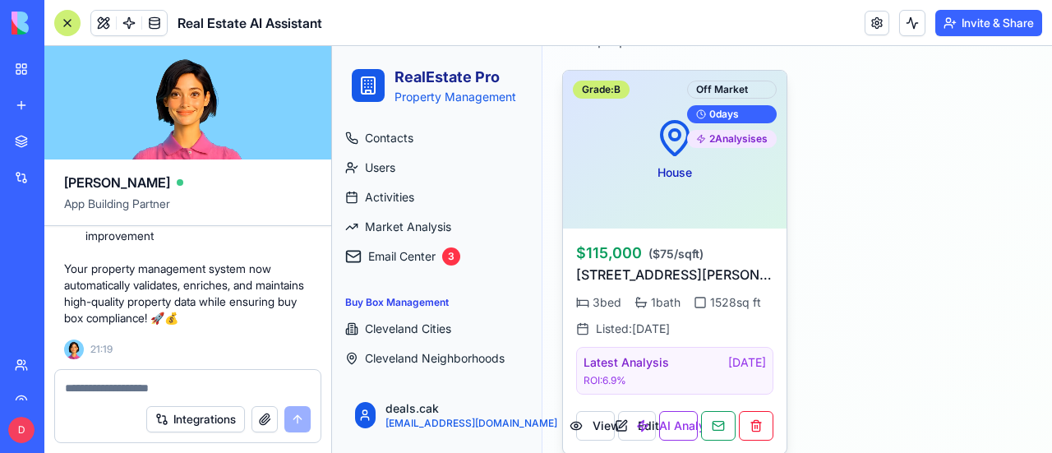
scroll to position [903, 0]
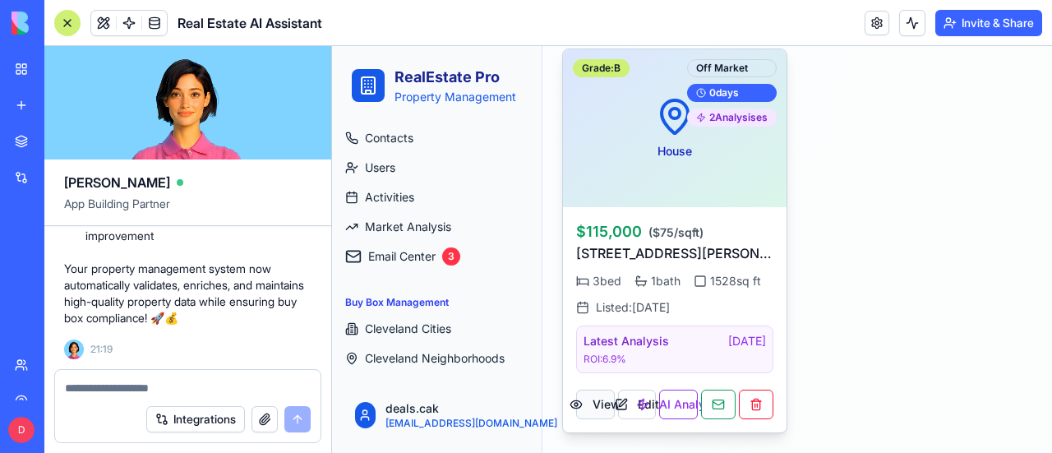
click at [597, 390] on button "View" at bounding box center [595, 405] width 39 height 30
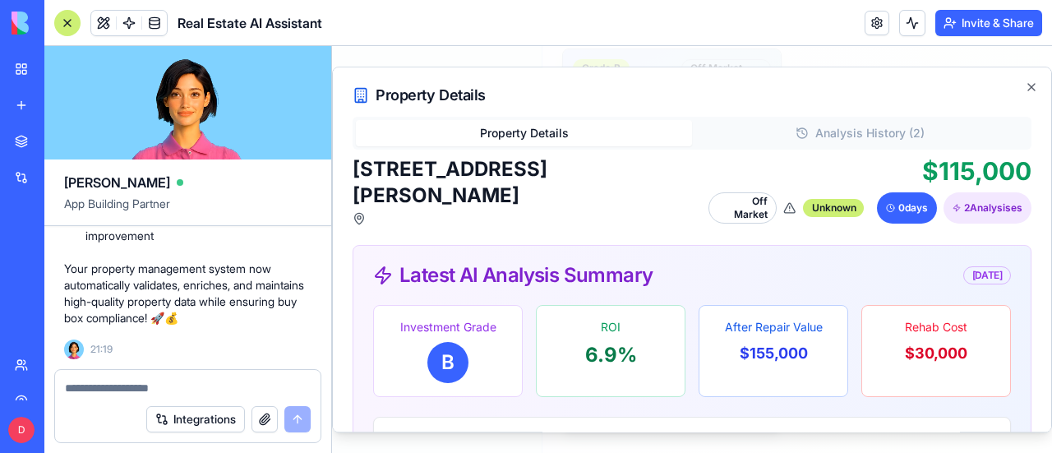
scroll to position [889, 0]
click at [533, 126] on button "Property Details" at bounding box center [524, 133] width 336 height 26
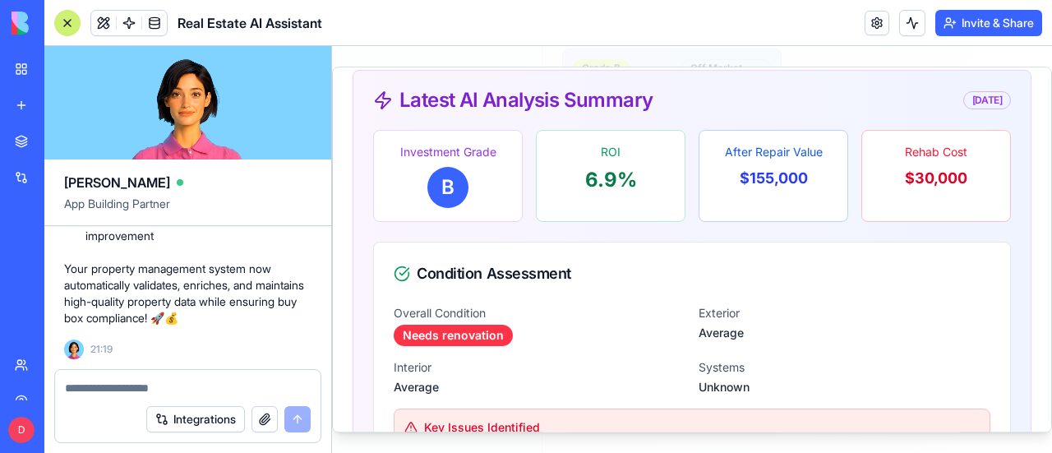
scroll to position [39239, 0]
click at [126, 24] on link at bounding box center [129, 23] width 25 height 25
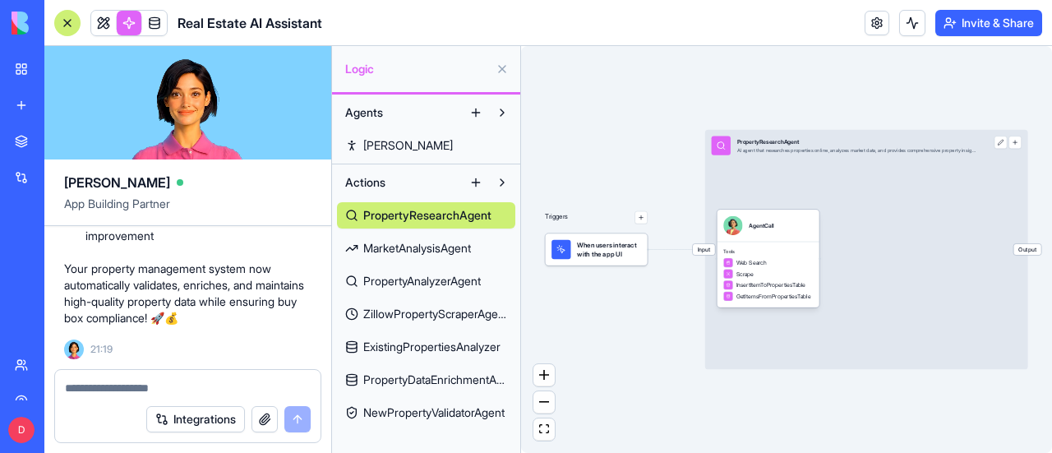
click at [416, 415] on span "NewPropertyValidatorAgent" at bounding box center [433, 412] width 141 height 16
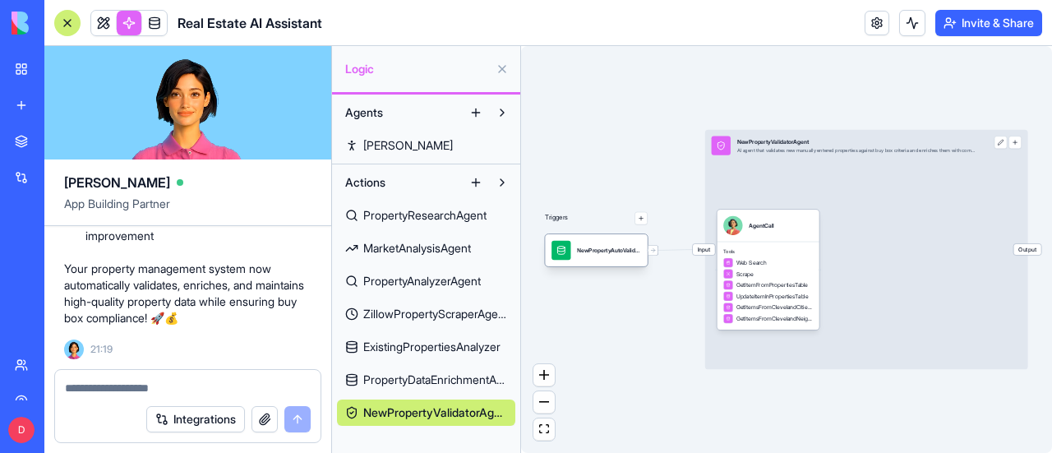
click at [605, 257] on div "NewPropertyAutoValidationTrigger" at bounding box center [609, 250] width 64 height 19
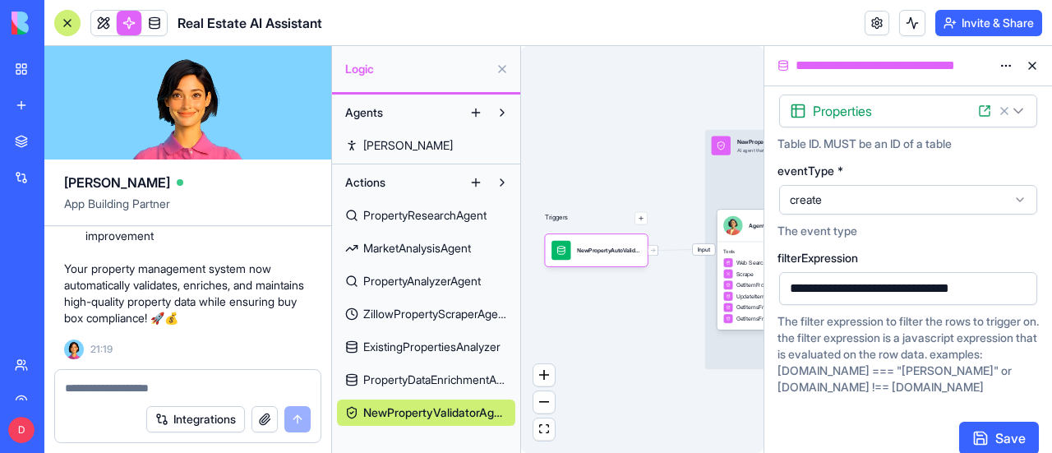
scroll to position [122, 0]
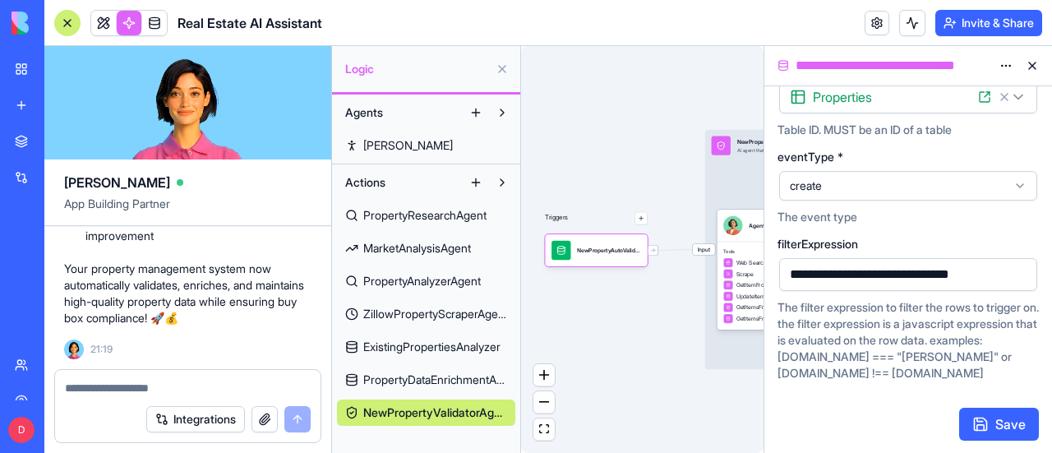
click at [1031, 65] on button at bounding box center [1032, 66] width 26 height 26
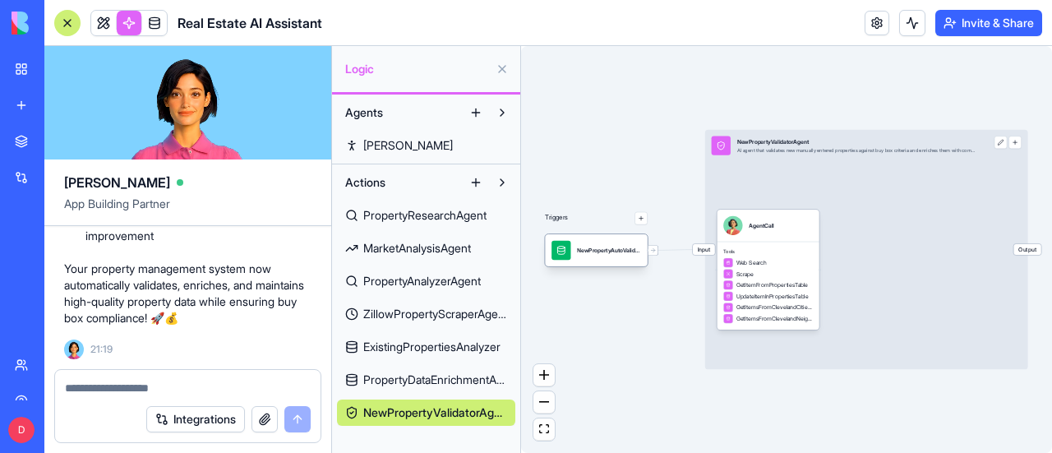
click at [635, 261] on div "NewPropertyAutoValidationTrigger" at bounding box center [596, 250] width 102 height 32
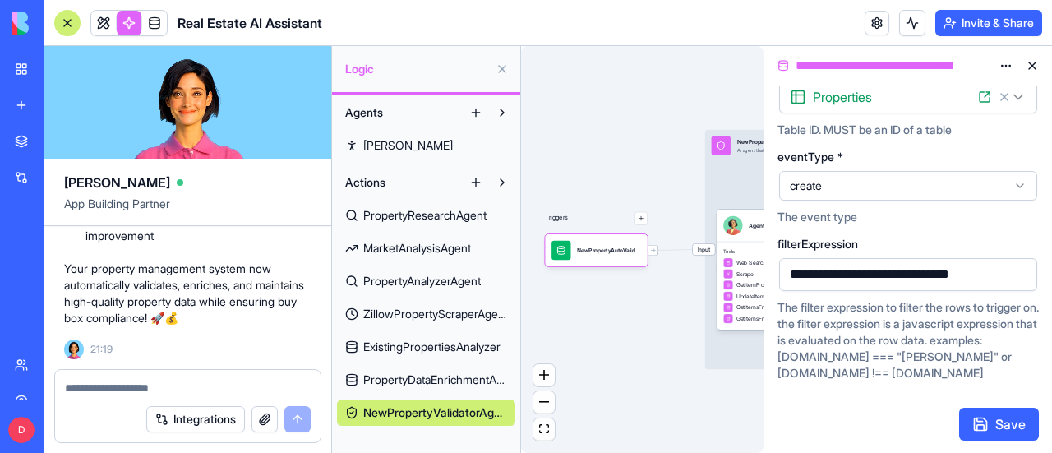
scroll to position [0, 0]
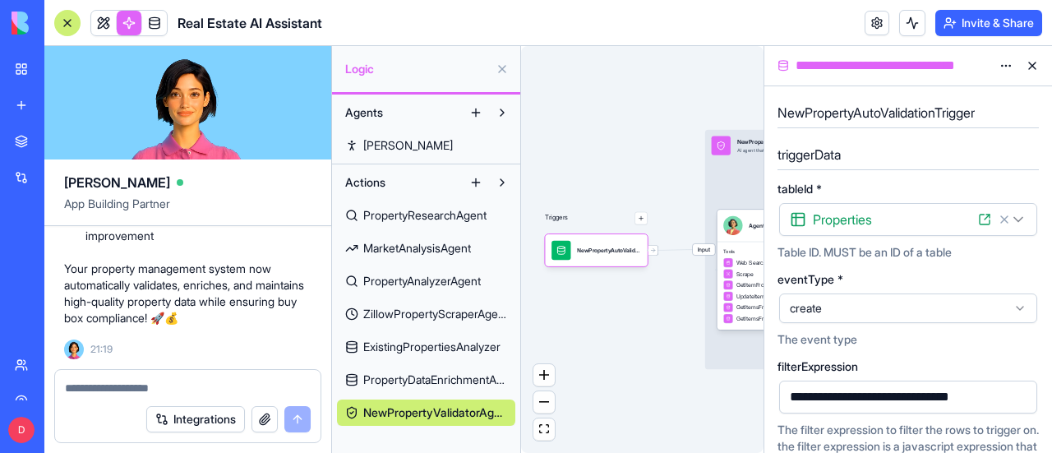
click at [745, 175] on div "Input NewPropertyValidatorAgent AI agent that validates new manually entered pr…" at bounding box center [866, 250] width 323 height 240
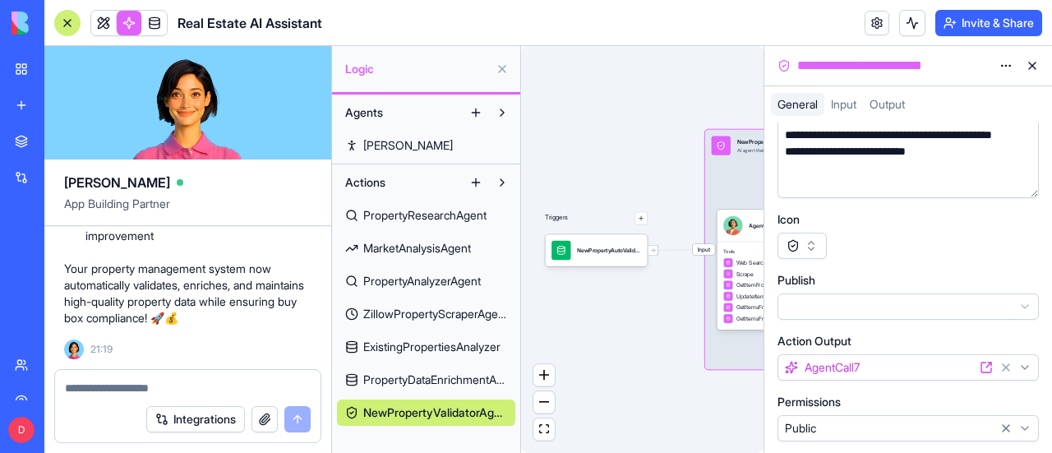
scroll to position [126, 0]
click at [667, 313] on div "Triggers NewPropertyAutoValidationTrigger Input NewPropertyValidatorAgent AI ag…" at bounding box center [642, 249] width 242 height 407
click at [746, 280] on div "GetItemFromPropertiesTable" at bounding box center [765, 285] width 85 height 10
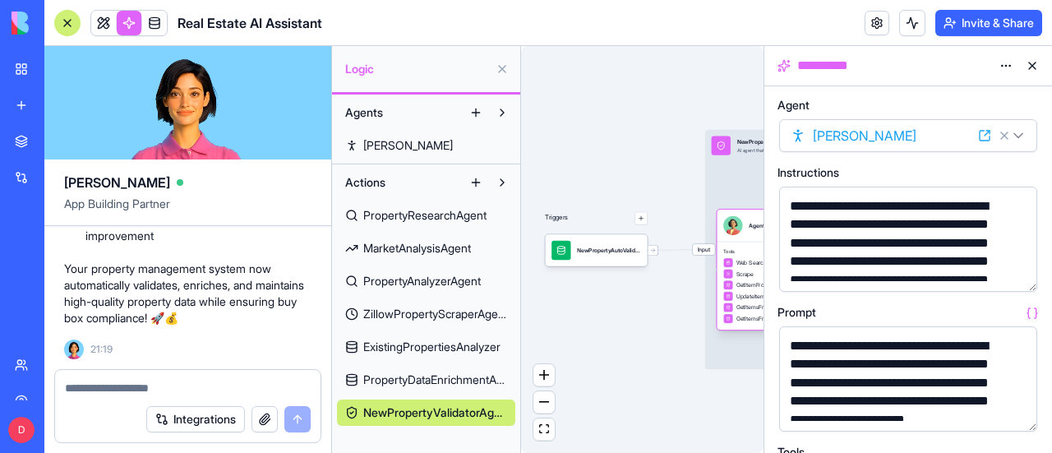
click at [757, 231] on div "AgentCall" at bounding box center [761, 225] width 25 height 19
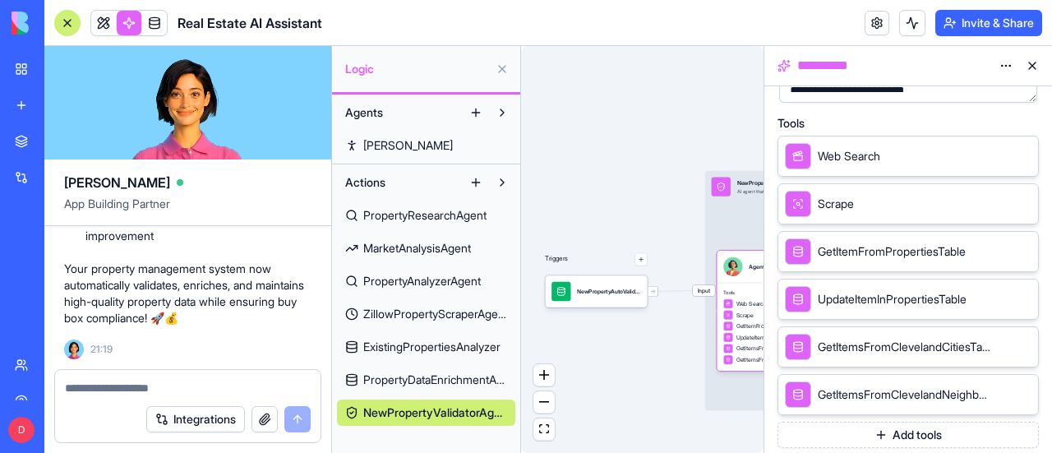
scroll to position [39567, 0]
click at [167, 380] on textarea at bounding box center [188, 388] width 246 height 16
paste textarea "**********"
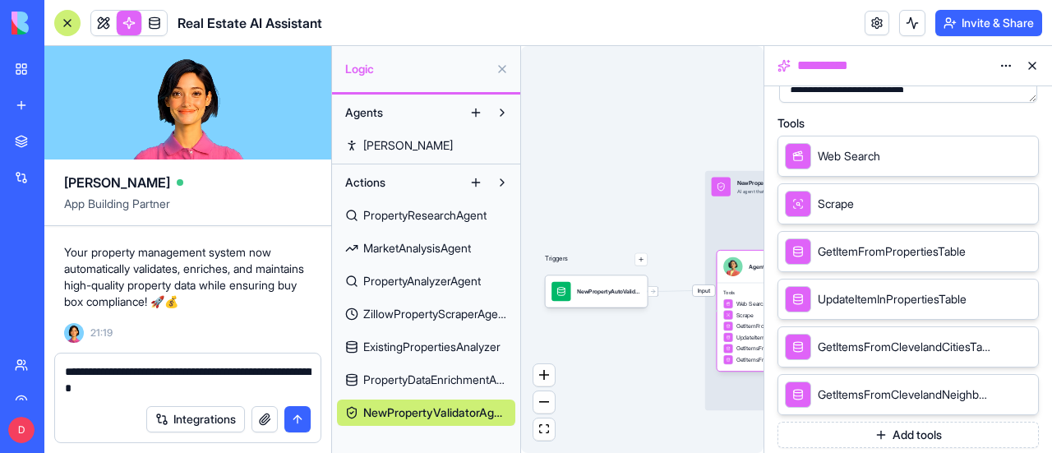
type textarea "**********"
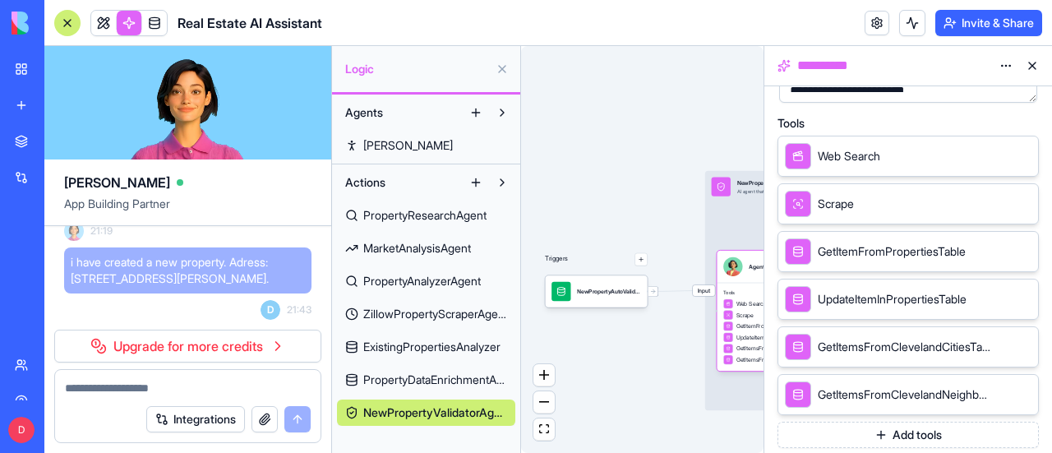
scroll to position [39663, 0]
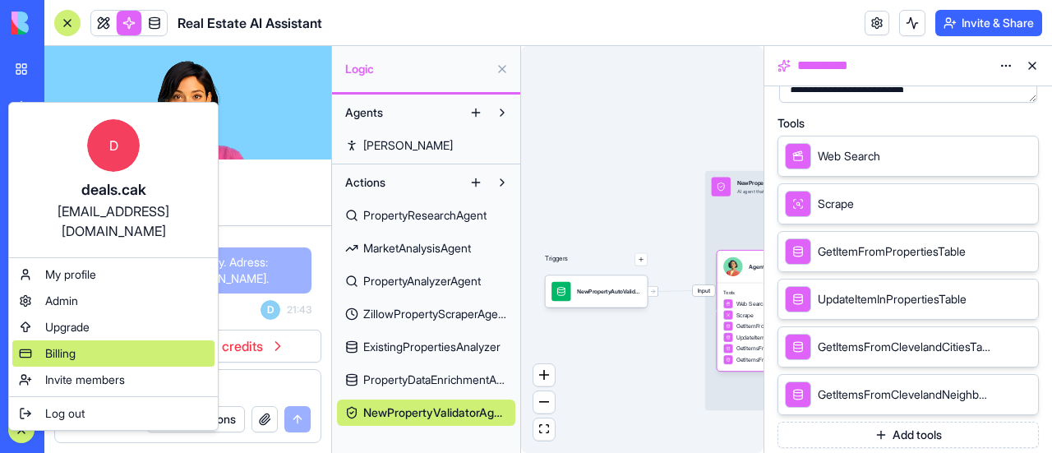
click at [75, 345] on span "Billing" at bounding box center [60, 353] width 30 height 16
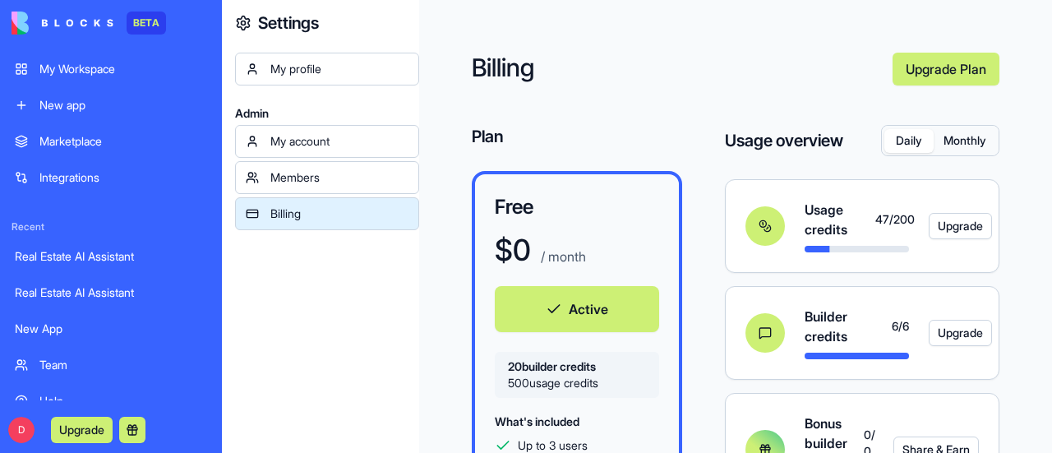
click at [903, 142] on button "Daily" at bounding box center [908, 141] width 49 height 24
click at [954, 137] on button "Monthly" at bounding box center [965, 141] width 62 height 24
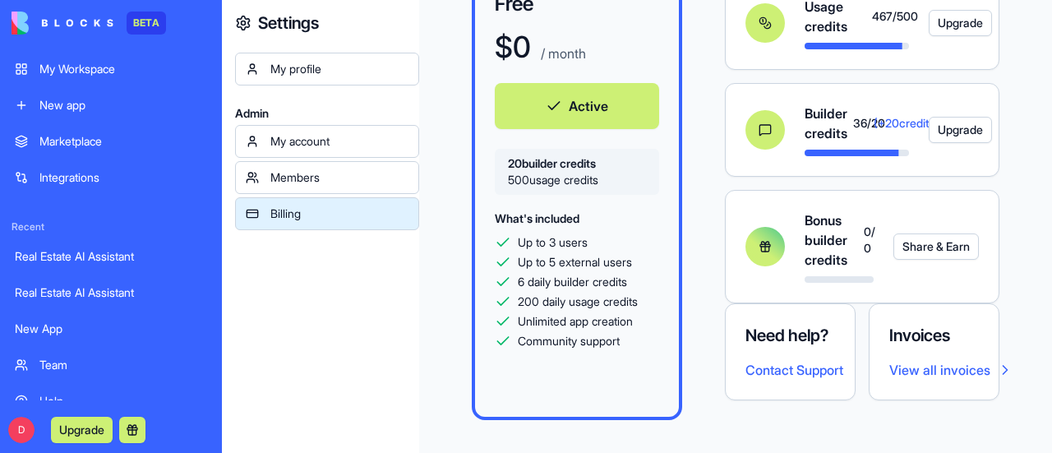
scroll to position [45, 0]
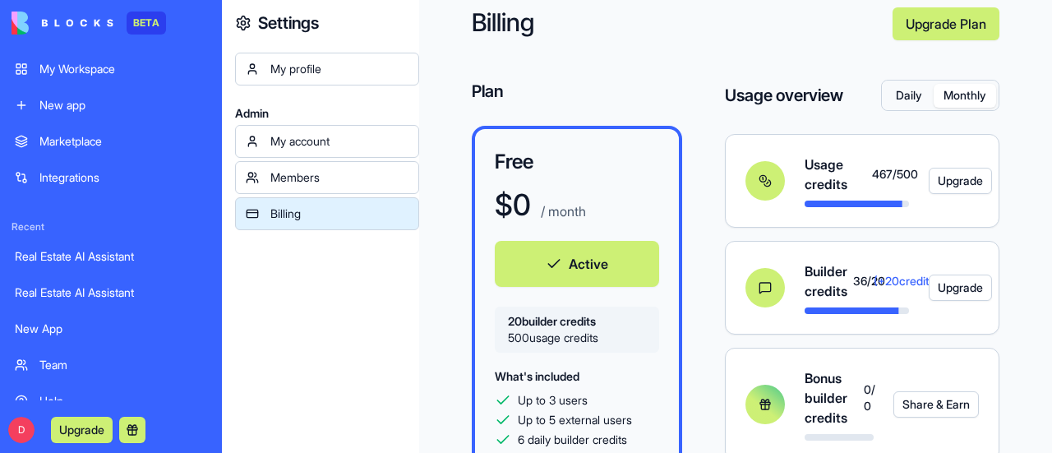
click at [955, 25] on link "Upgrade Plan" at bounding box center [946, 23] width 107 height 33
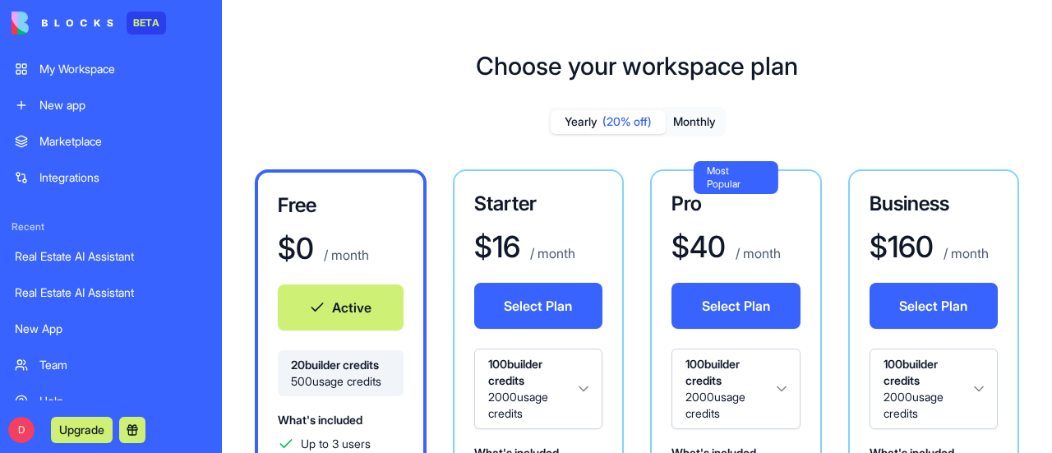
scroll to position [82, 0]
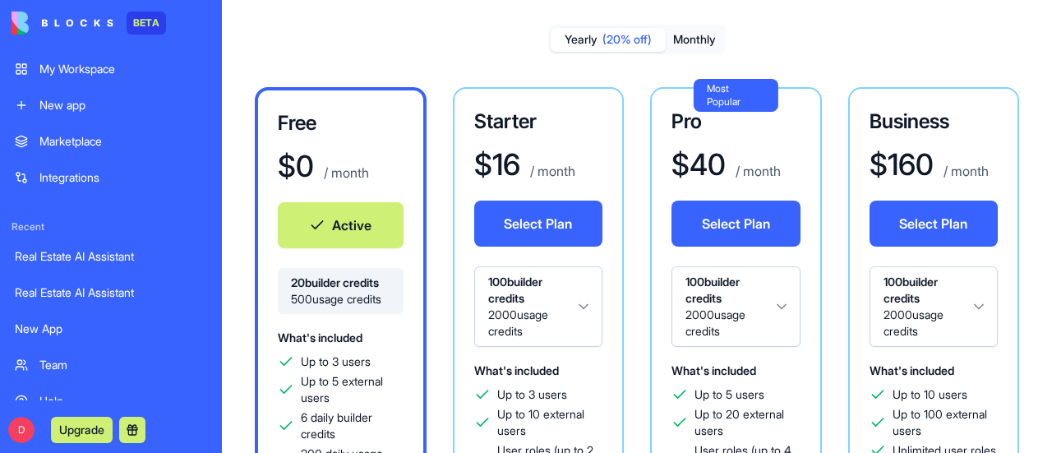
click at [694, 41] on button "Monthly" at bounding box center [695, 40] width 58 height 24
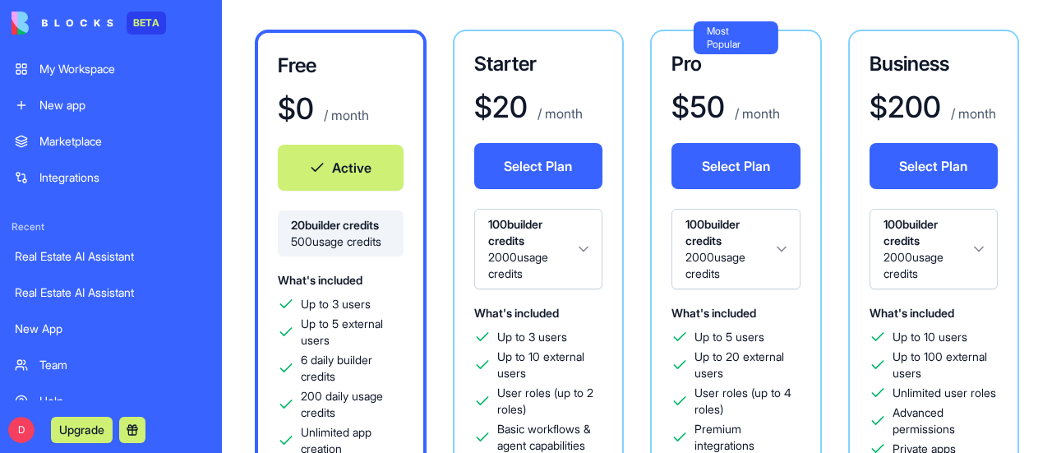
scroll to position [164, 0]
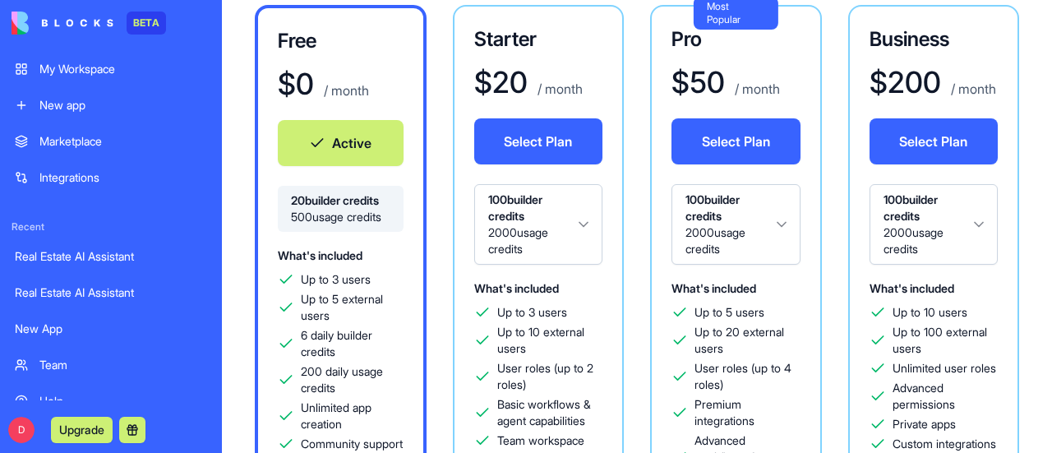
click at [778, 228] on html "BETA My Workspace New app Marketplace Integrations Recent Real Estate AI Assist…" at bounding box center [526, 226] width 1052 height 453
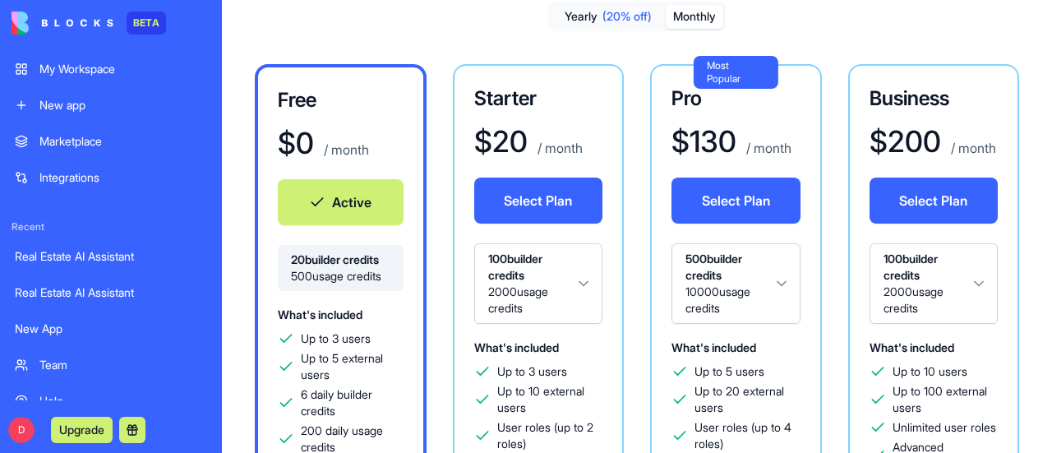
scroll to position [82, 0]
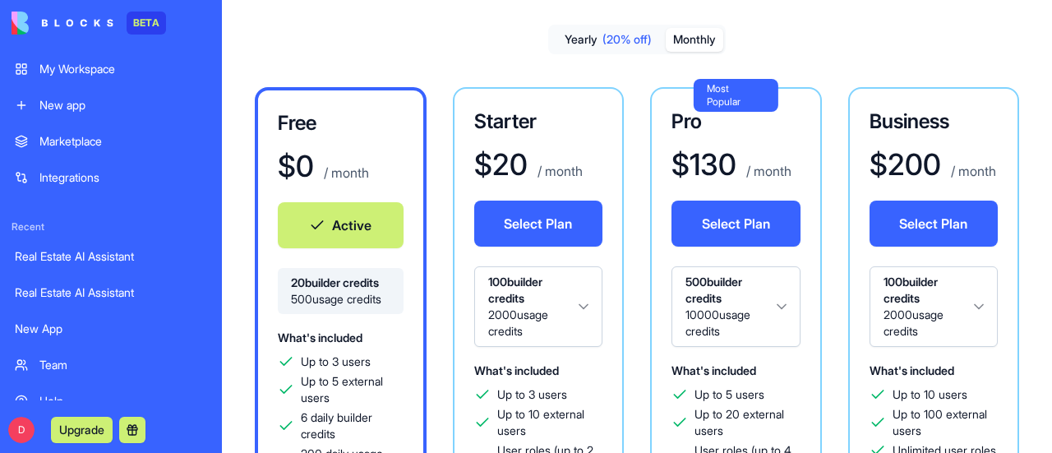
click at [781, 305] on html "BETA My Workspace New app Marketplace Integrations Recent Real Estate AI Assist…" at bounding box center [526, 226] width 1052 height 453
click at [90, 65] on html "BETA My Workspace New app Marketplace Integrations Recent Real Estate AI Assist…" at bounding box center [526, 226] width 1052 height 453
click at [90, 65] on div "My Workspace" at bounding box center [123, 69] width 168 height 16
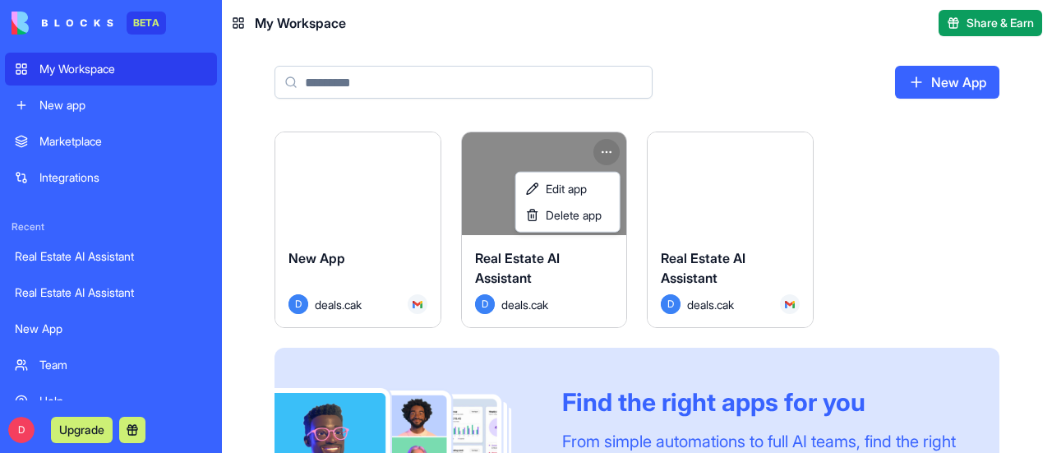
click at [608, 149] on html "BETA My Workspace New app Marketplace Integrations Recent Real Estate AI Assist…" at bounding box center [526, 226] width 1052 height 453
click at [569, 215] on span "Delete app" at bounding box center [574, 215] width 56 height 16
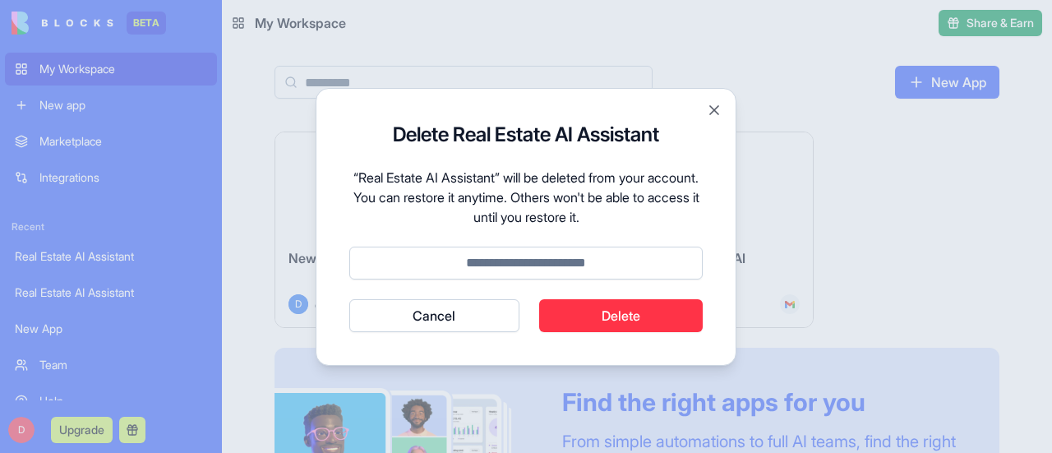
click at [561, 257] on input at bounding box center [525, 263] width 353 height 33
type input "******"
click at [619, 320] on button "Delete" at bounding box center [621, 315] width 164 height 33
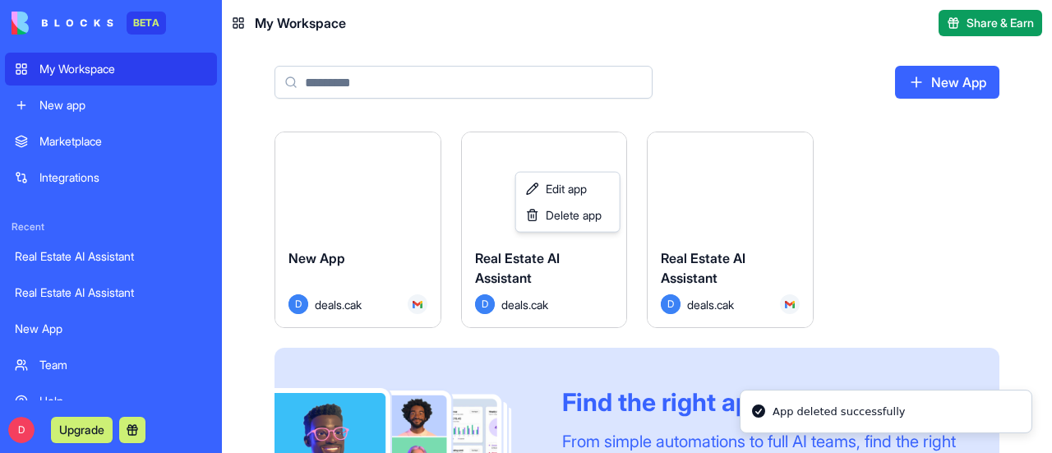
click at [732, 229] on html "BETA My Workspace New app Marketplace Integrations Recent Real Estate AI Assist…" at bounding box center [526, 226] width 1052 height 453
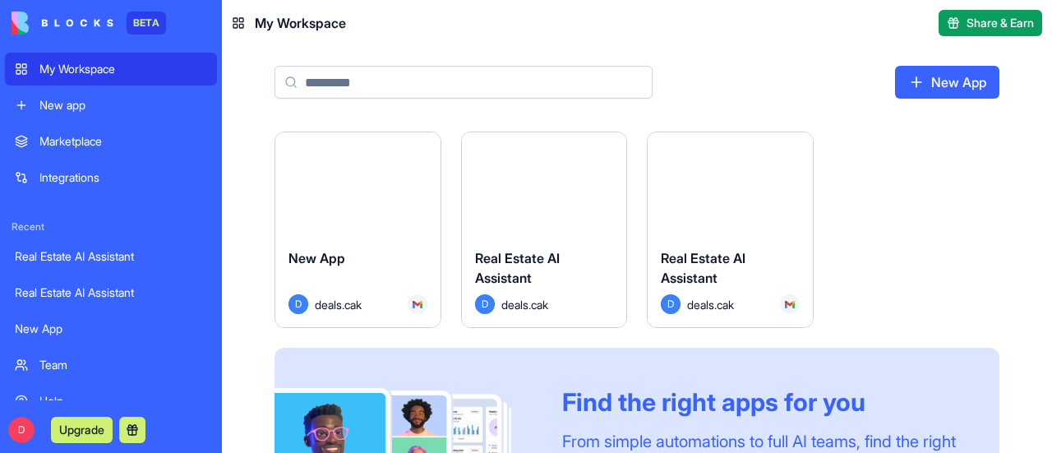
click at [735, 188] on button "Launch" at bounding box center [729, 184] width 123 height 33
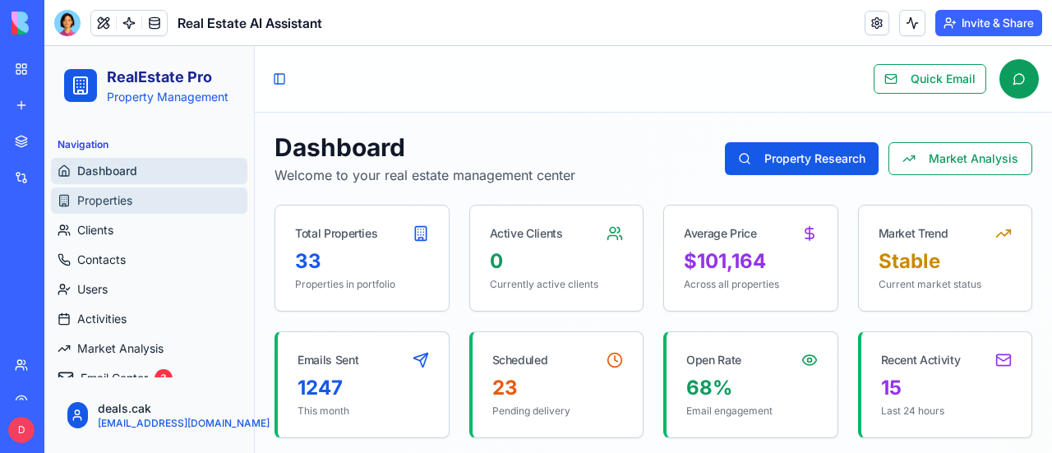
click at [118, 206] on span "Properties" at bounding box center [104, 200] width 55 height 16
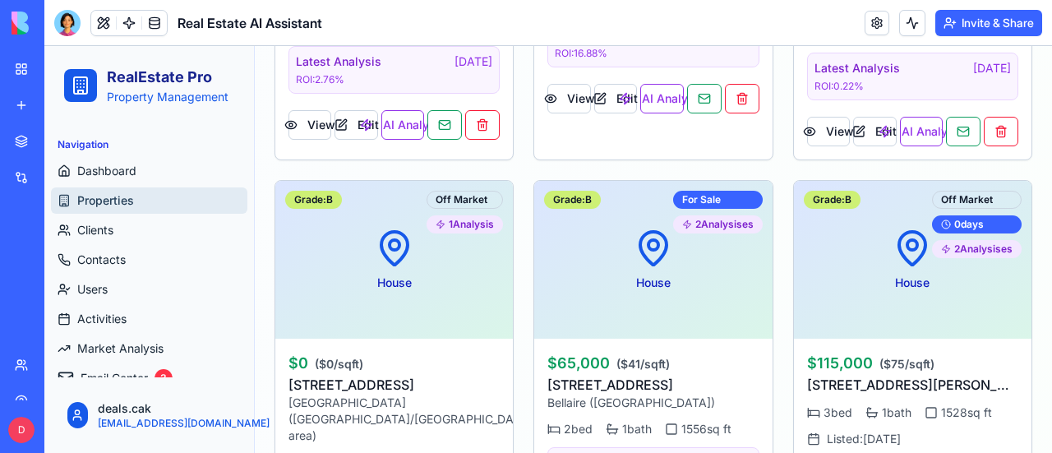
scroll to position [4796, 0]
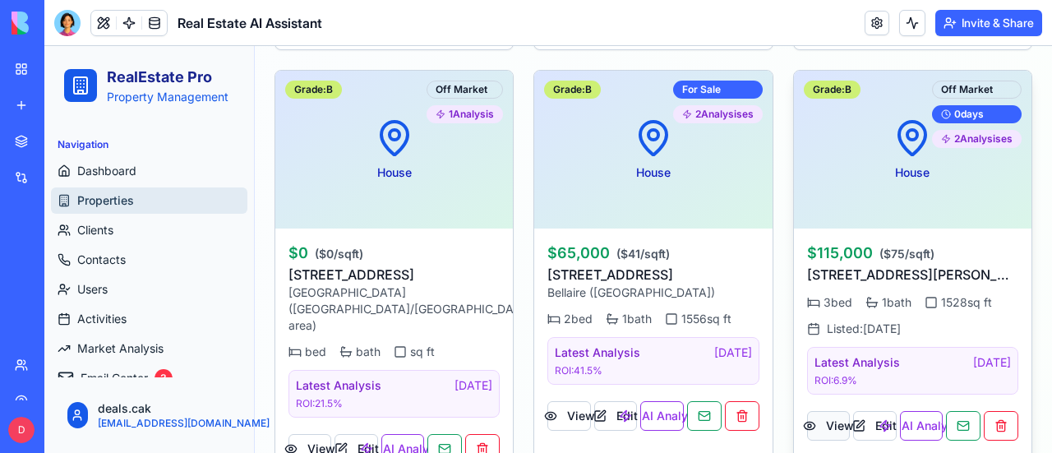
click at [825, 411] on button "View" at bounding box center [828, 426] width 43 height 30
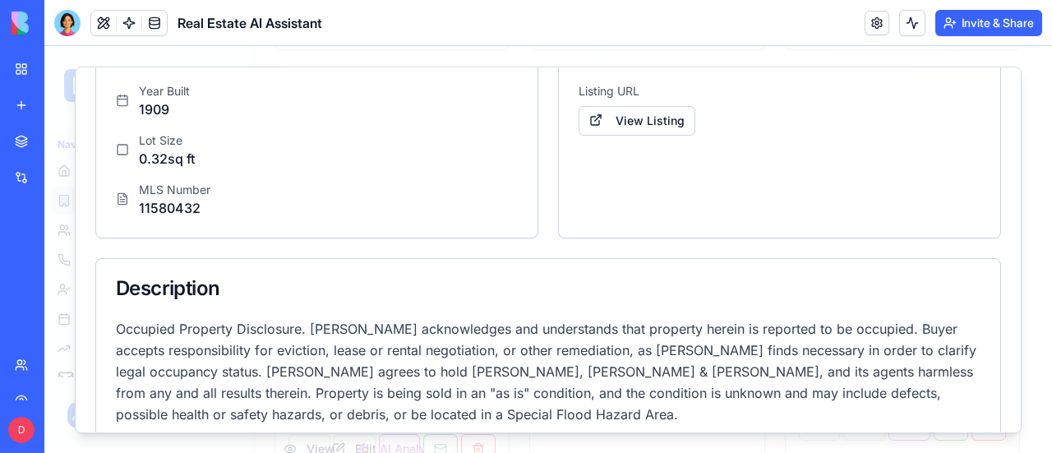
scroll to position [1591, 0]
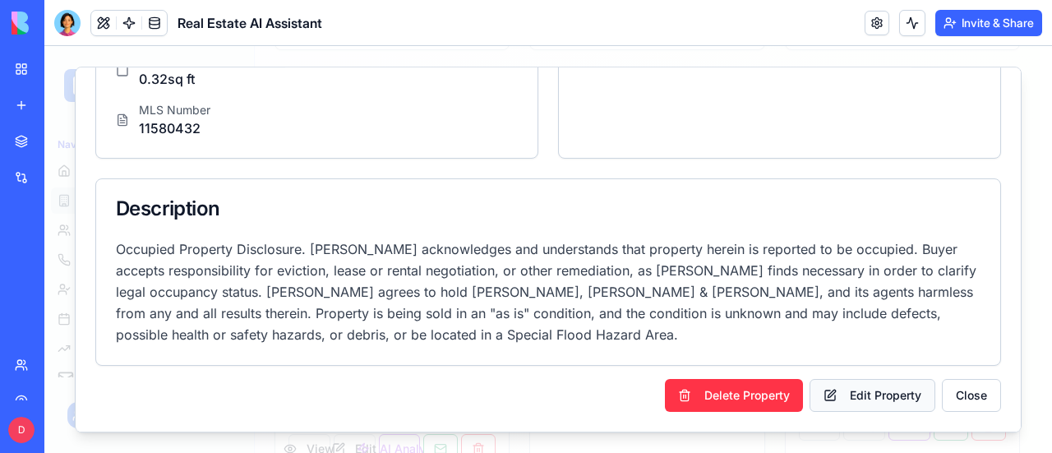
click at [876, 395] on button "Edit Property" at bounding box center [873, 395] width 126 height 33
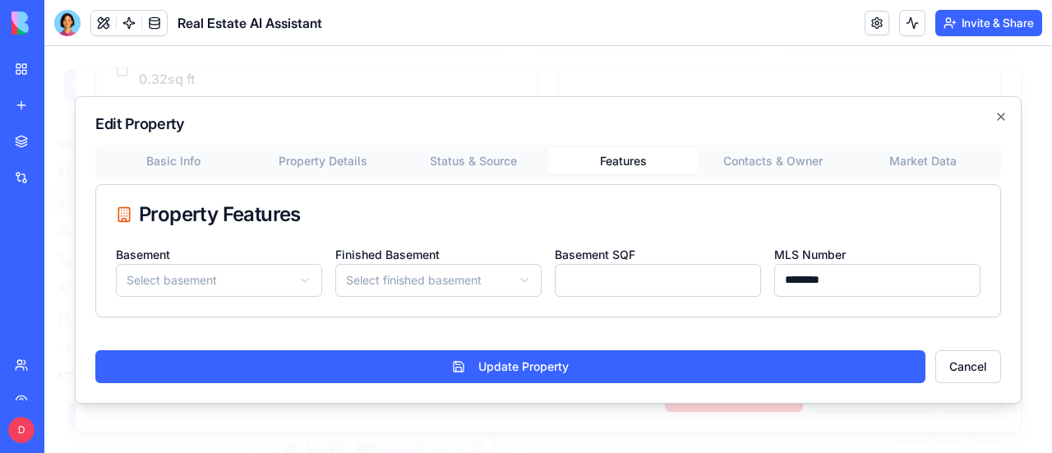
click at [623, 123] on div "Edit Property Basic Info Property Details Status & Source Features Contacts & O…" at bounding box center [548, 249] width 947 height 307
click at [498, 161] on div "Basic Info Property Details Status & Source Features Contacts & Owner Market Da…" at bounding box center [548, 231] width 906 height 173
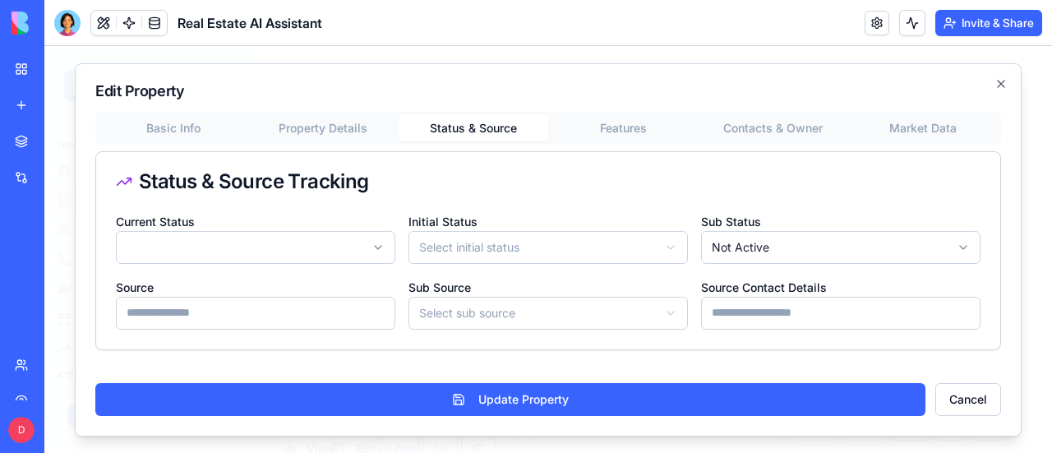
click at [651, 182] on div "Status & Source Tracking" at bounding box center [548, 182] width 865 height 20
click at [332, 125] on button "Property Details" at bounding box center [323, 128] width 150 height 26
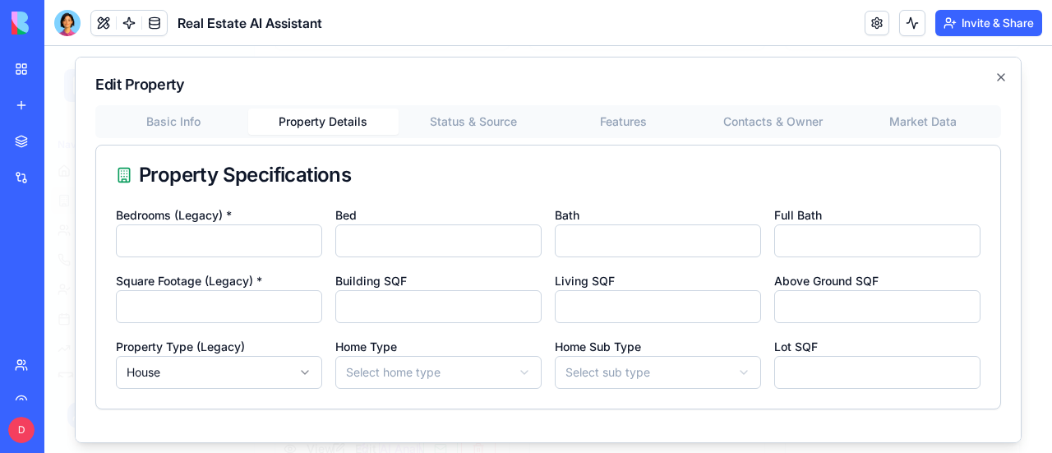
scroll to position [51, 0]
